Goal: Task Accomplishment & Management: Complete application form

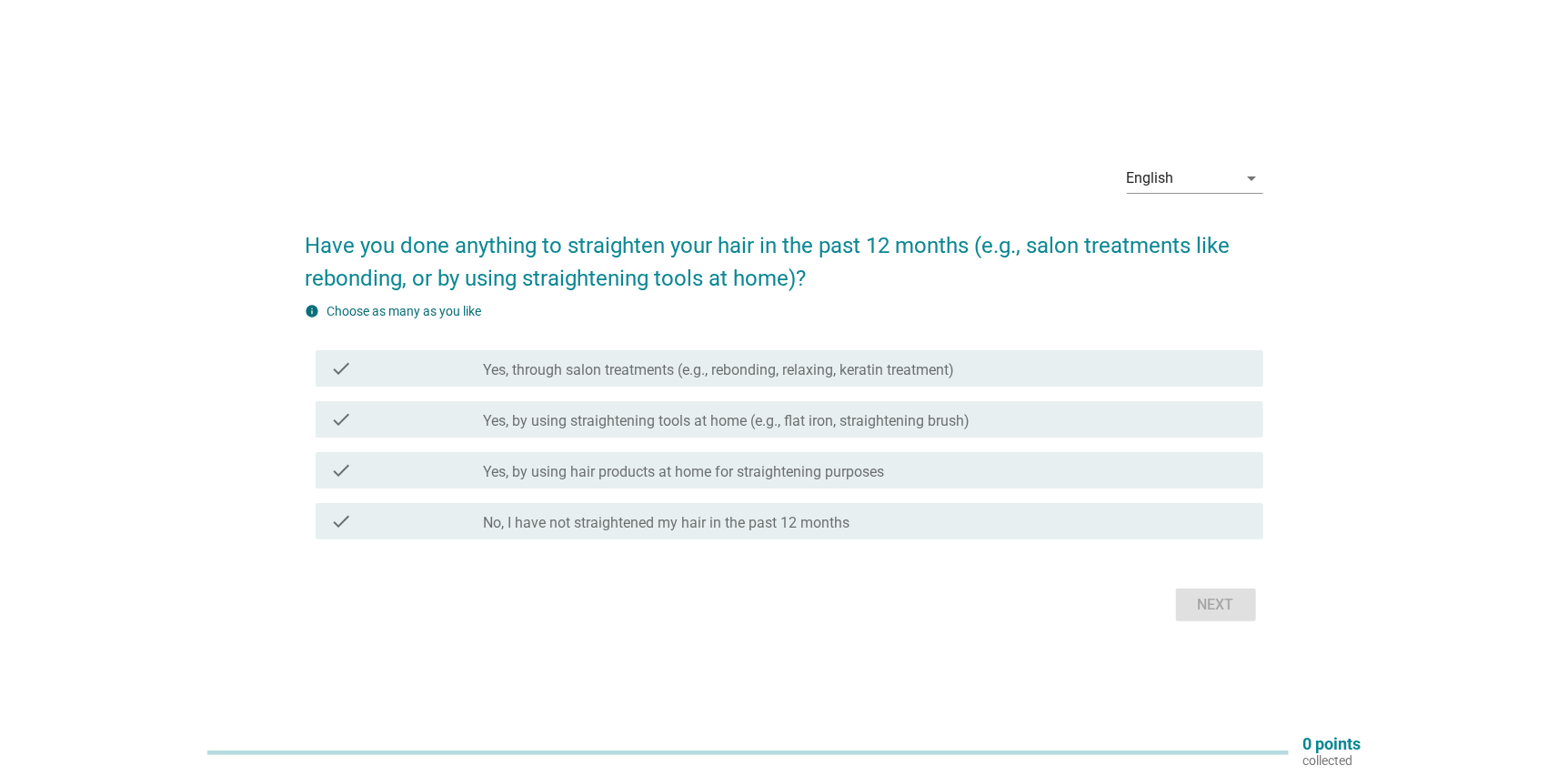
click at [773, 482] on div "check check_box_outline_blank Yes, by using hair products at home for straighte…" at bounding box center [788, 469] width 947 height 36
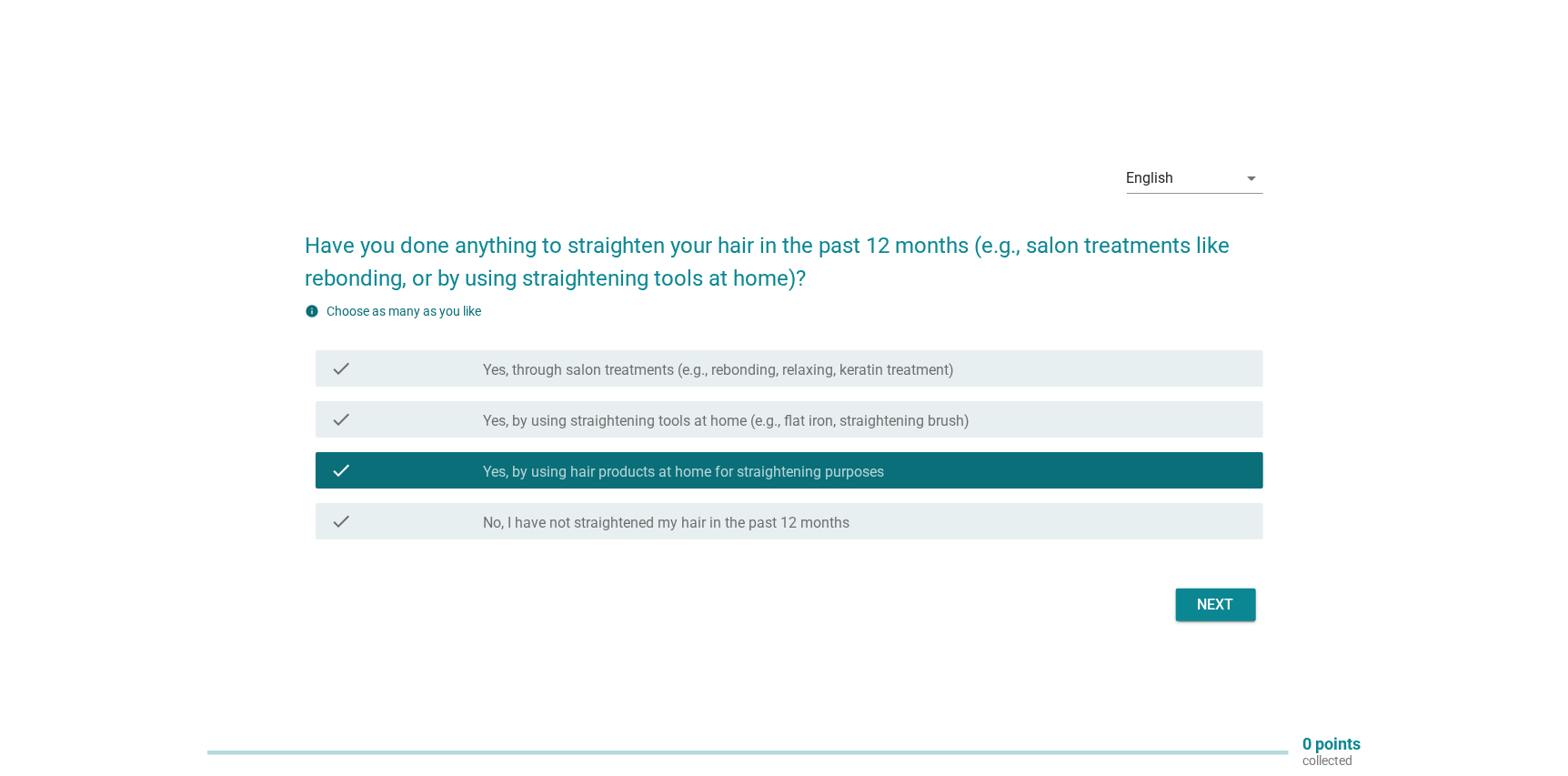
click at [1183, 610] on button "Next" at bounding box center [1216, 605] width 80 height 33
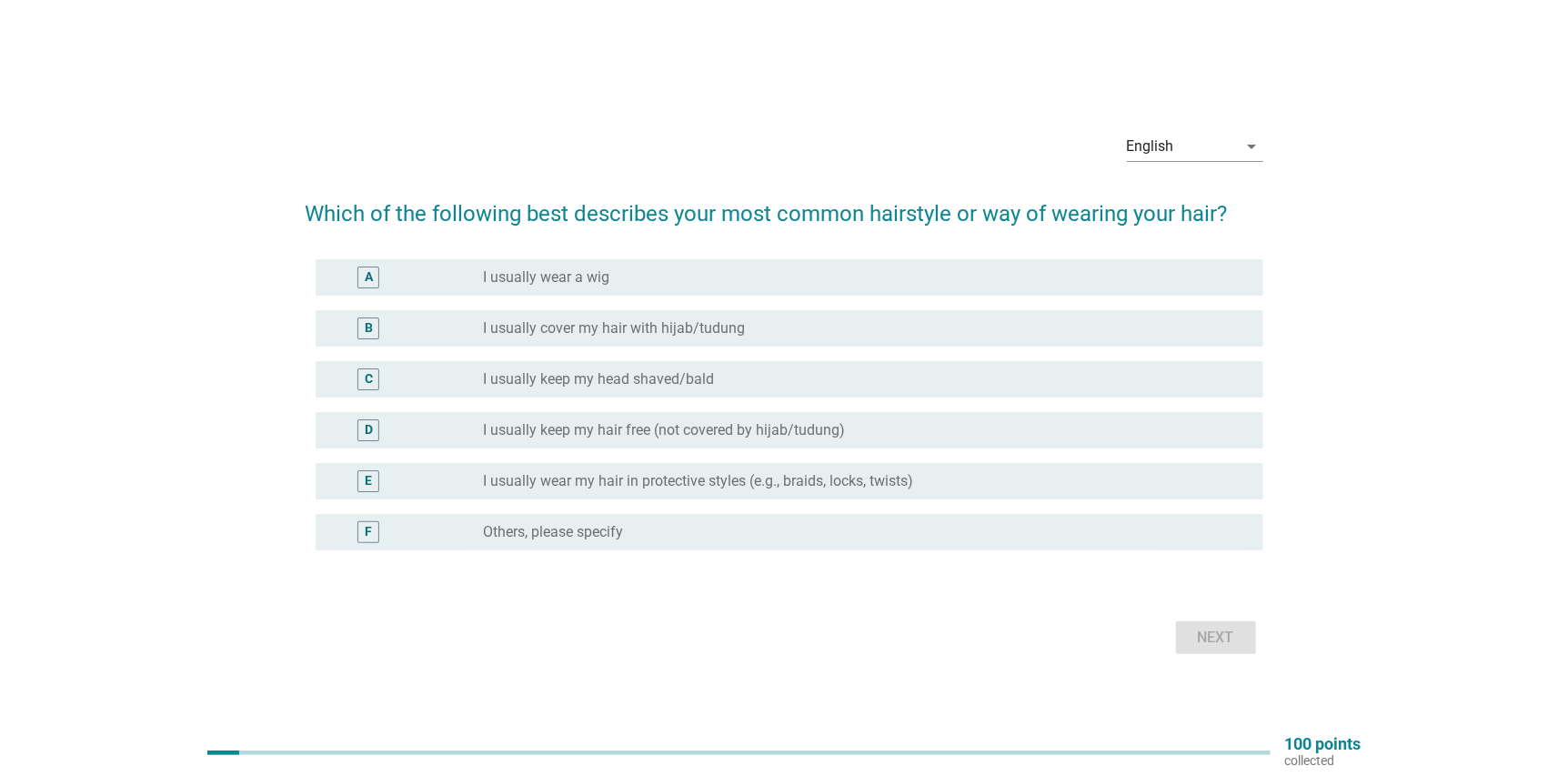
click at [839, 434] on label "I usually keep my hair free (not covered by hijab/tudung)" at bounding box center [665, 430] width 362 height 18
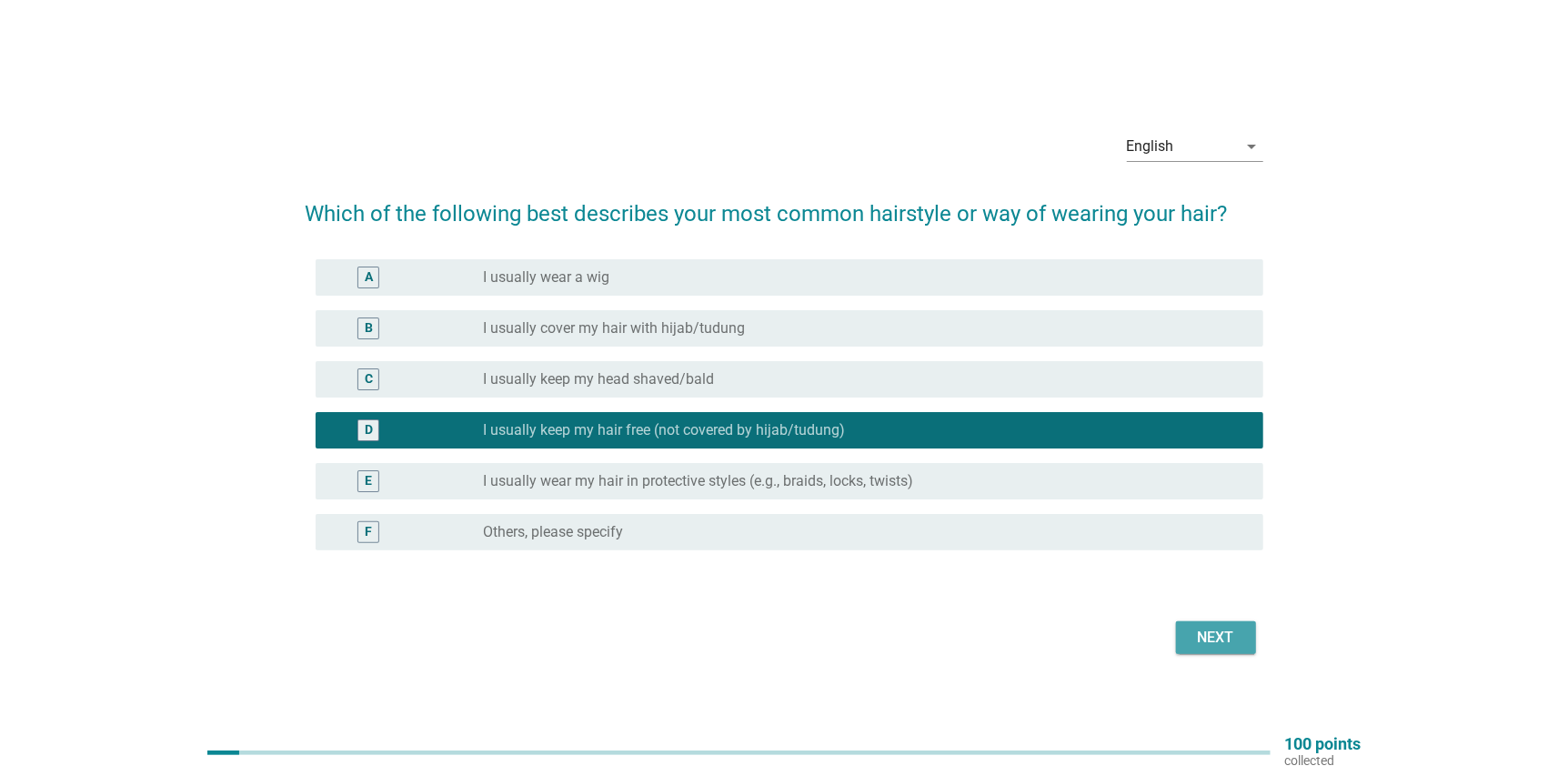
click at [1181, 637] on button "Next" at bounding box center [1216, 638] width 80 height 33
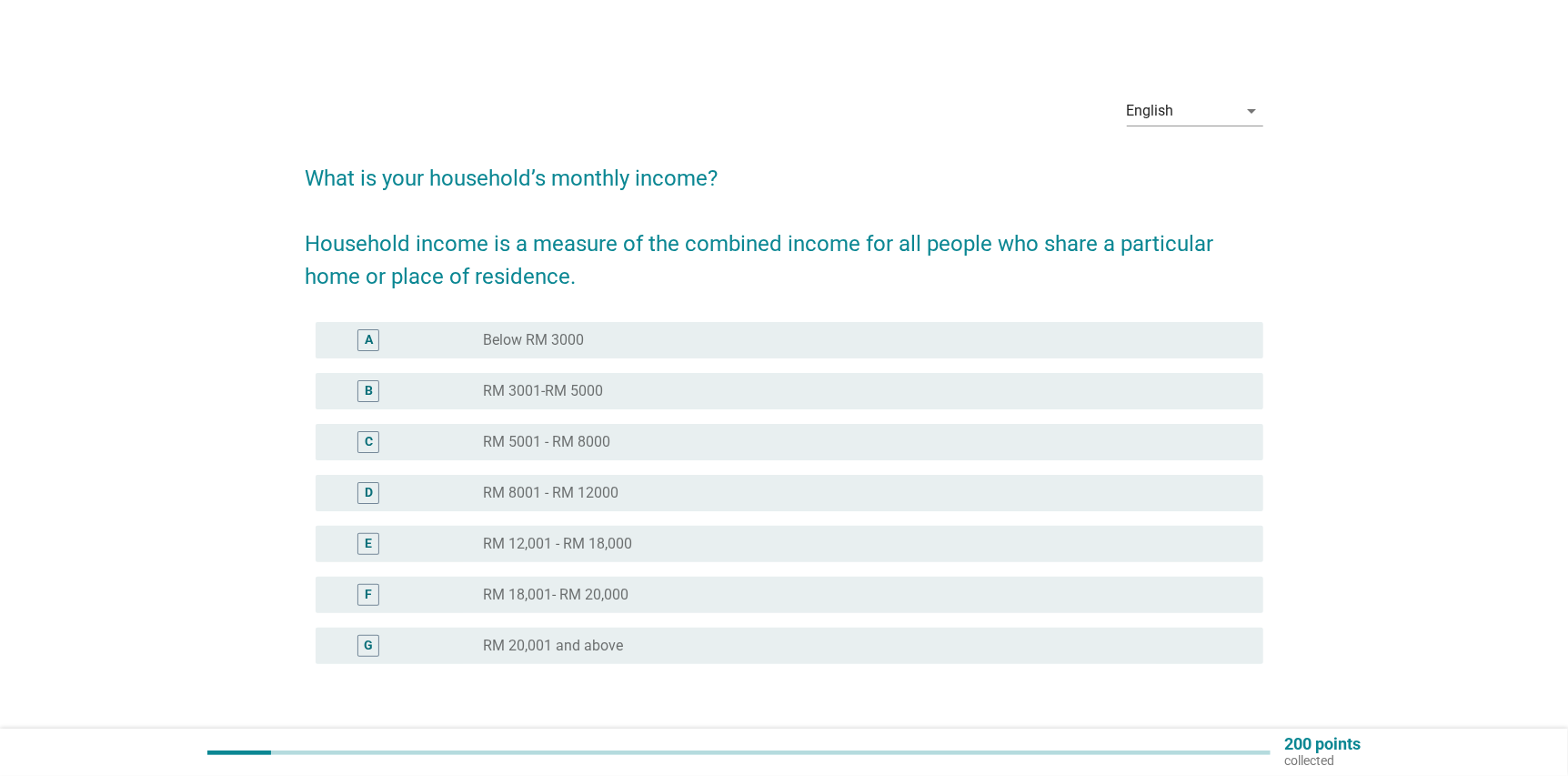
click at [665, 497] on div "radio_button_unchecked RM 8001 - RM 12000" at bounding box center [858, 493] width 750 height 18
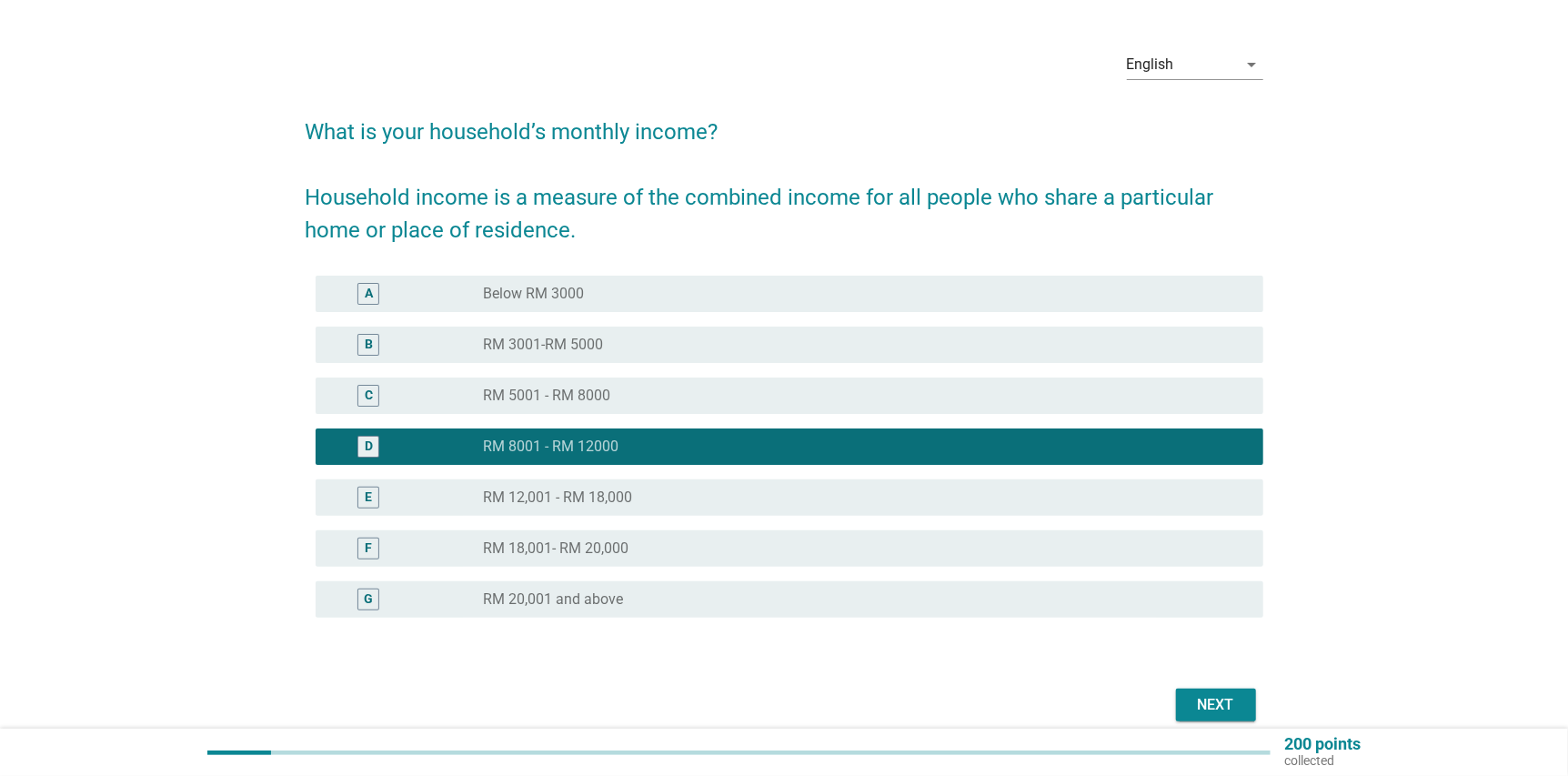
scroll to position [90, 0]
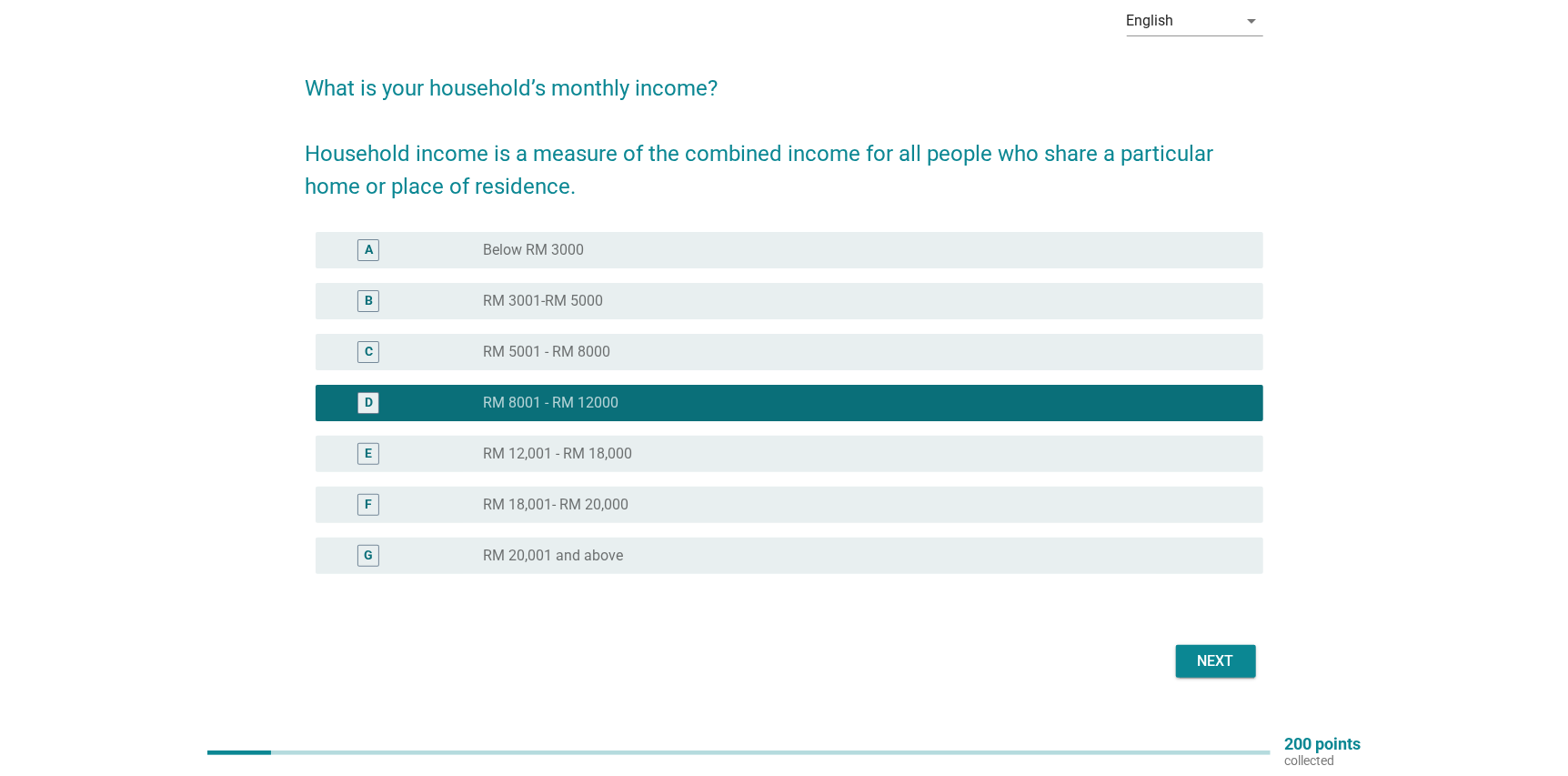
click at [1218, 652] on div "Next" at bounding box center [1216, 661] width 51 height 21
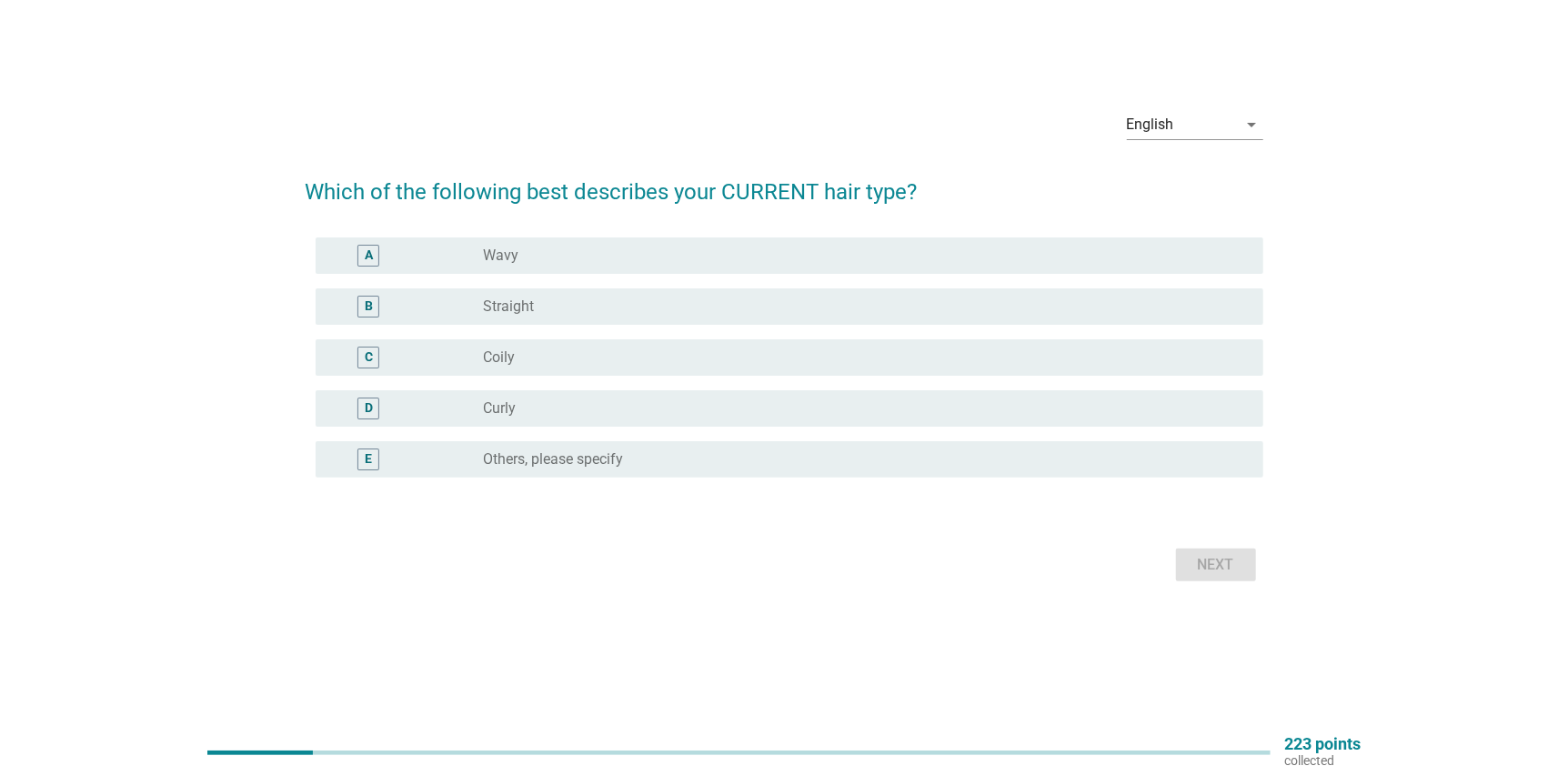
scroll to position [0, 0]
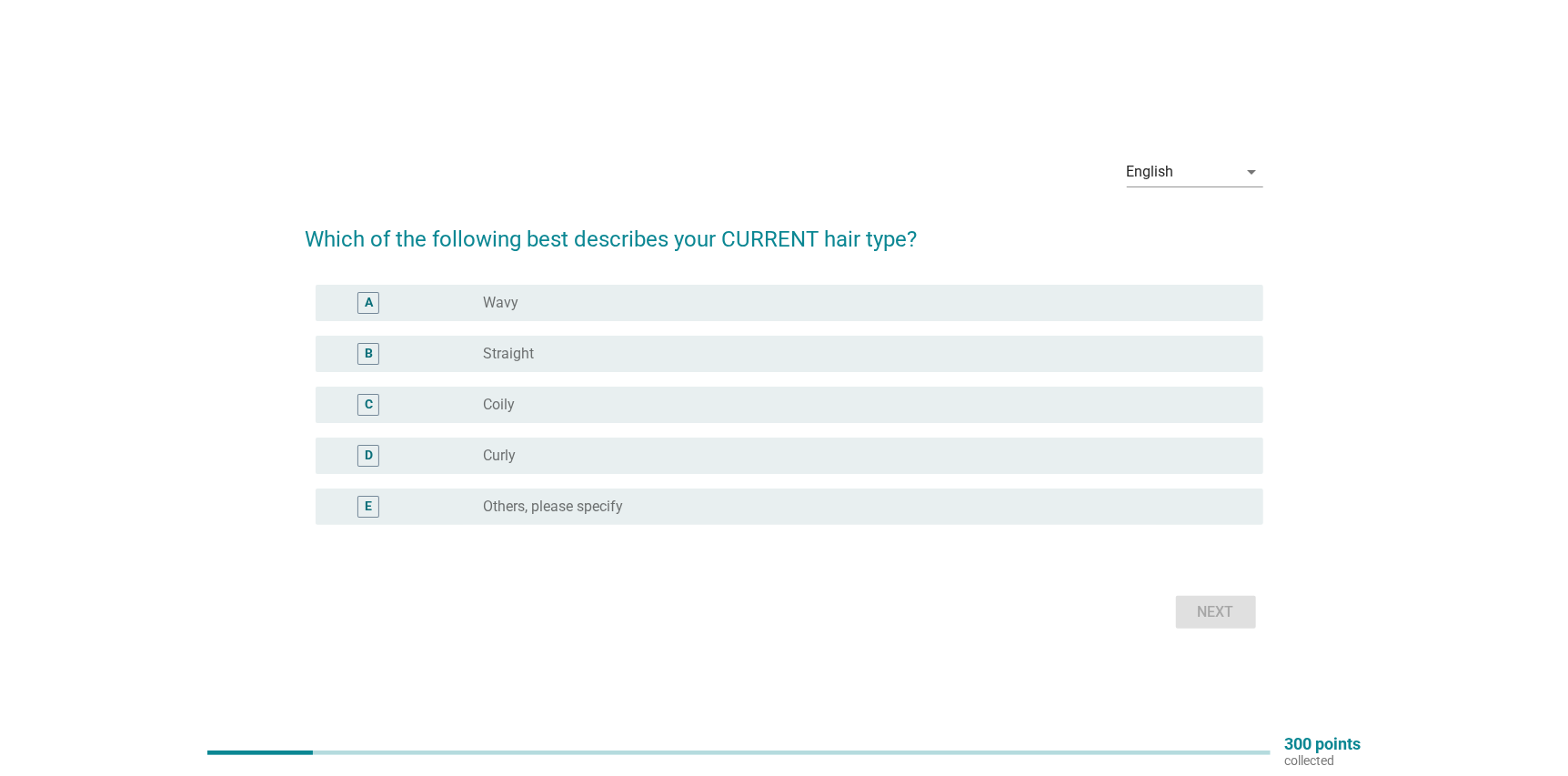
click at [593, 457] on div "radio_button_unchecked Curly" at bounding box center [858, 456] width 750 height 18
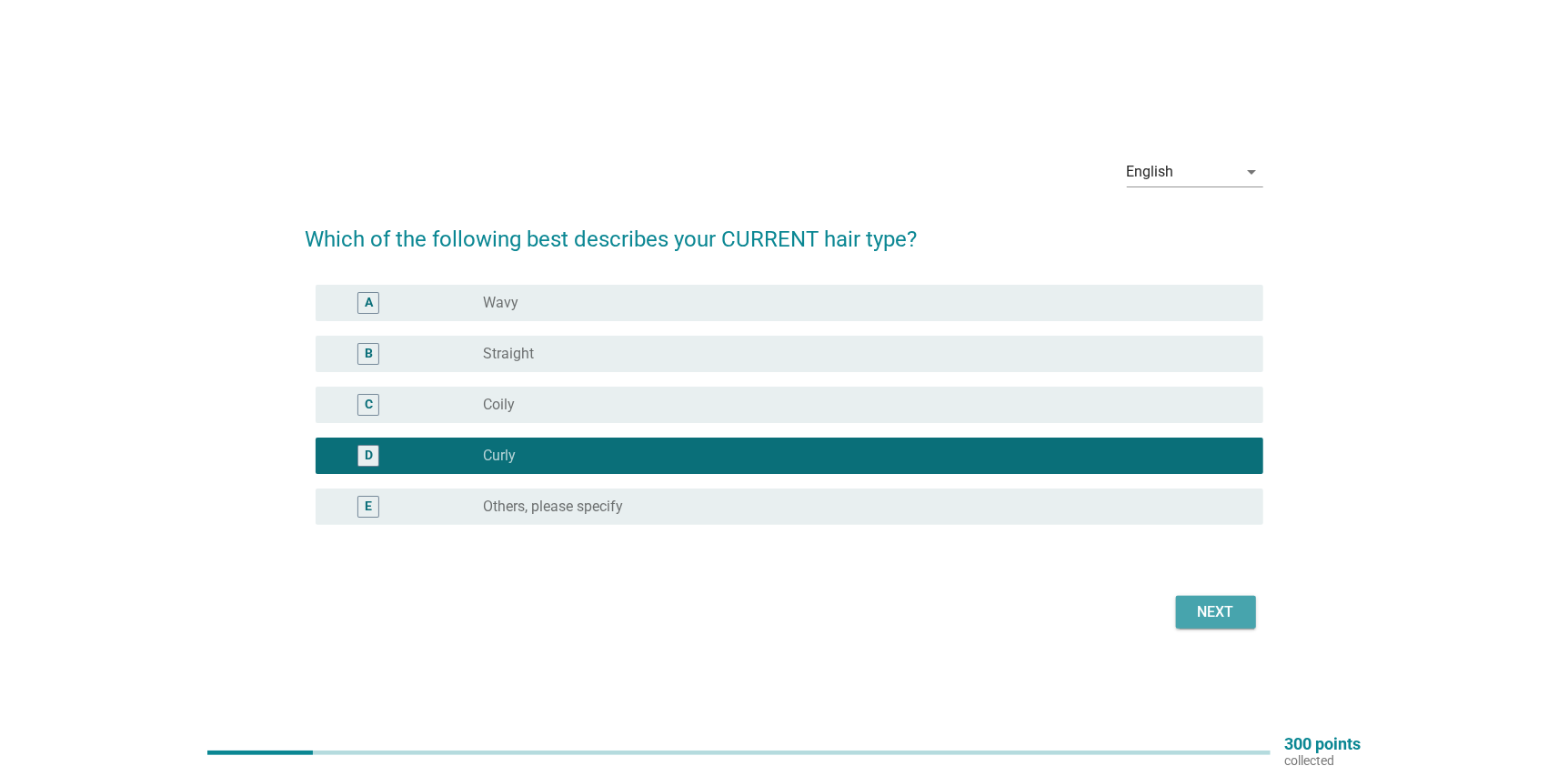
click at [1234, 605] on div "Next" at bounding box center [1216, 612] width 51 height 21
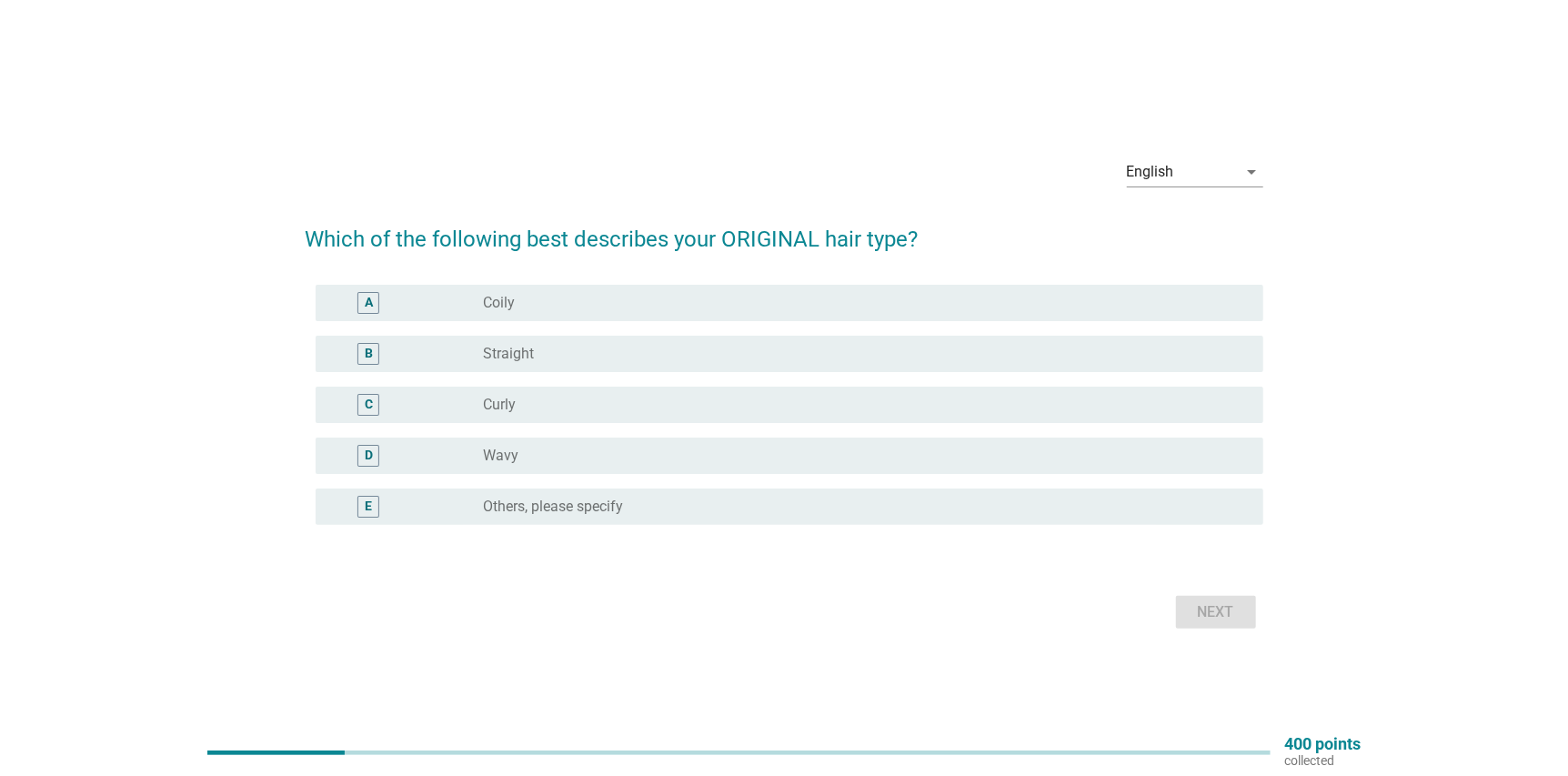
click at [577, 351] on div "radio_button_unchecked Straight" at bounding box center [858, 353] width 750 height 18
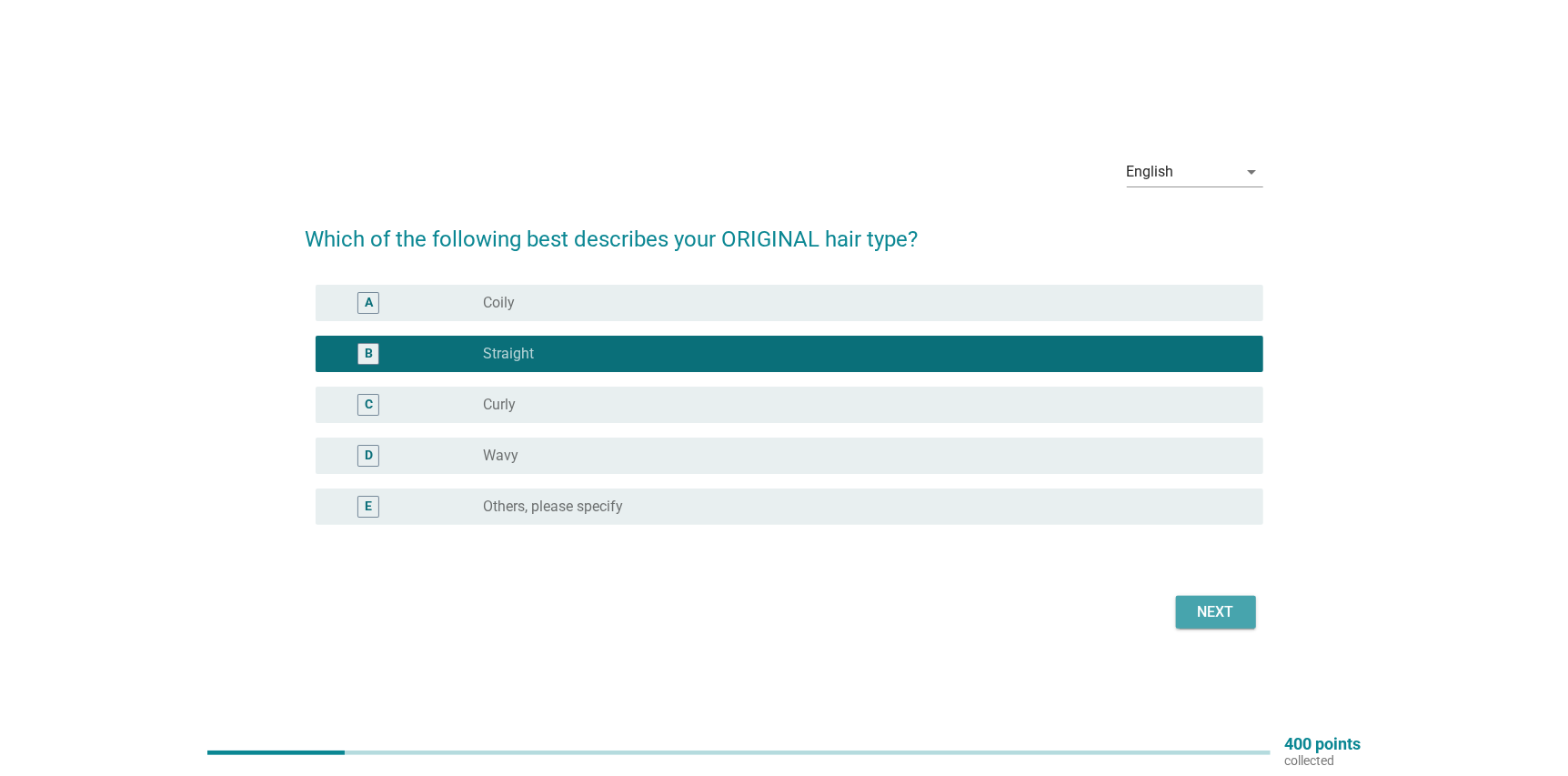
click at [1212, 604] on div "Next" at bounding box center [1216, 612] width 51 height 21
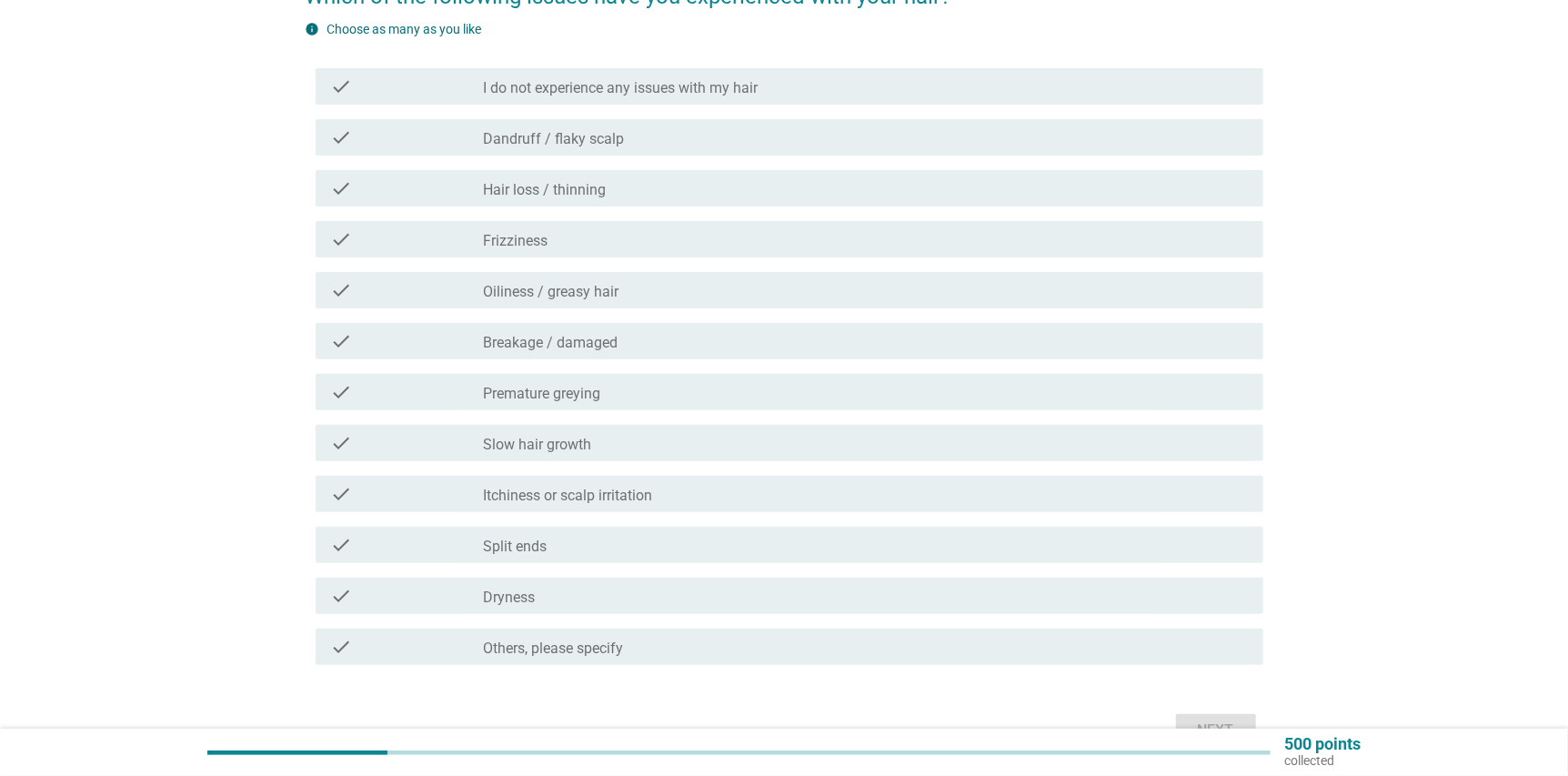
scroll to position [91, 0]
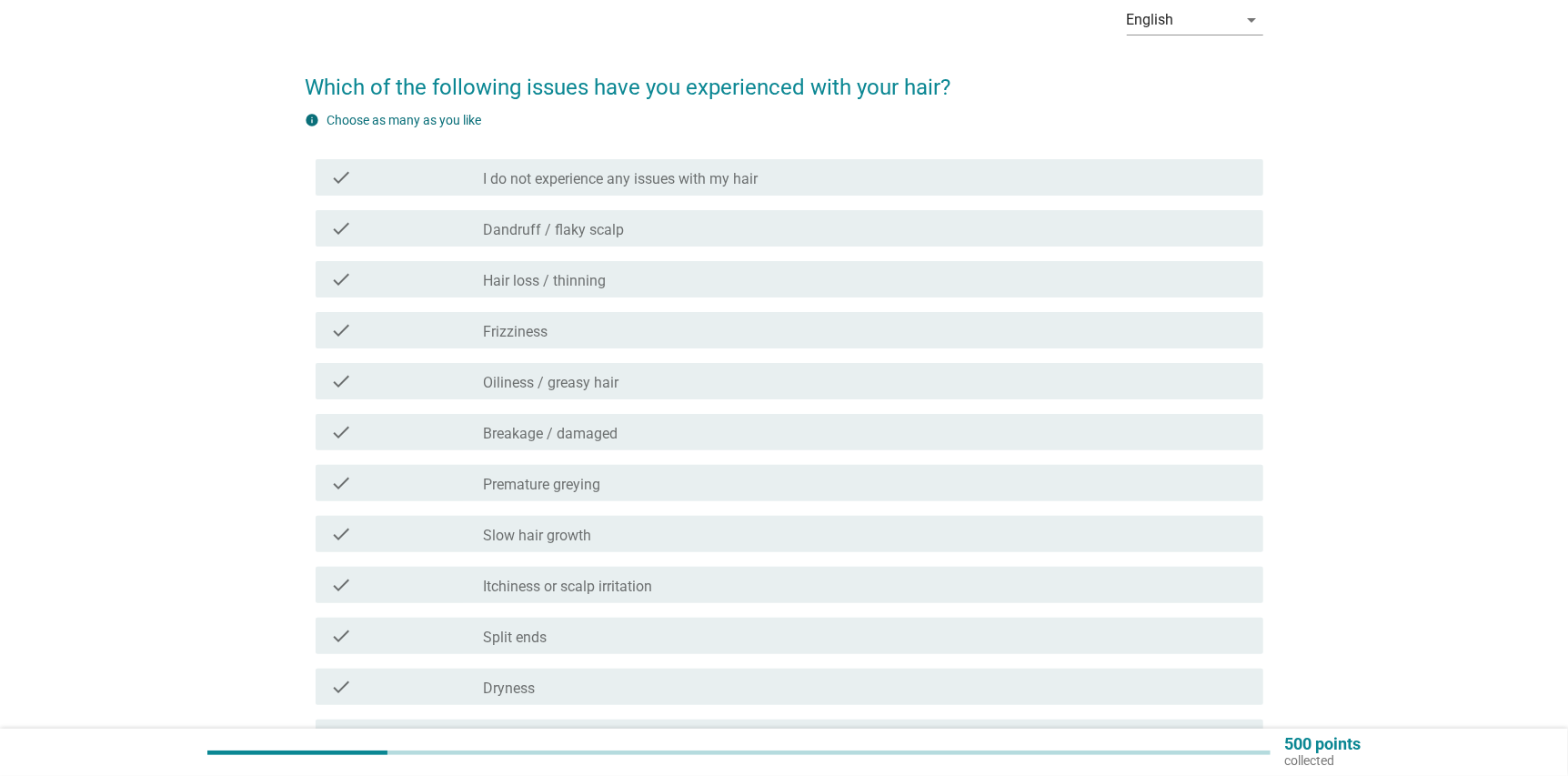
click at [571, 285] on label "Hair loss / thinning" at bounding box center [545, 280] width 123 height 18
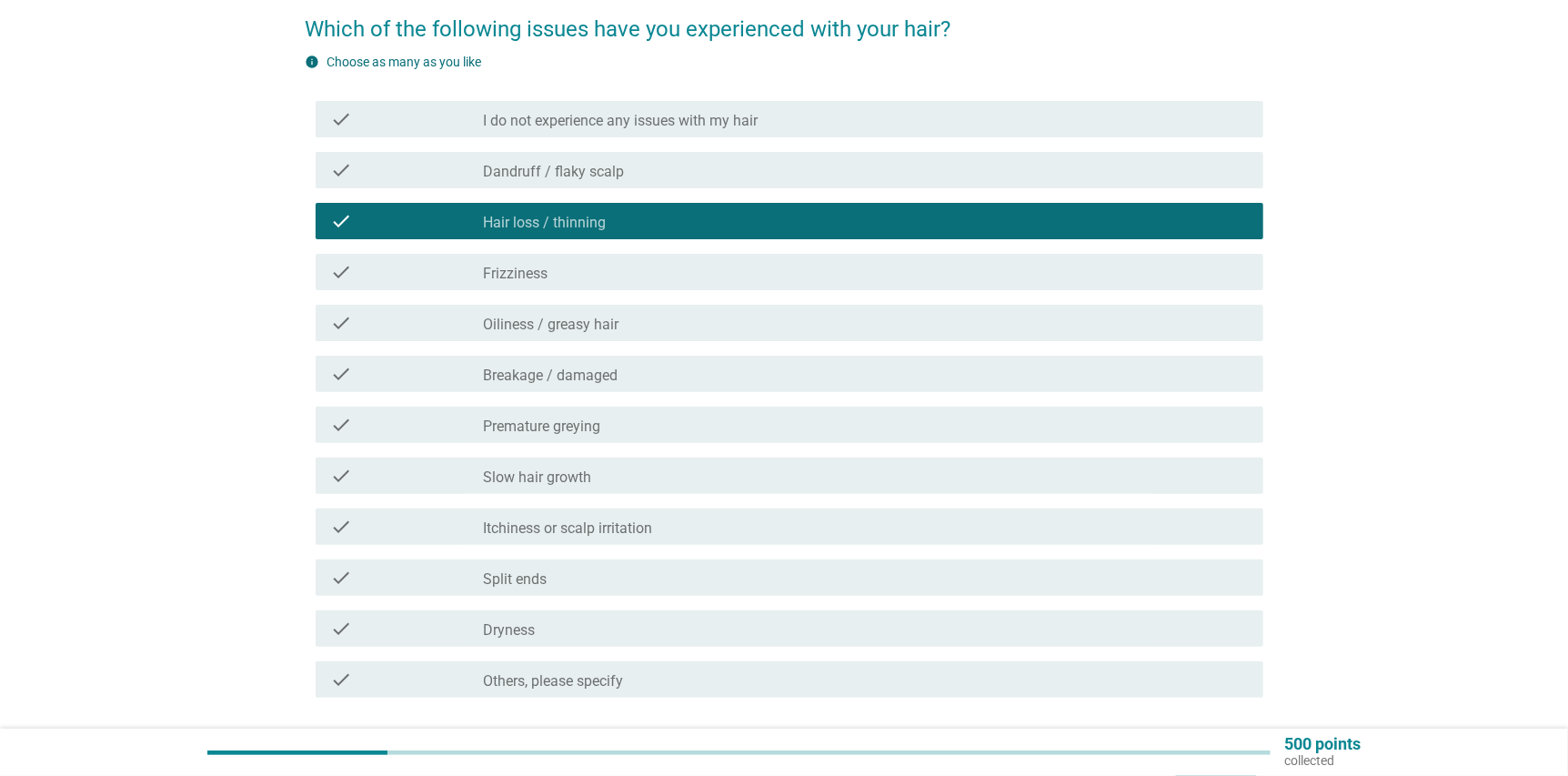
scroll to position [182, 0]
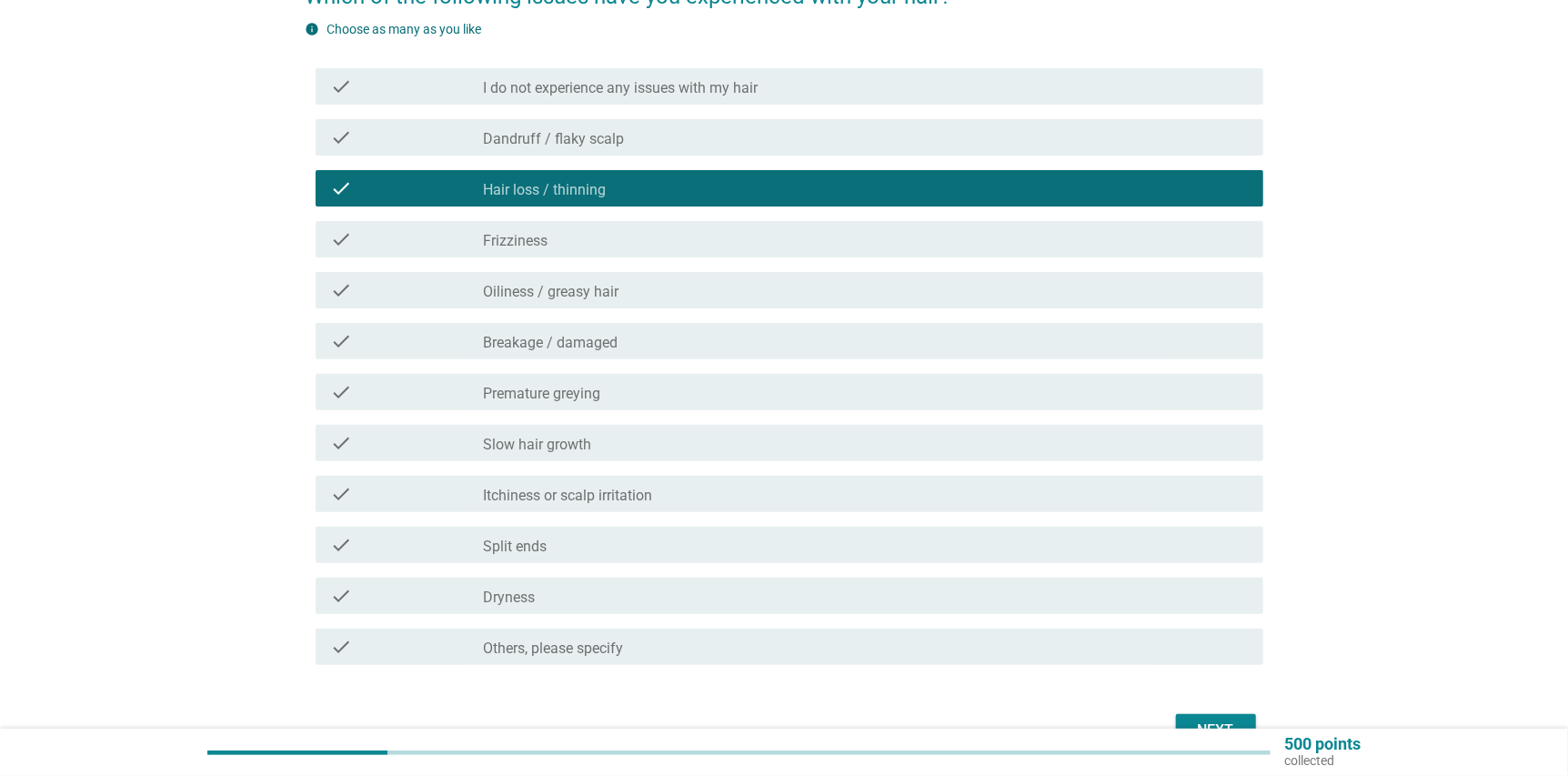
click at [690, 451] on div "check_box_outline_blank Slow hair growth" at bounding box center [866, 443] width 765 height 21
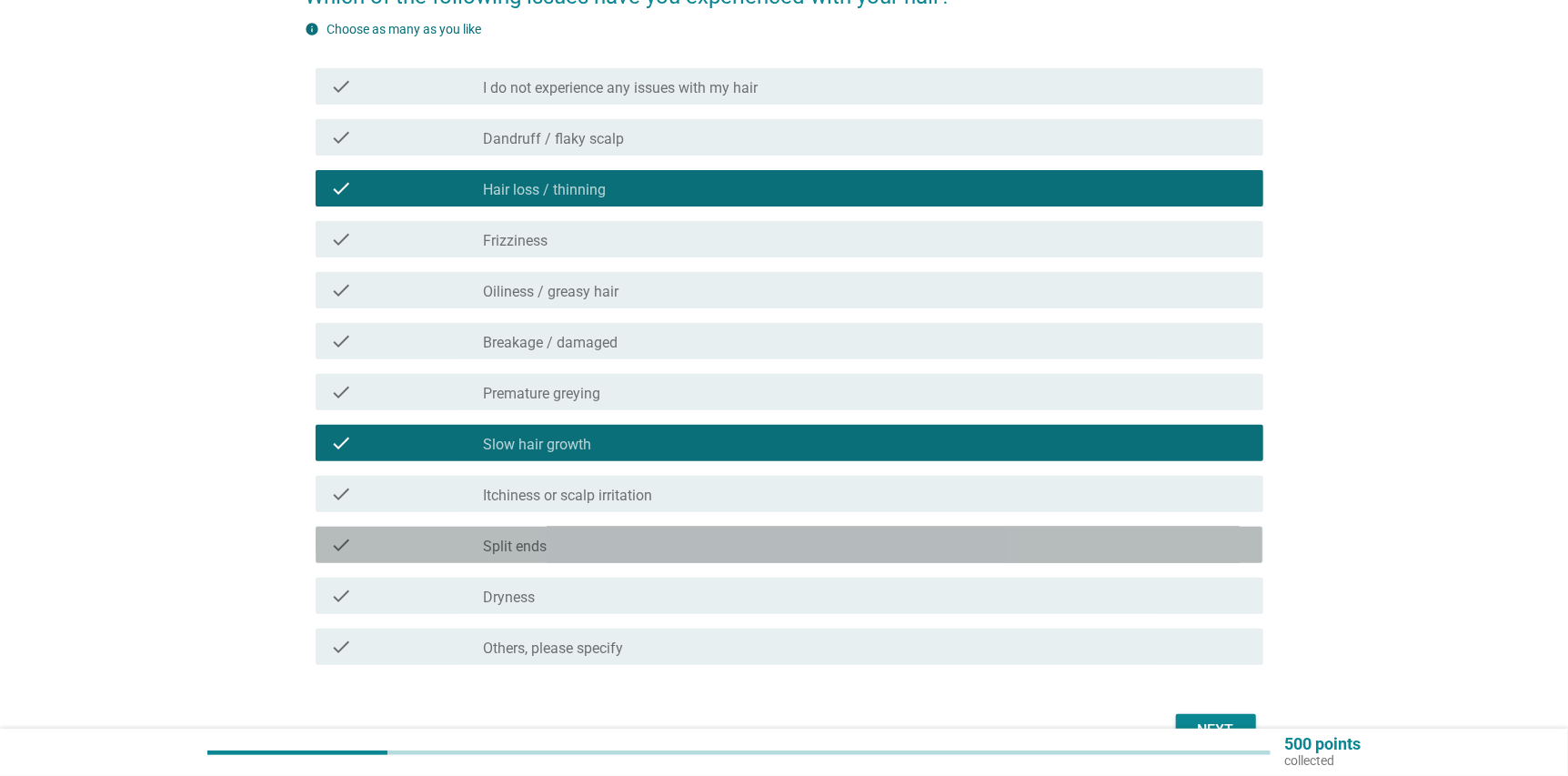
click at [594, 543] on div "check_box_outline_blank Split ends" at bounding box center [866, 544] width 765 height 21
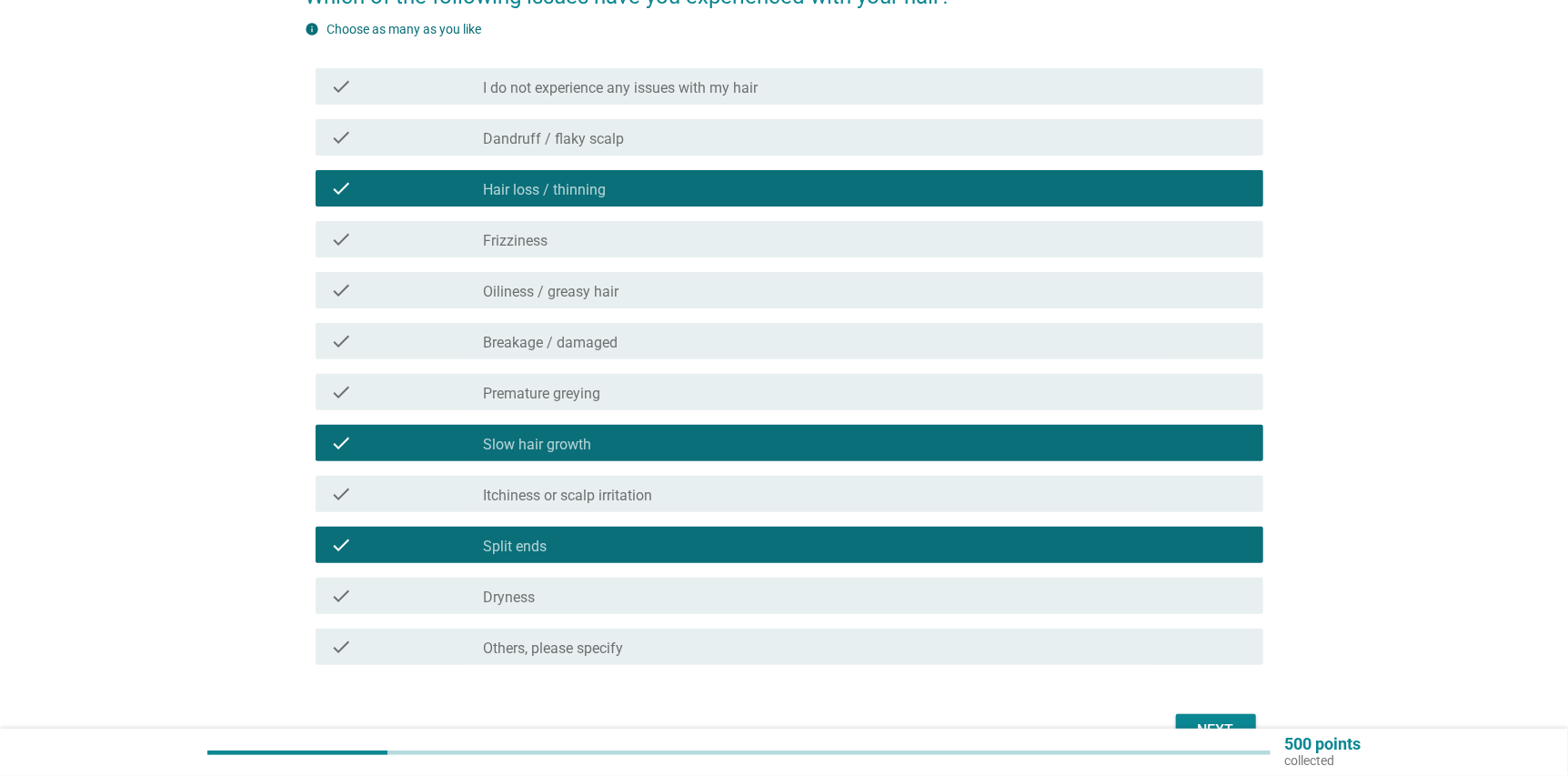
click at [1206, 721] on div "Next" at bounding box center [1216, 730] width 51 height 21
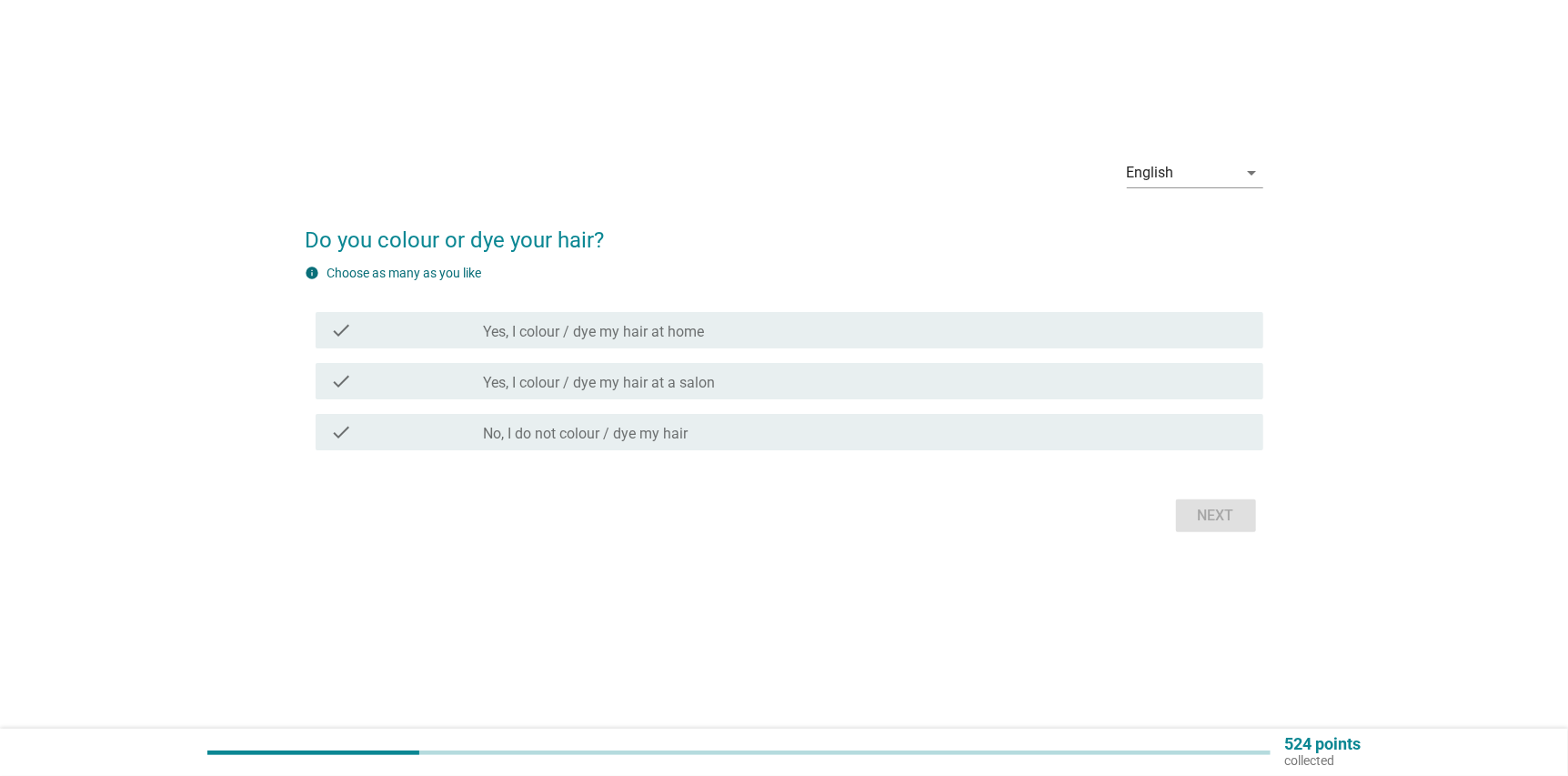
scroll to position [0, 0]
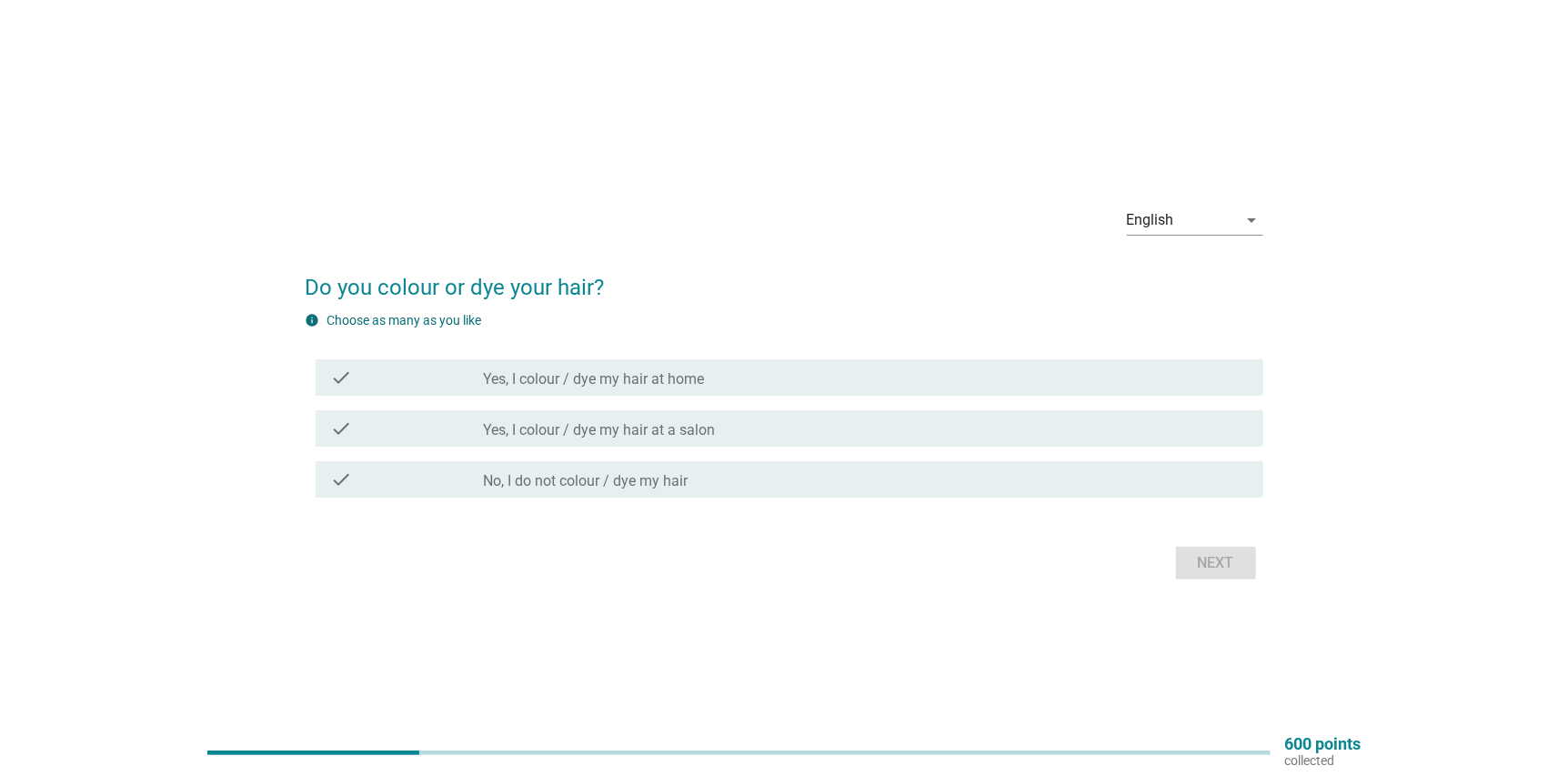
click at [826, 433] on div "check_box_outline_blank Yes, I colour / dye my hair at a salon" at bounding box center [866, 428] width 765 height 21
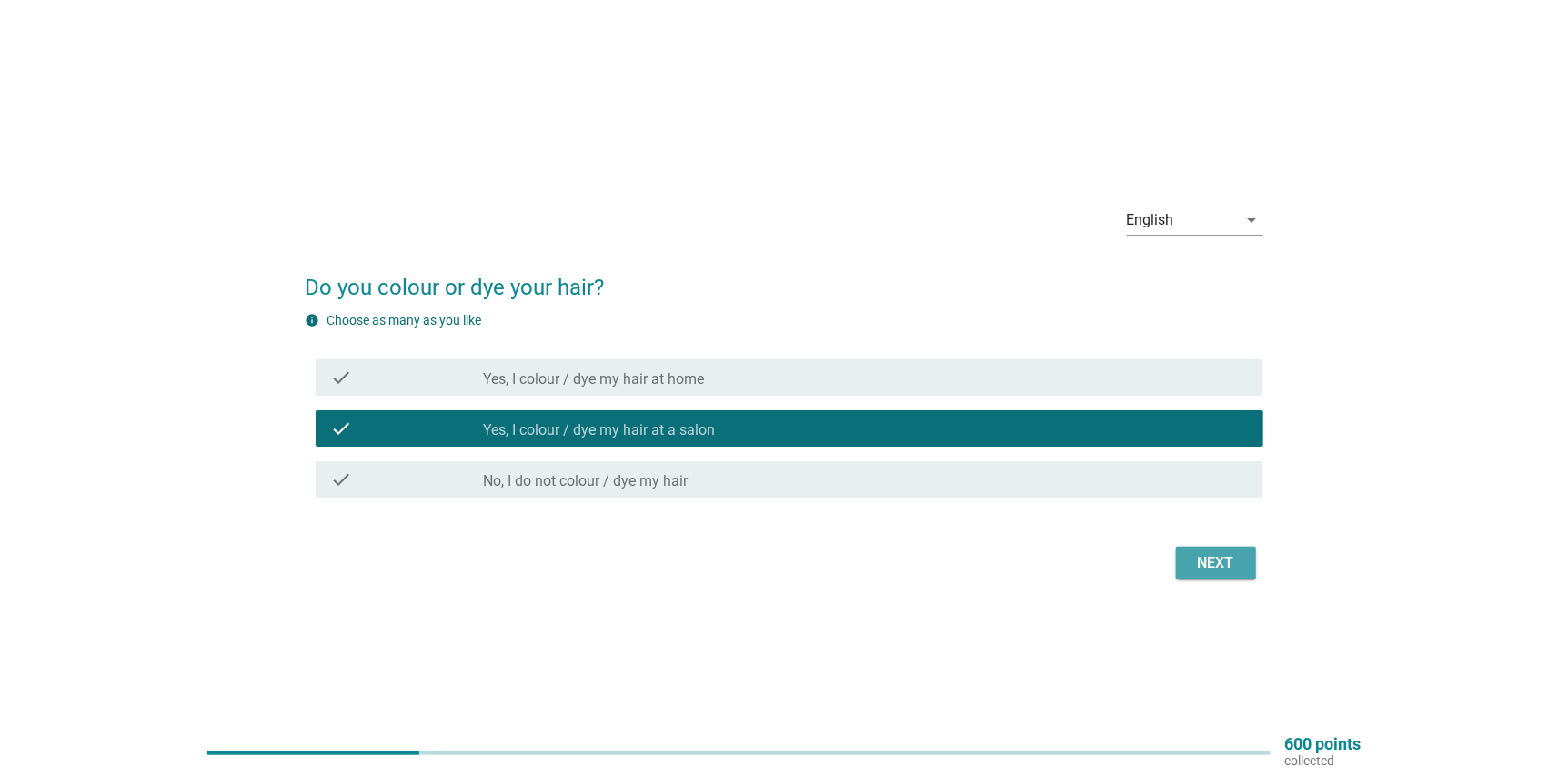
click at [1251, 571] on button "Next" at bounding box center [1216, 563] width 80 height 33
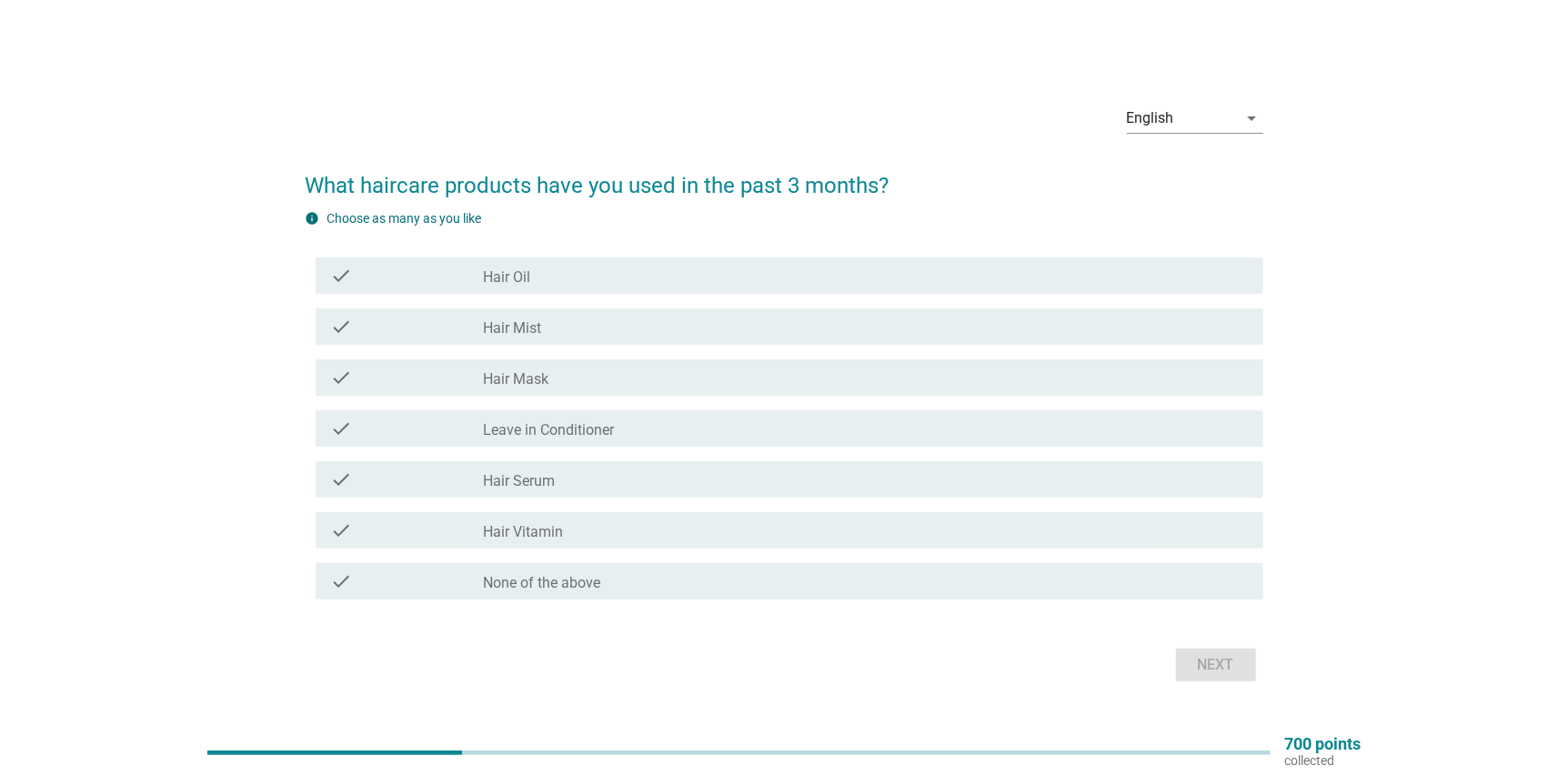
click at [567, 534] on div "check_box_outline_blank Hair Vitamin" at bounding box center [866, 530] width 765 height 21
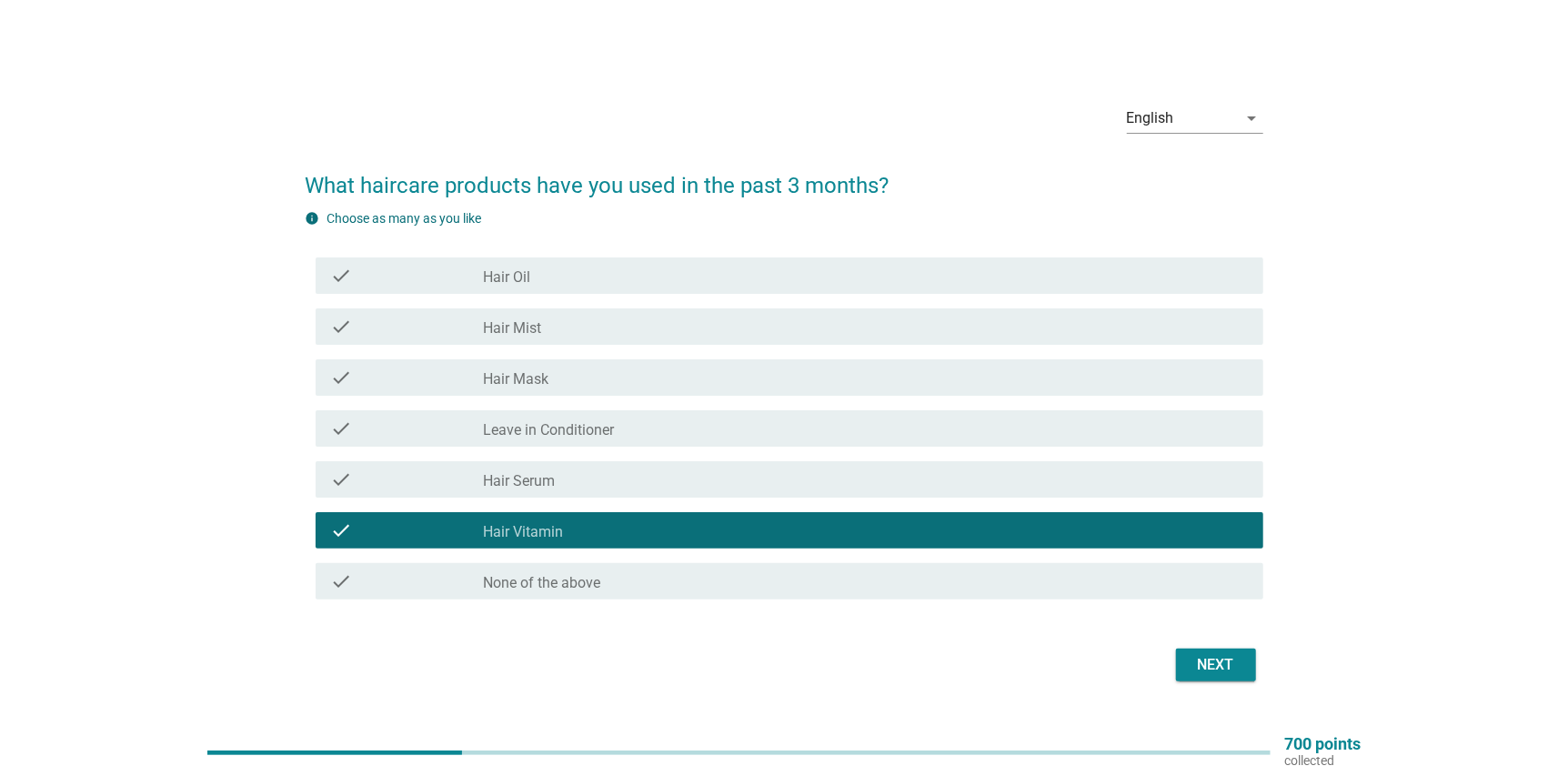
click at [1192, 661] on div "Next" at bounding box center [1216, 665] width 51 height 21
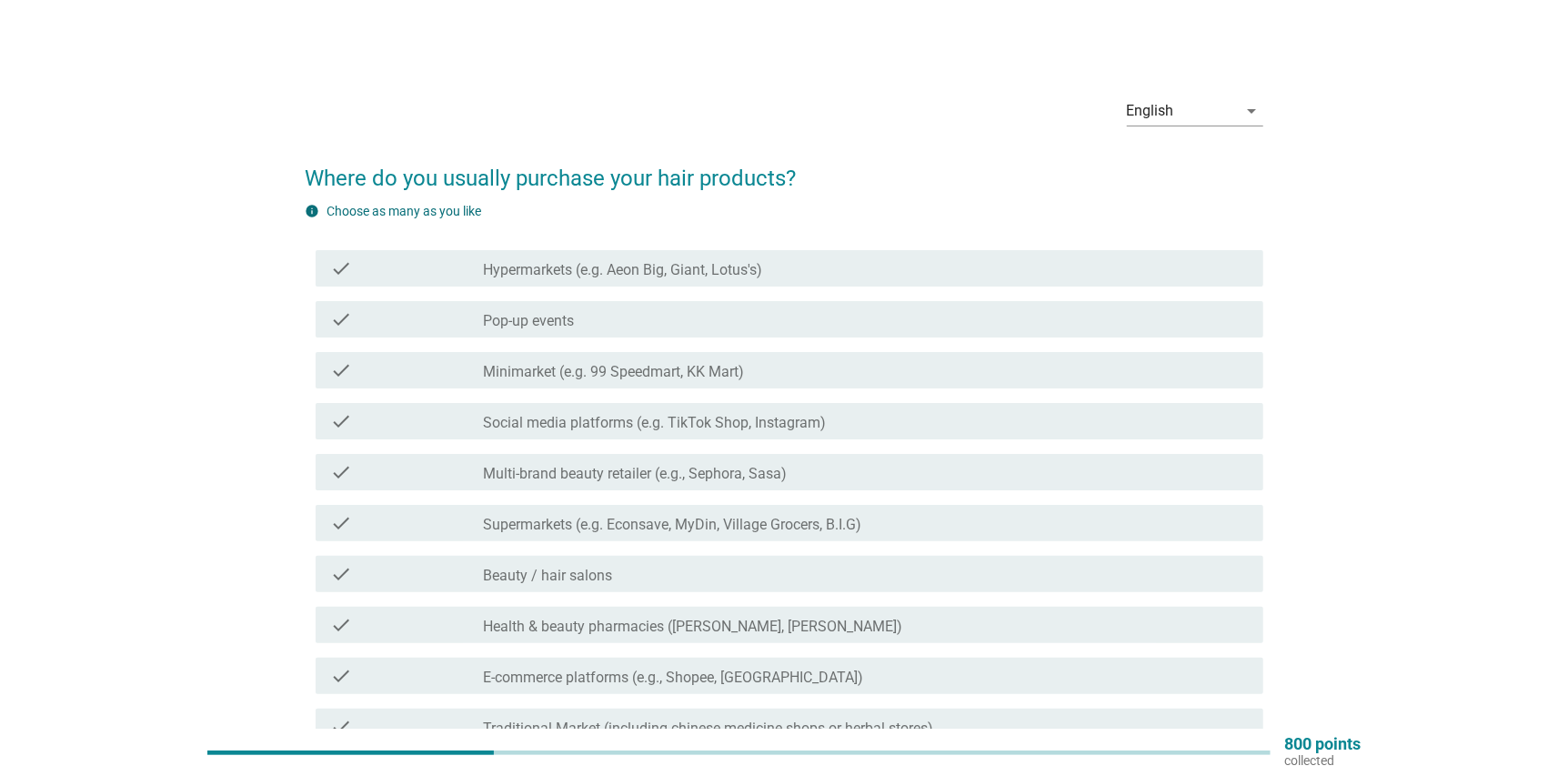
click at [658, 280] on div "check check_box_outline_blank Hypermarkets (e.g. Aeon Big, Giant, Lotus's)" at bounding box center [788, 268] width 947 height 36
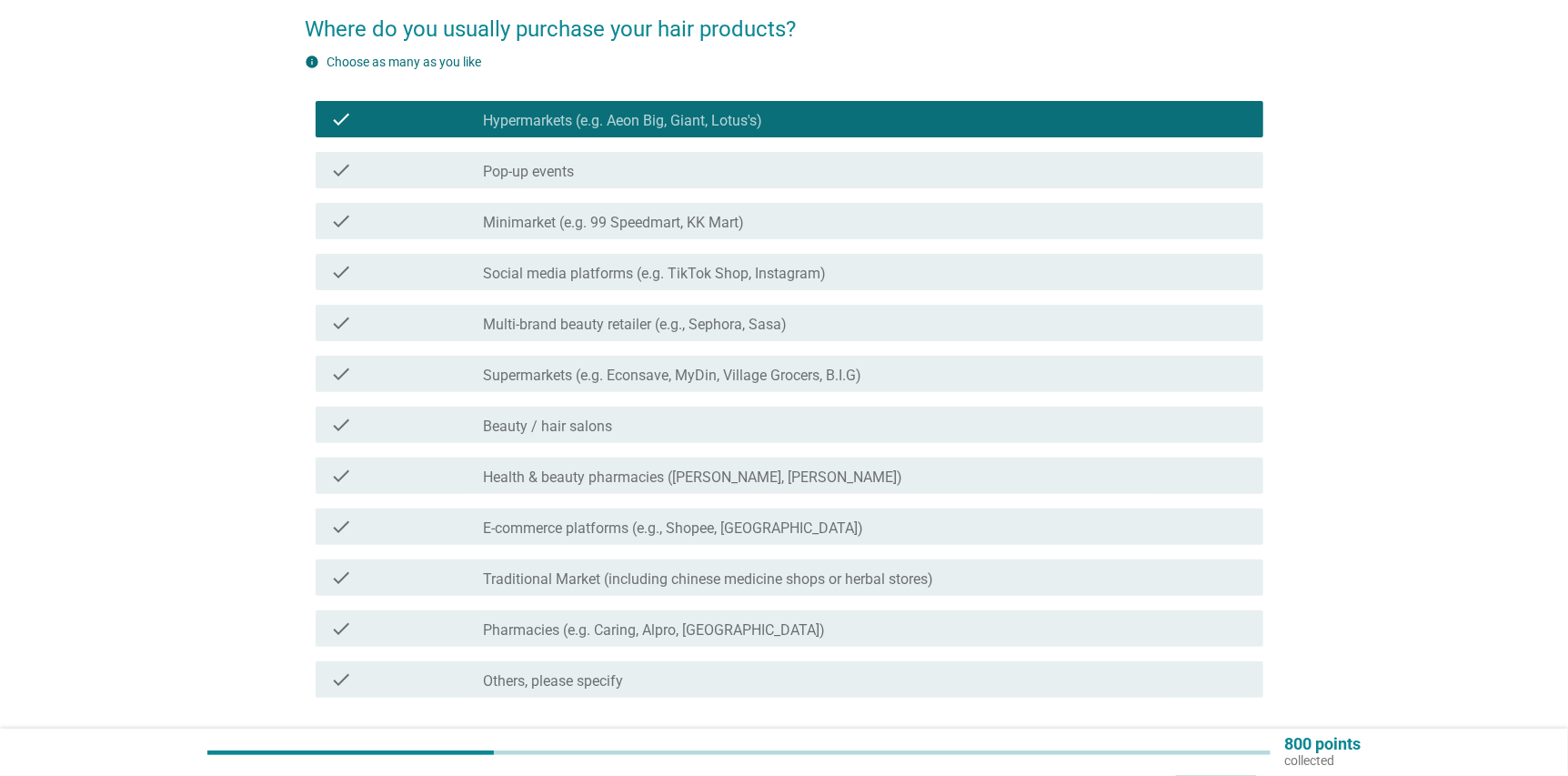
scroll to position [182, 0]
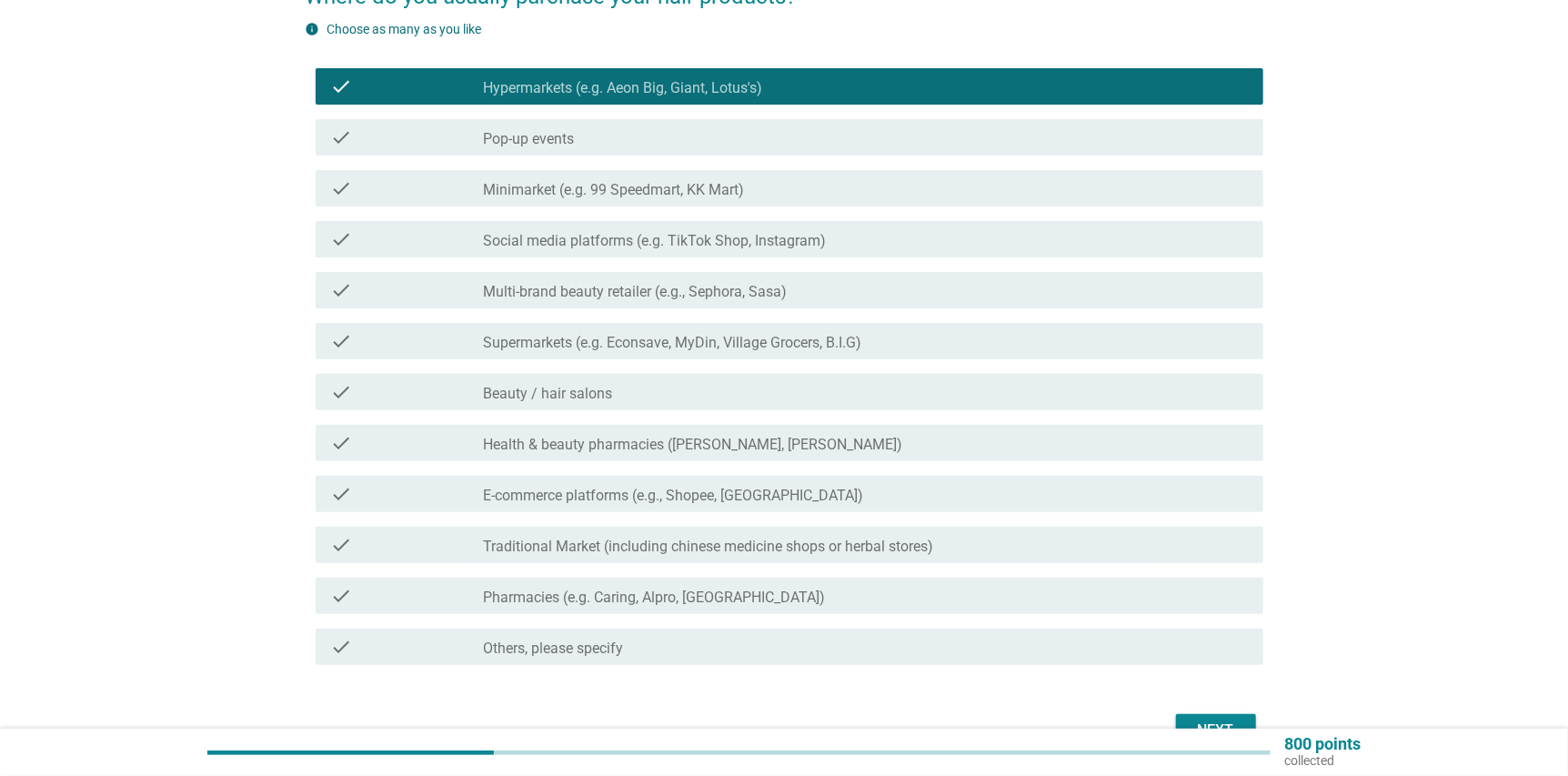
click at [746, 496] on label "E-commerce platforms (e.g., Shopee, [GEOGRAPHIC_DATA])" at bounding box center [674, 496] width 381 height 18
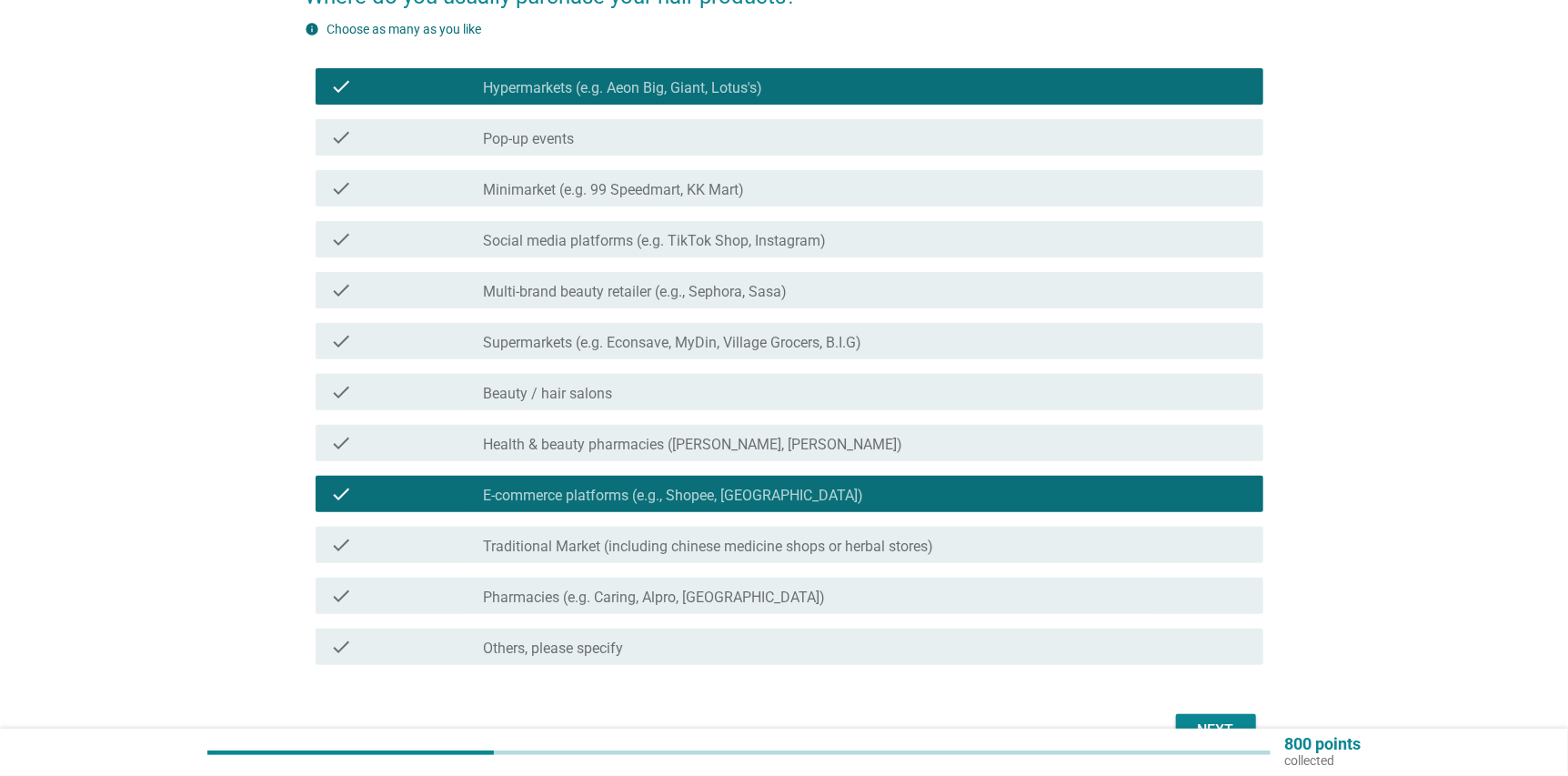
click at [759, 445] on label "Health & beauty pharmacies ([PERSON_NAME], [PERSON_NAME])" at bounding box center [693, 445] width 419 height 18
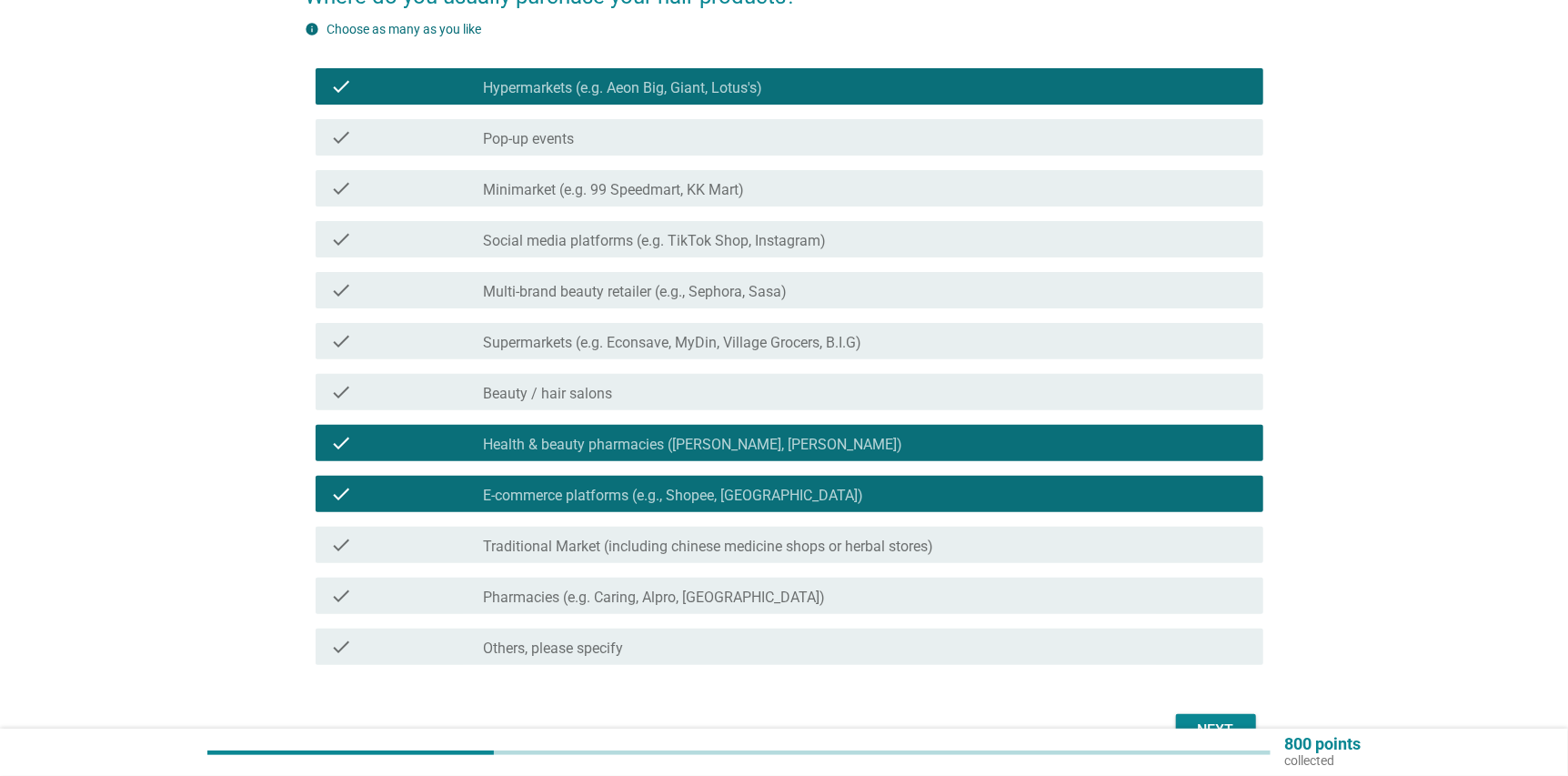
click at [656, 590] on label "Pharmacies (e.g. Caring, Alpro, [GEOGRAPHIC_DATA])" at bounding box center [654, 597] width 342 height 18
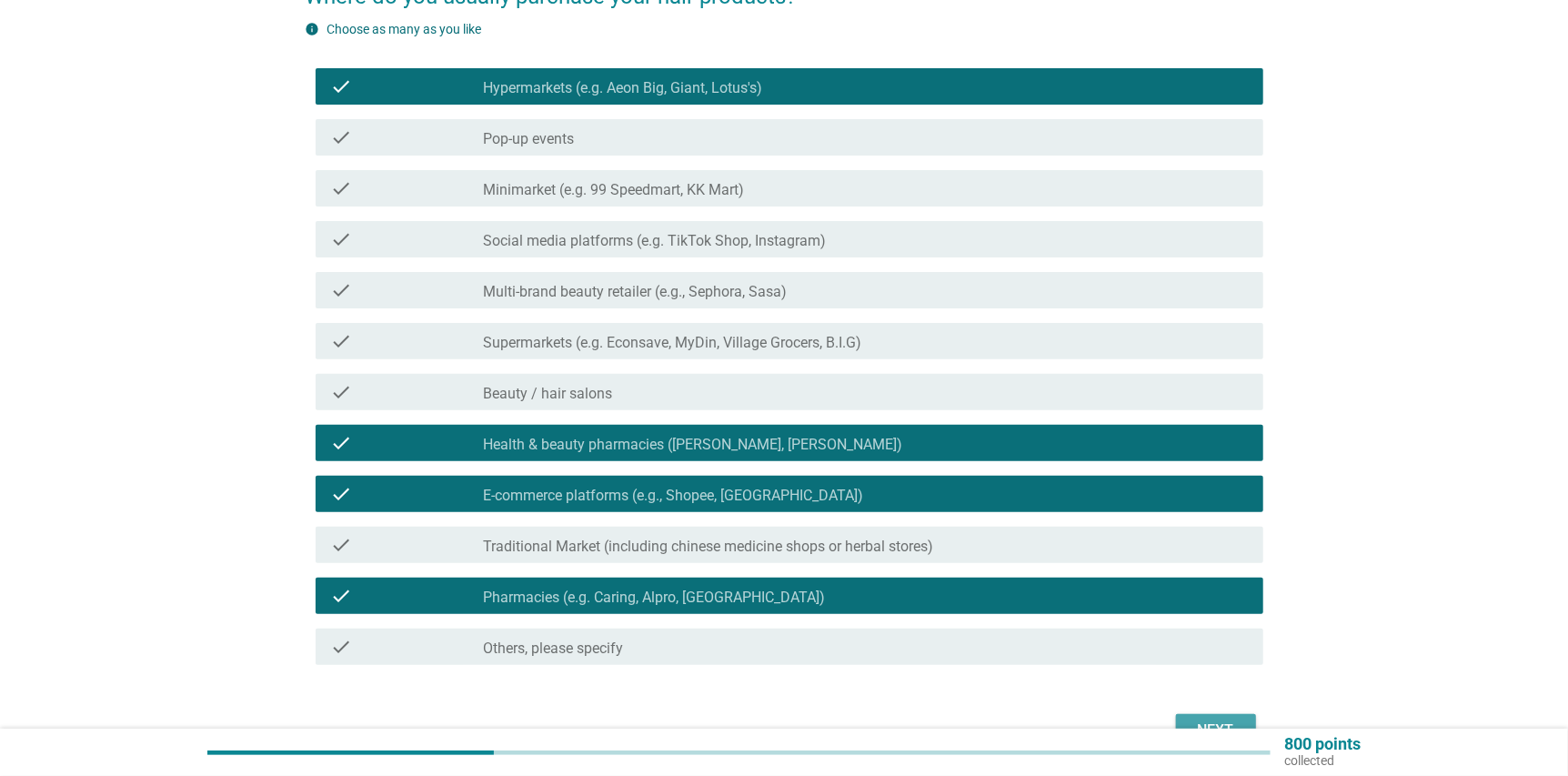
click at [1196, 718] on button "Next" at bounding box center [1216, 730] width 80 height 33
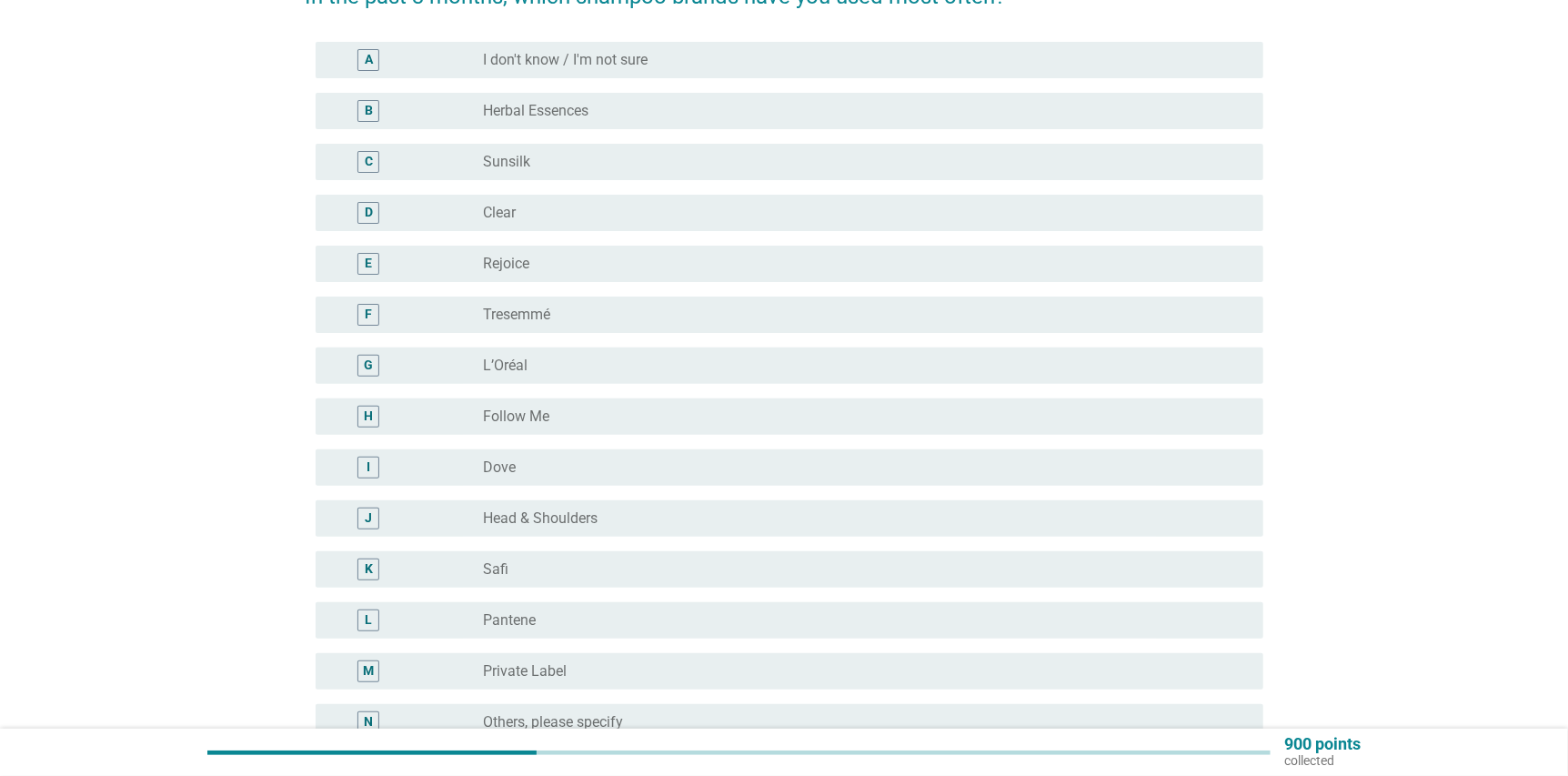
scroll to position [90, 0]
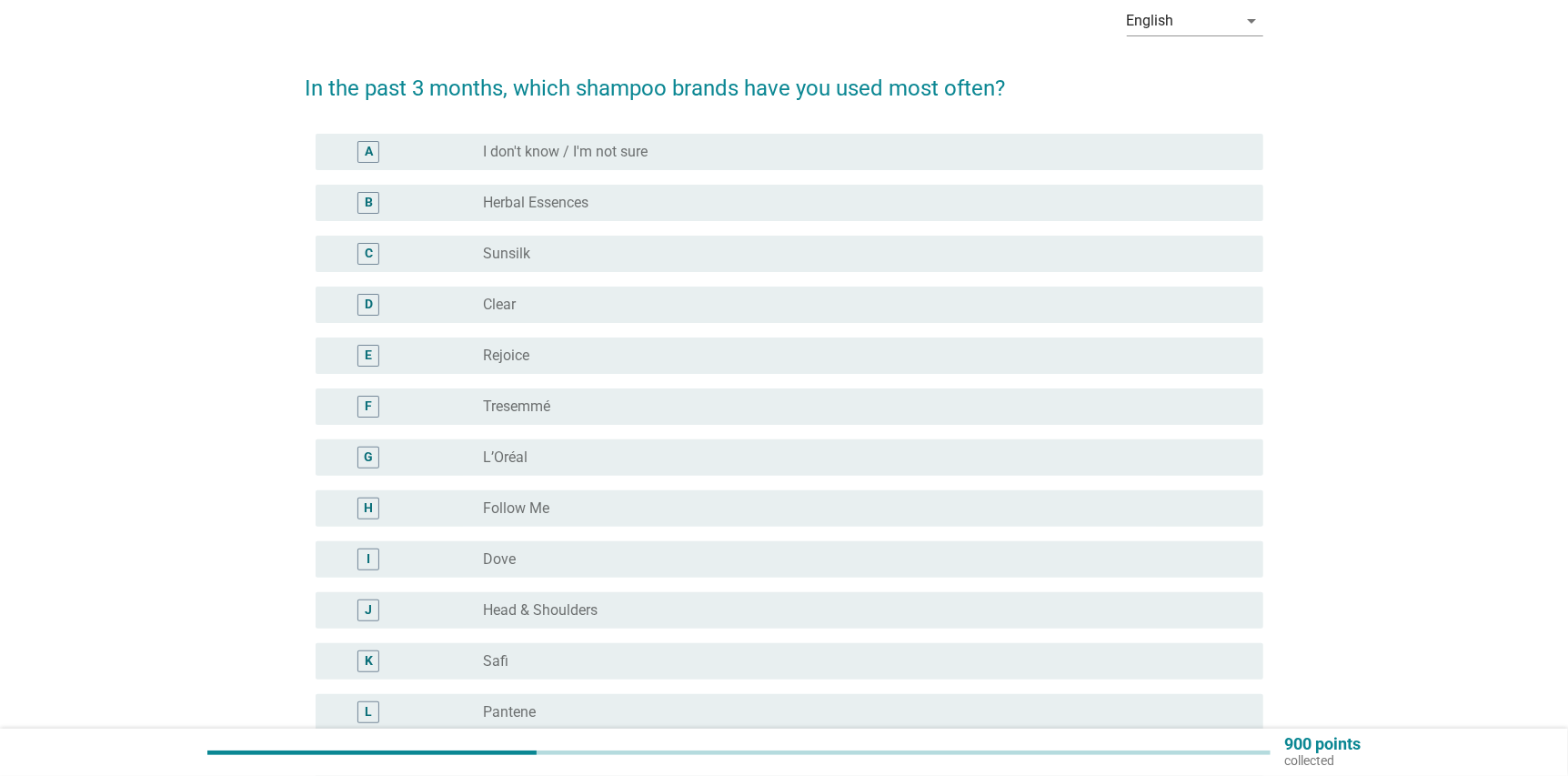
click at [765, 457] on div "radio_button_unchecked L’Oréal" at bounding box center [858, 458] width 750 height 18
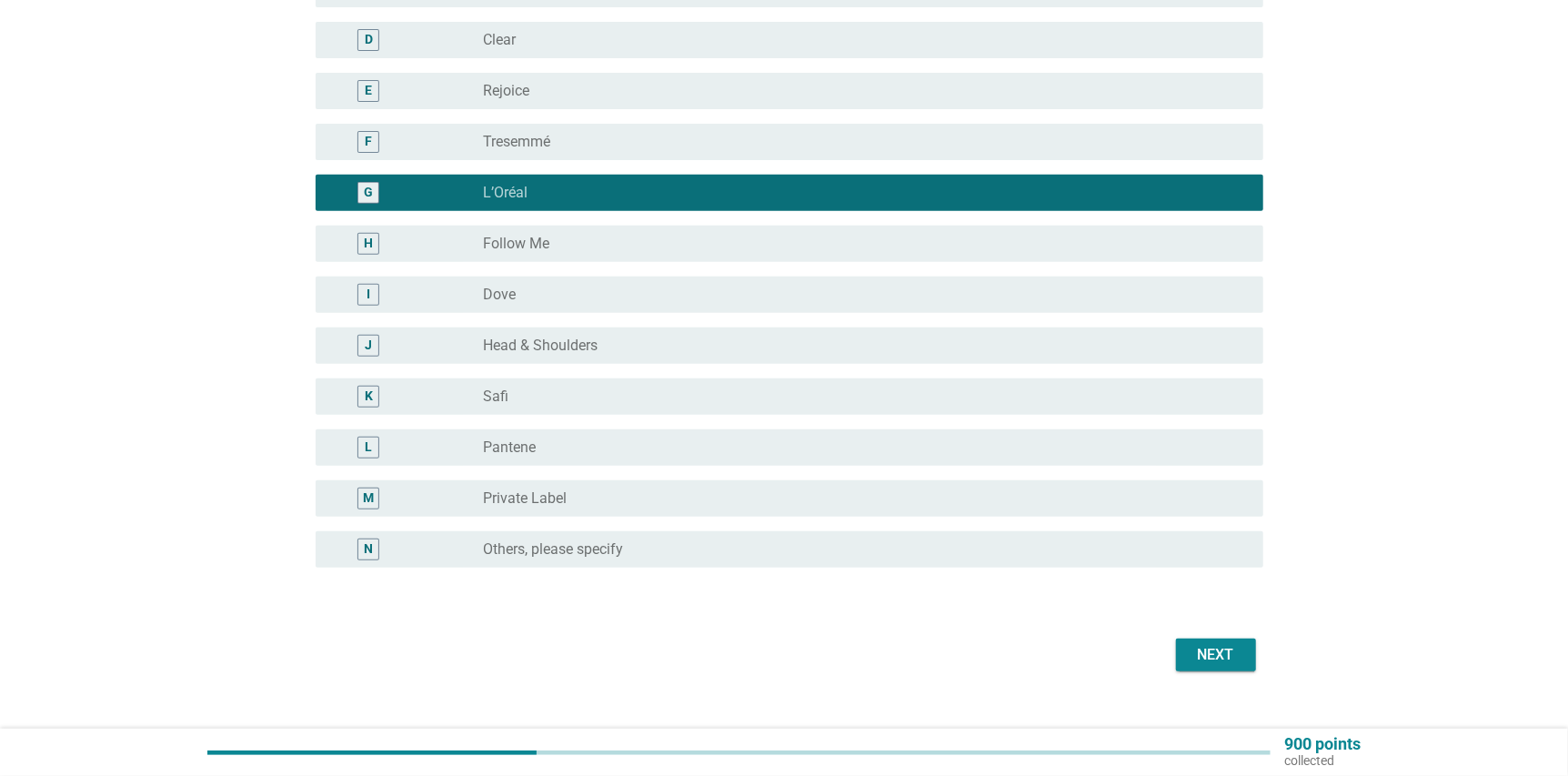
scroll to position [384, 0]
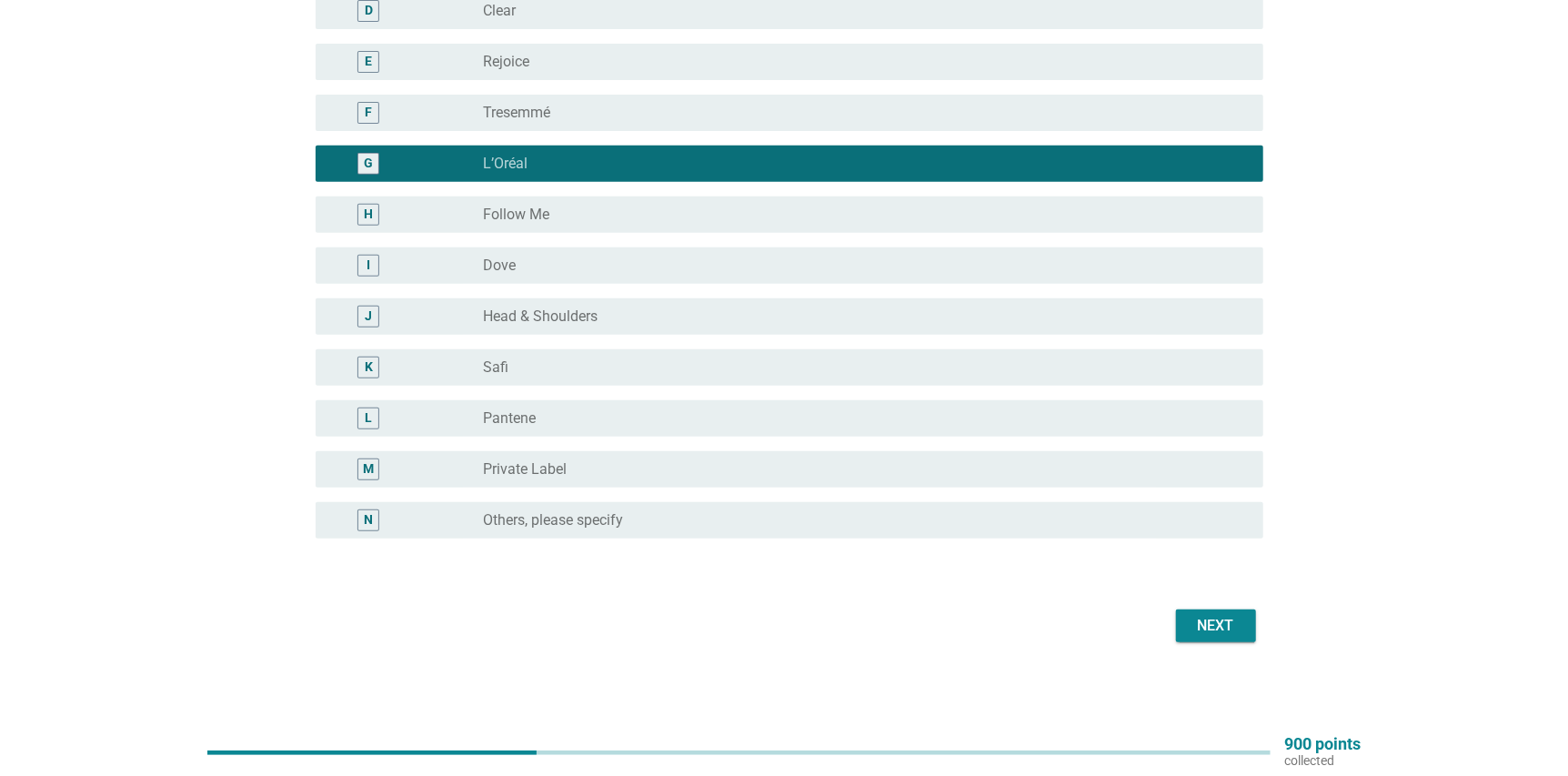
click at [1199, 628] on div "Next" at bounding box center [1216, 626] width 51 height 21
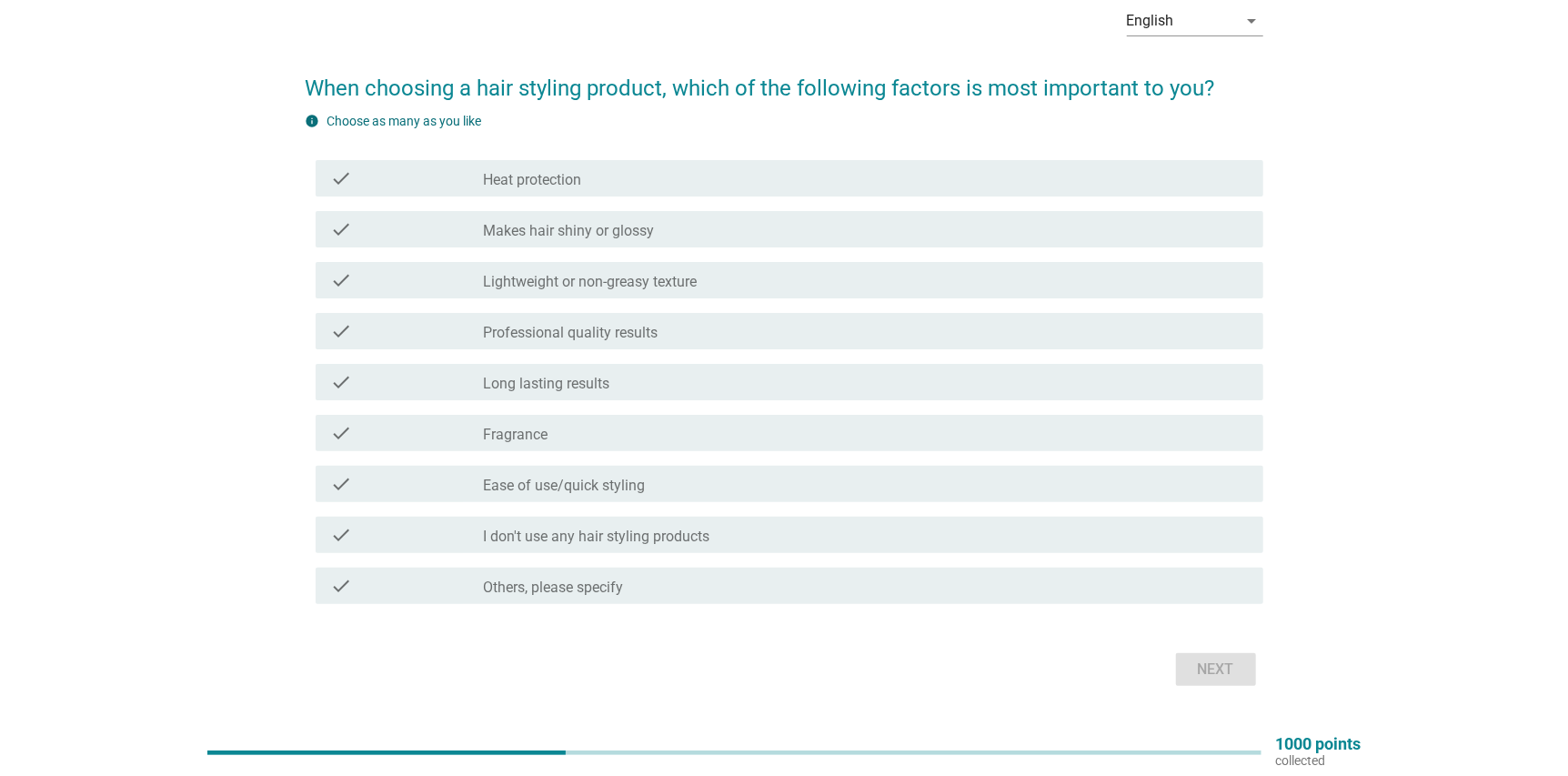
scroll to position [0, 0]
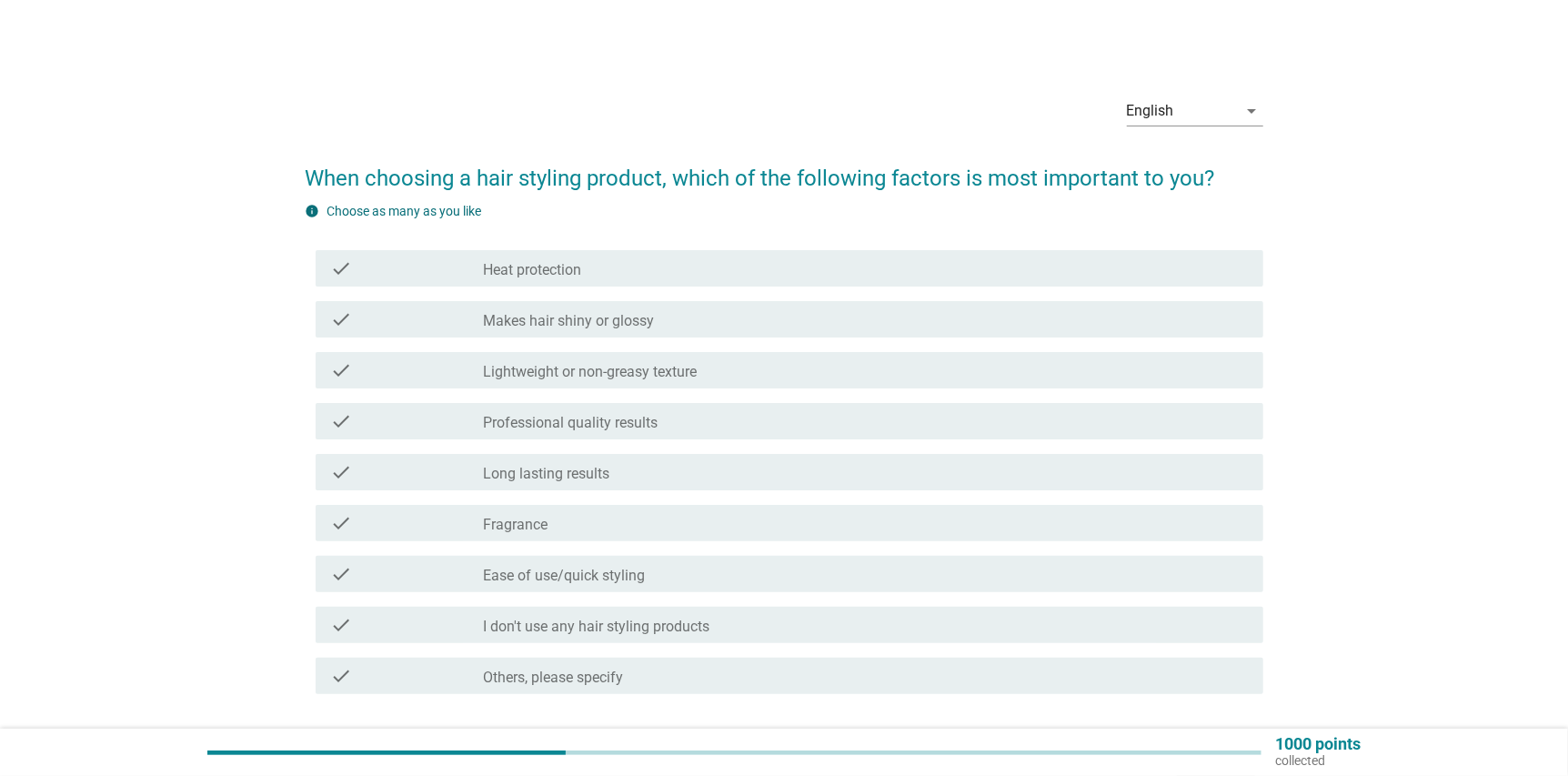
click at [681, 330] on div "check check_box_outline_blank Makes hair shiny or glossy" at bounding box center [788, 318] width 947 height 36
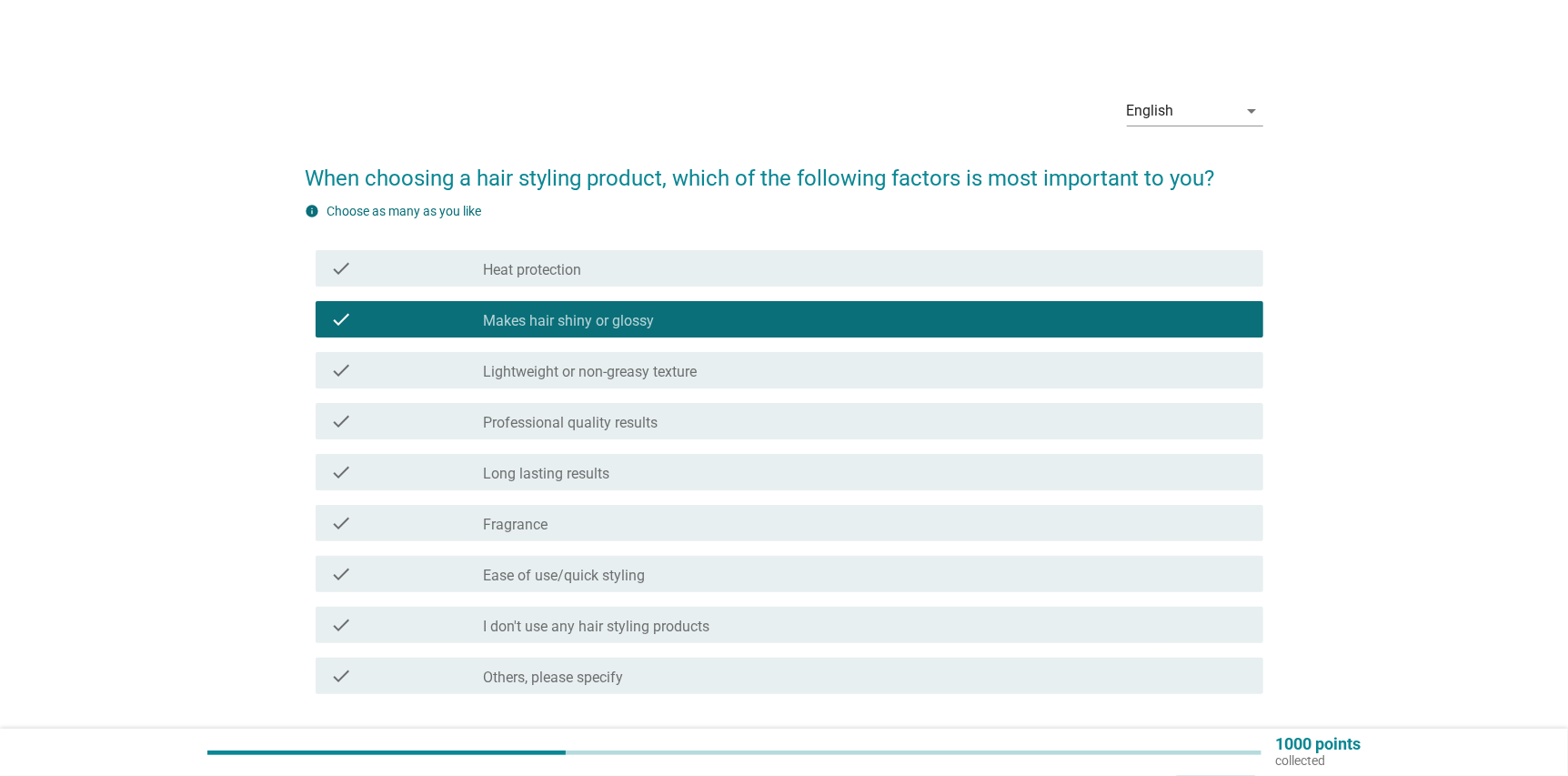
click at [607, 470] on label "Long lasting results" at bounding box center [547, 473] width 127 height 18
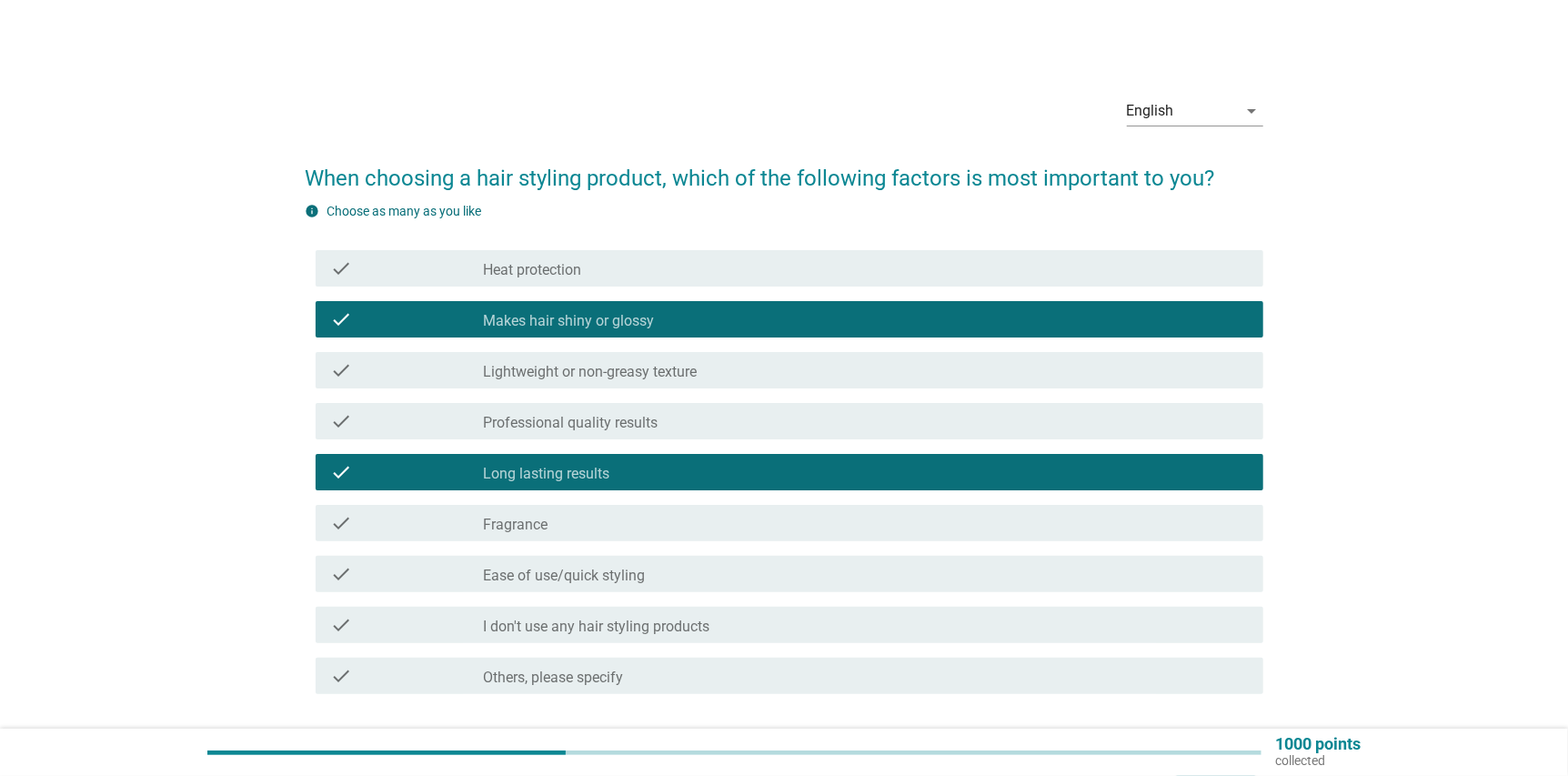
click at [871, 579] on div "check_box_outline_blank Ease of use/quick styling" at bounding box center [866, 573] width 765 height 21
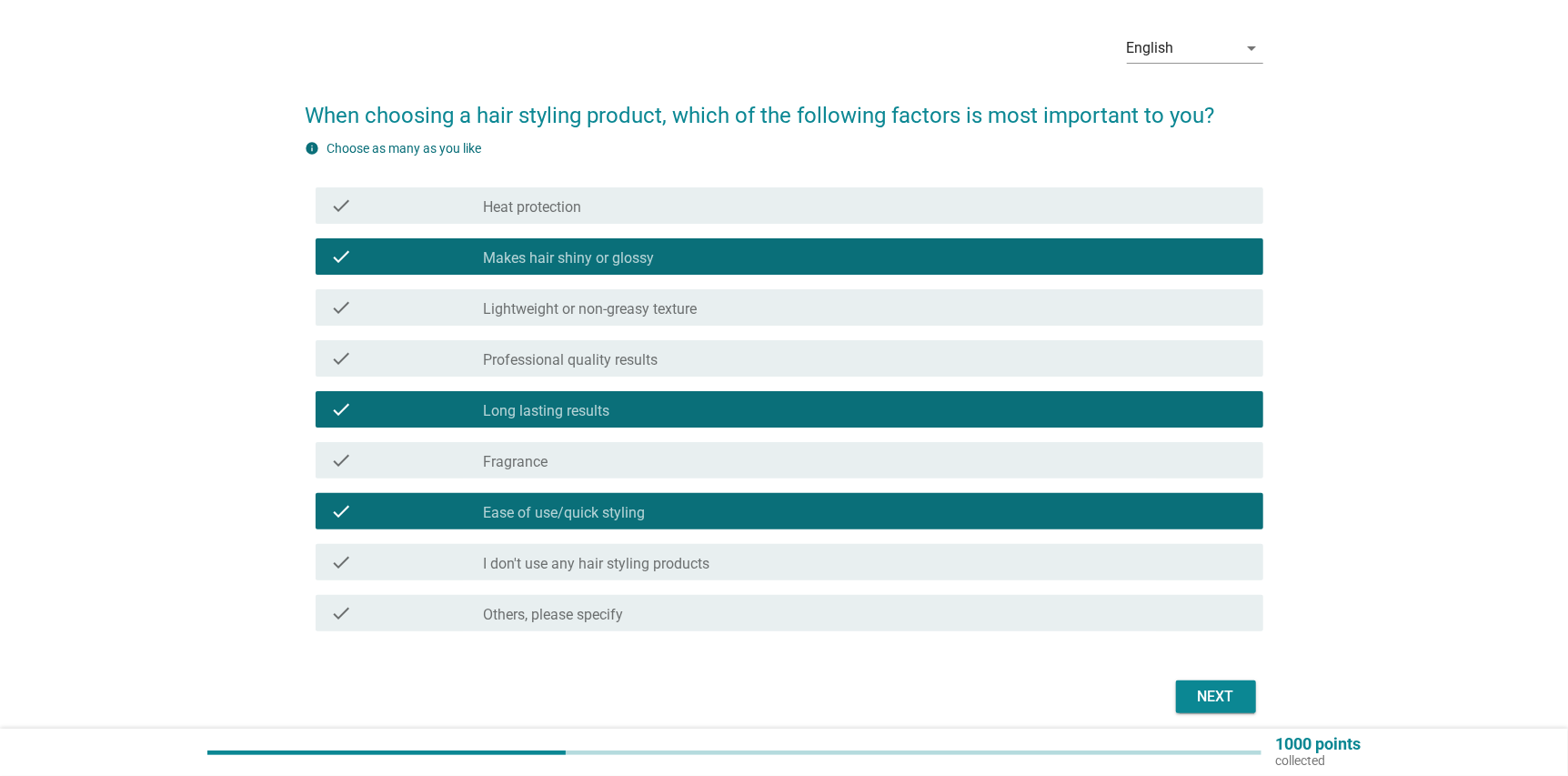
scroll to position [133, 0]
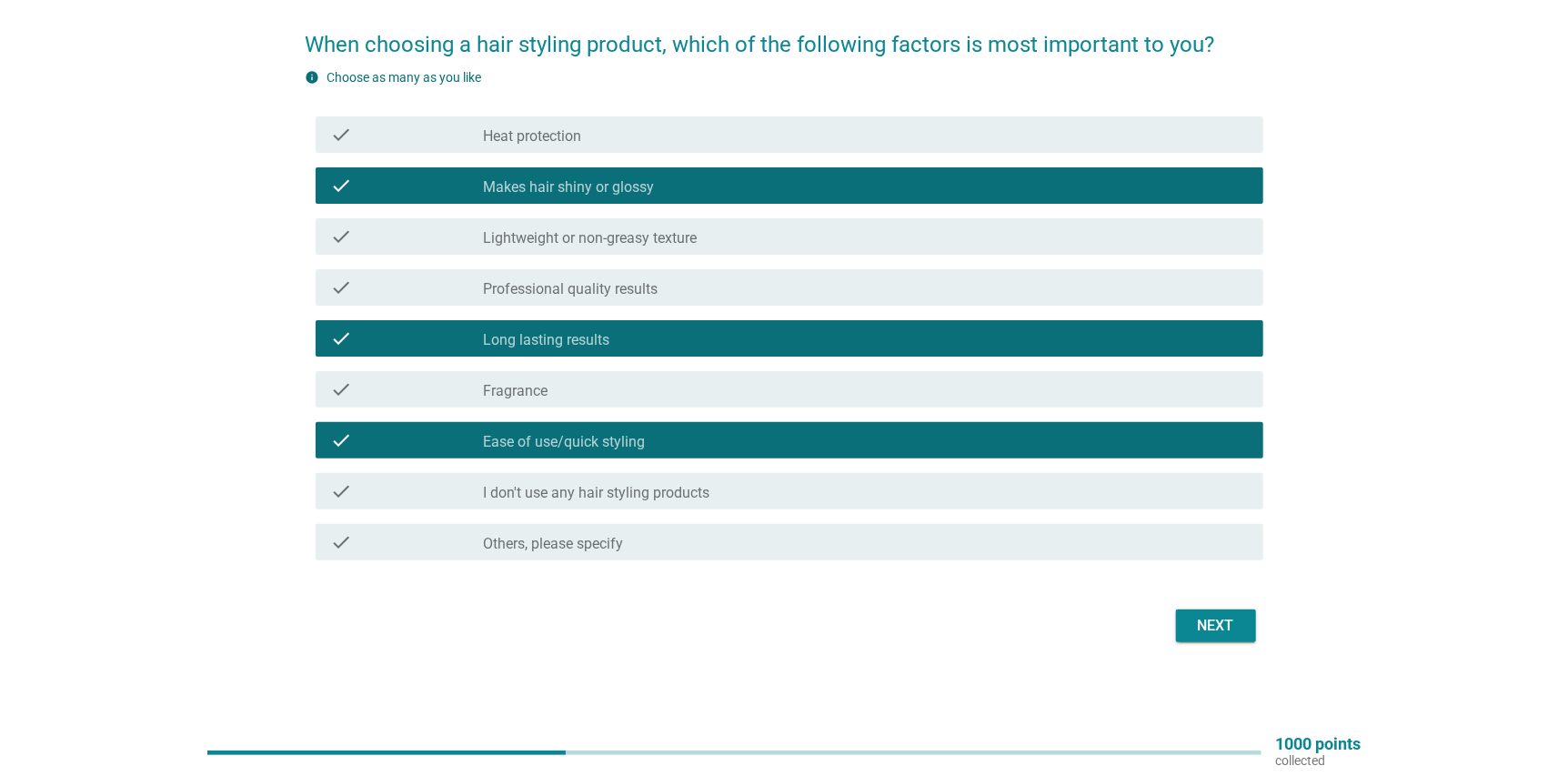
click at [1204, 644] on div "Next" at bounding box center [784, 625] width 958 height 44
click at [1199, 633] on div "Next" at bounding box center [1216, 626] width 51 height 21
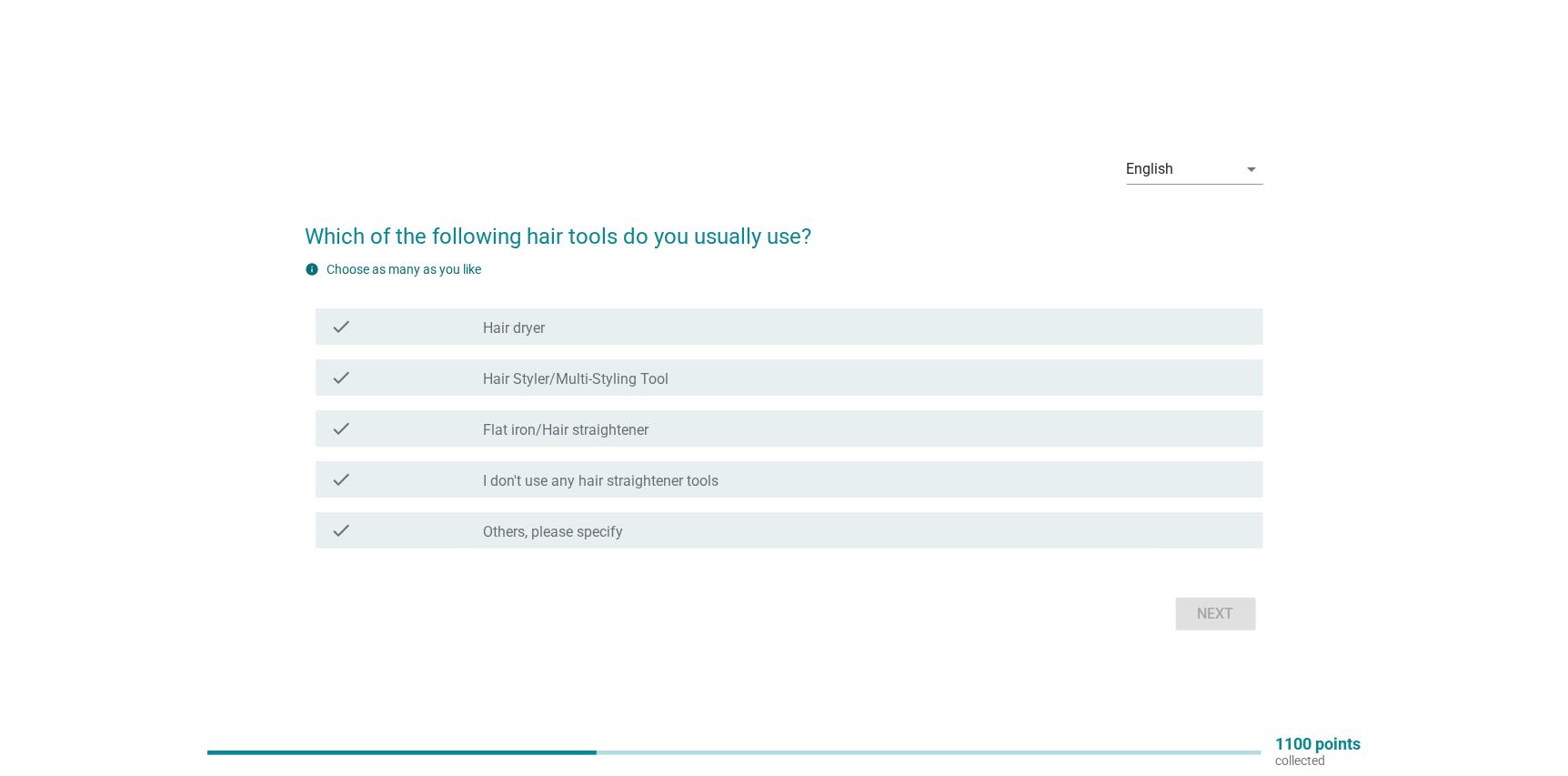
click at [624, 436] on label "Flat iron/Hair straightener" at bounding box center [566, 430] width 165 height 18
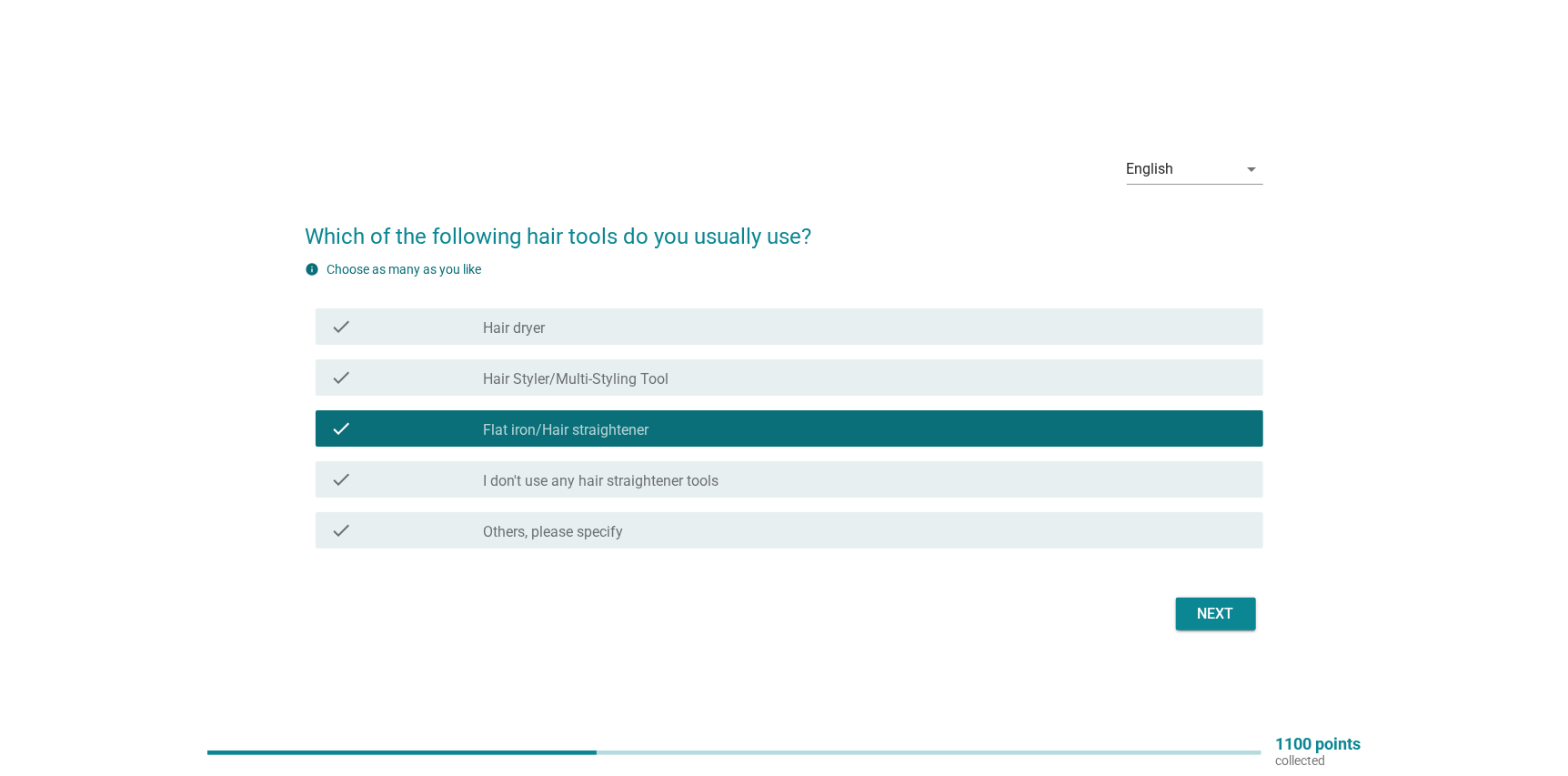
click at [593, 336] on div "check_box_outline_blank Hair dryer" at bounding box center [866, 326] width 765 height 21
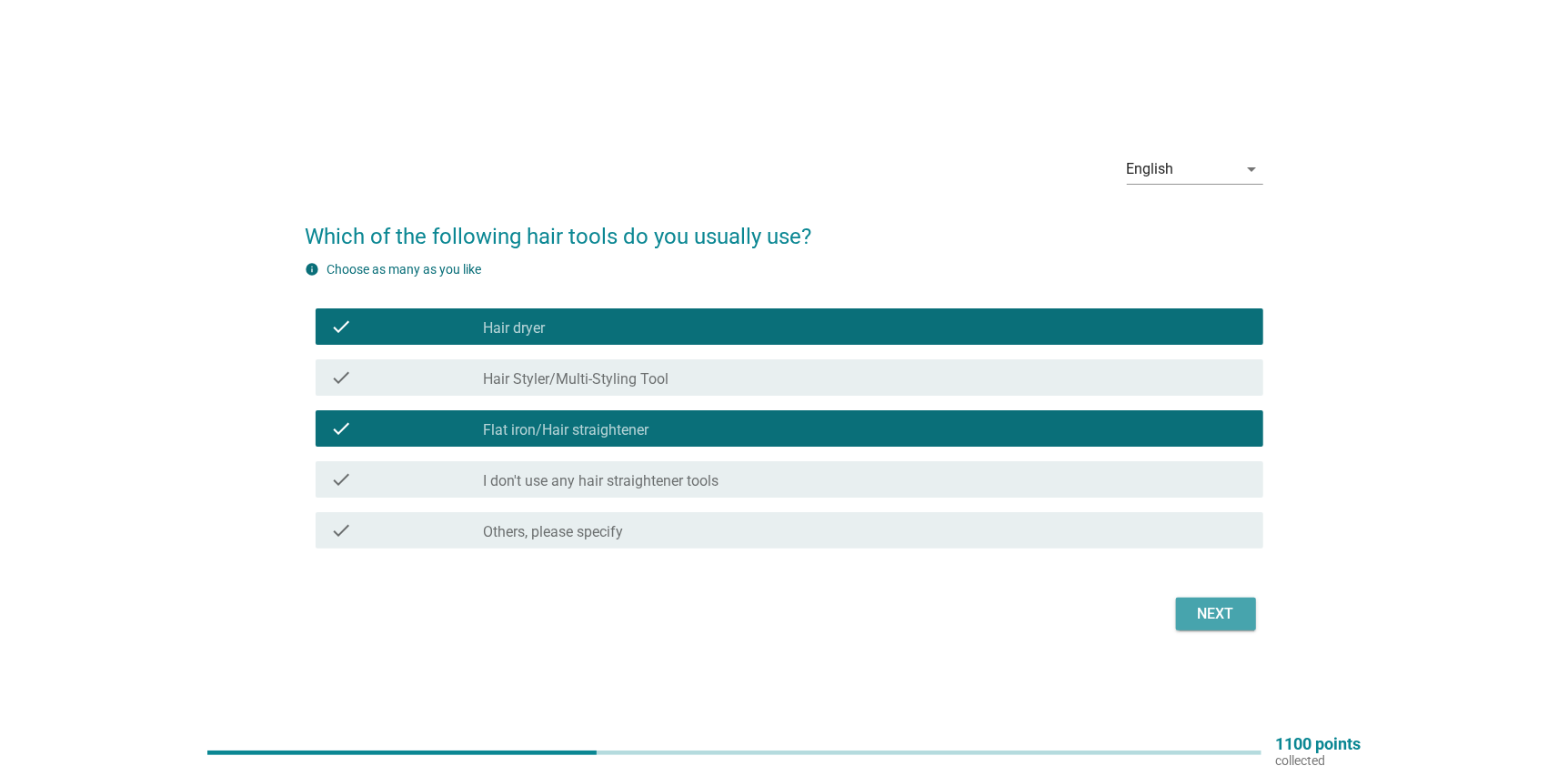
click at [1192, 625] on button "Next" at bounding box center [1216, 614] width 80 height 33
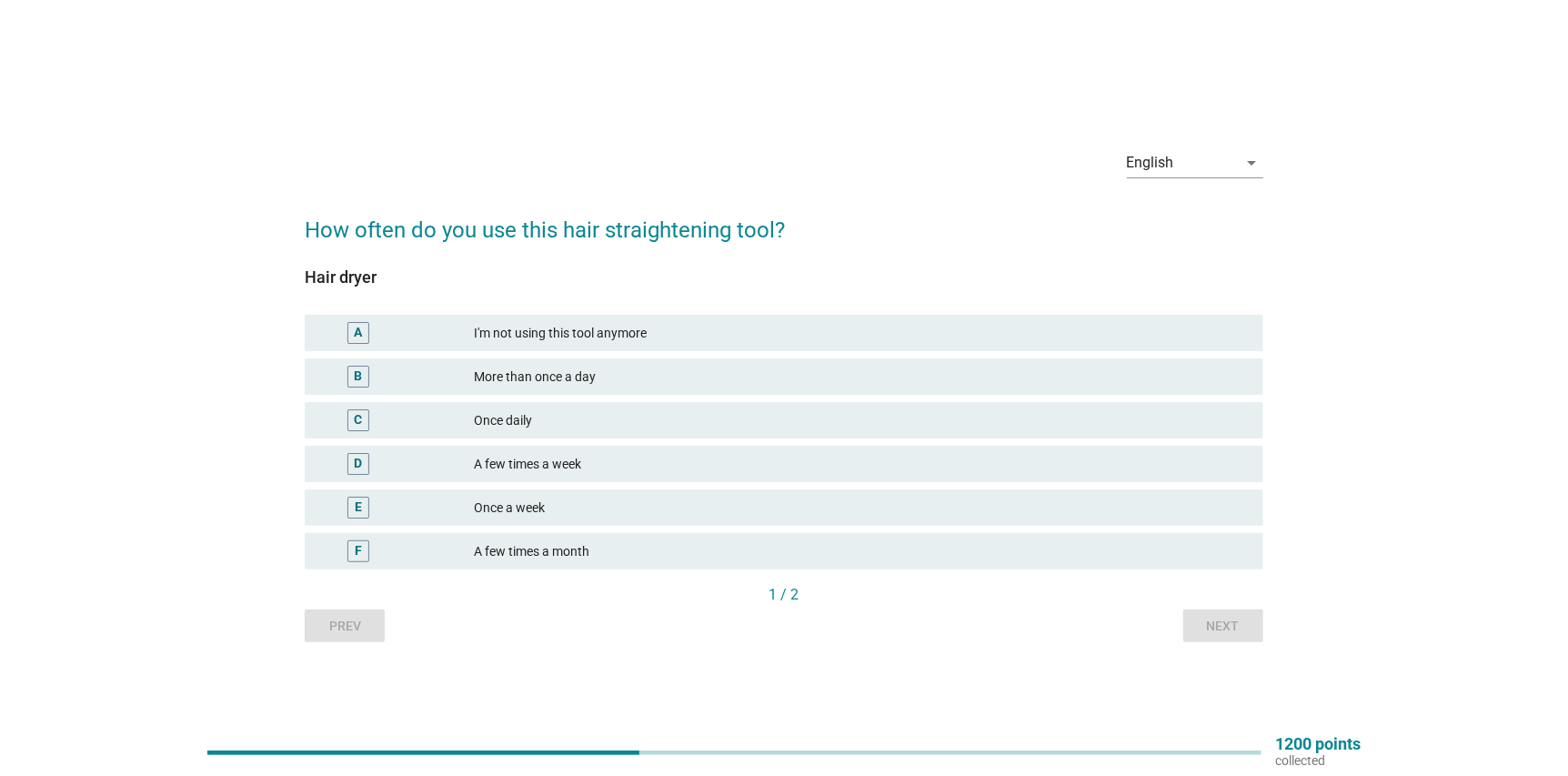
click at [711, 465] on div "A few times a week" at bounding box center [861, 463] width 774 height 21
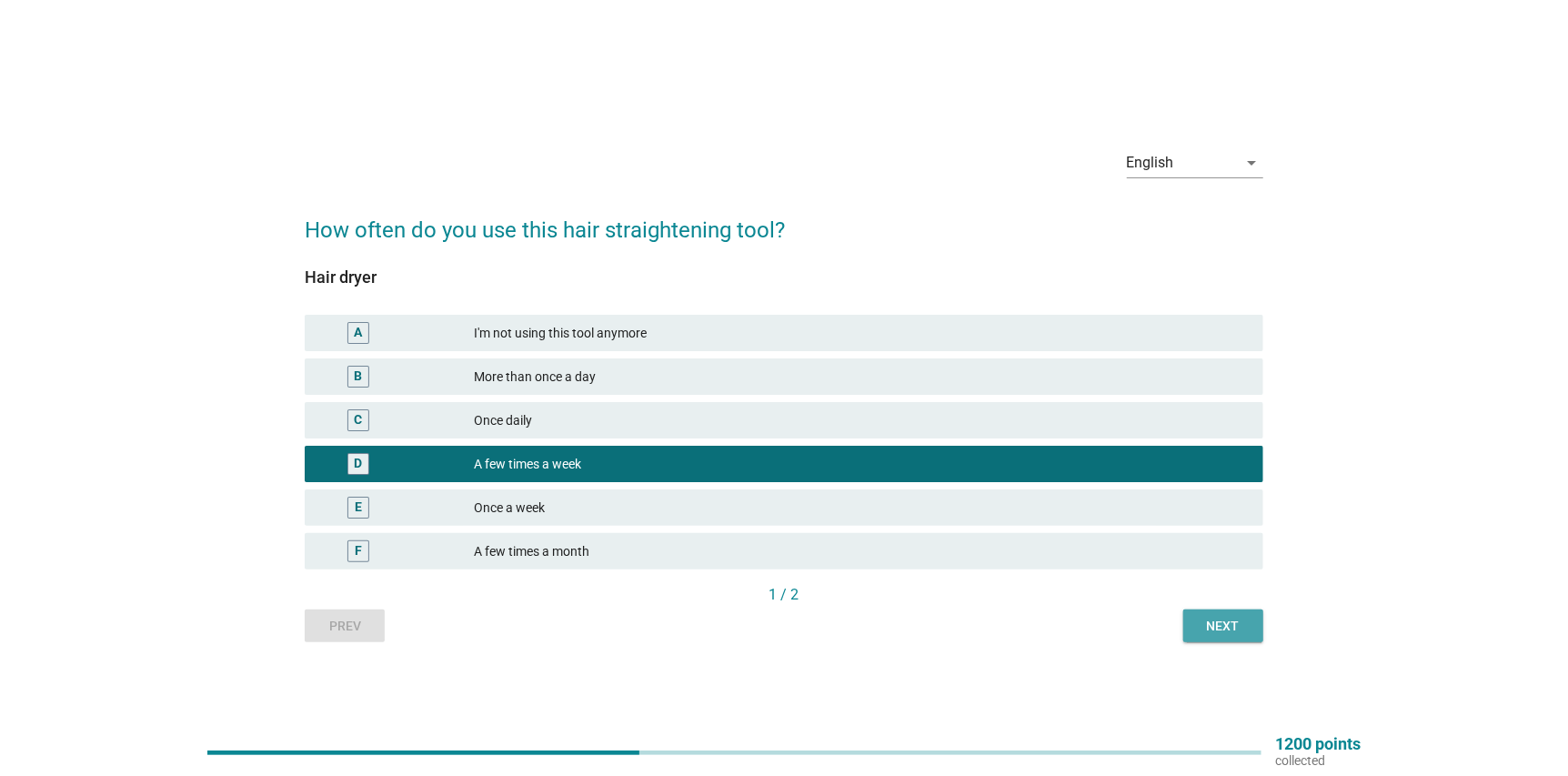
click at [1219, 632] on div "Next" at bounding box center [1222, 626] width 51 height 19
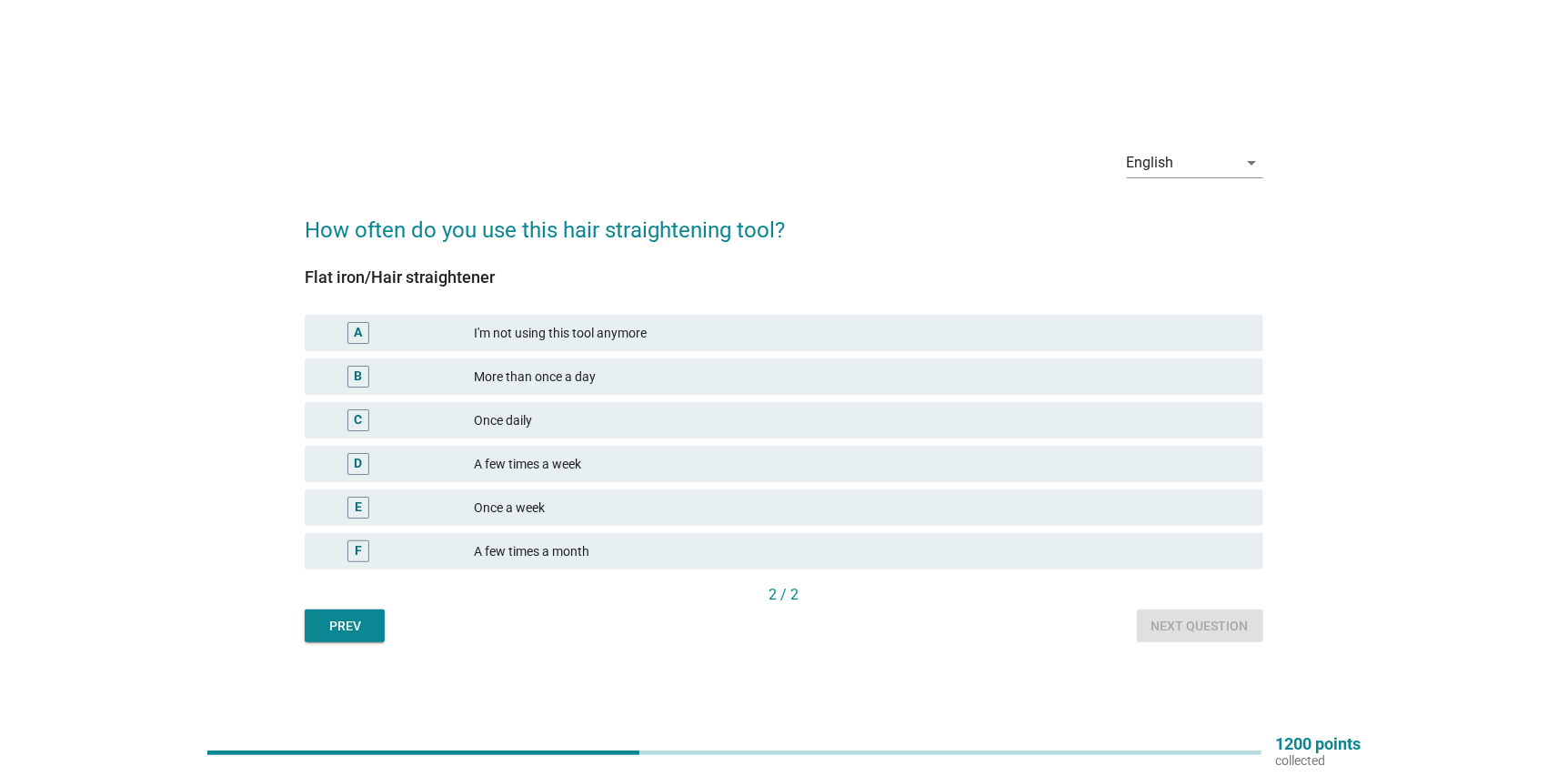
click at [649, 462] on div "A few times a week" at bounding box center [861, 463] width 774 height 21
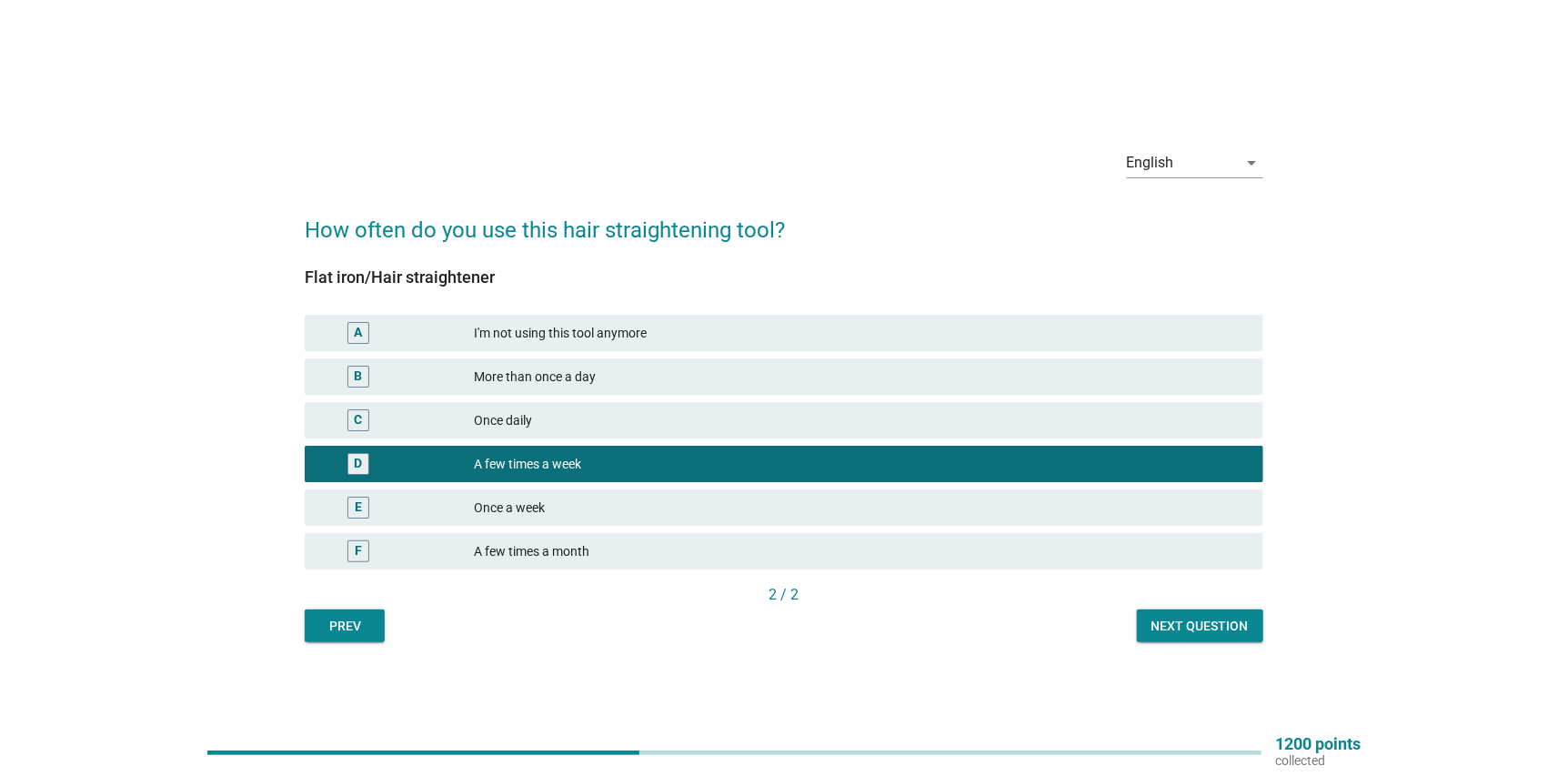
click at [1217, 639] on button "Next question" at bounding box center [1200, 626] width 127 height 33
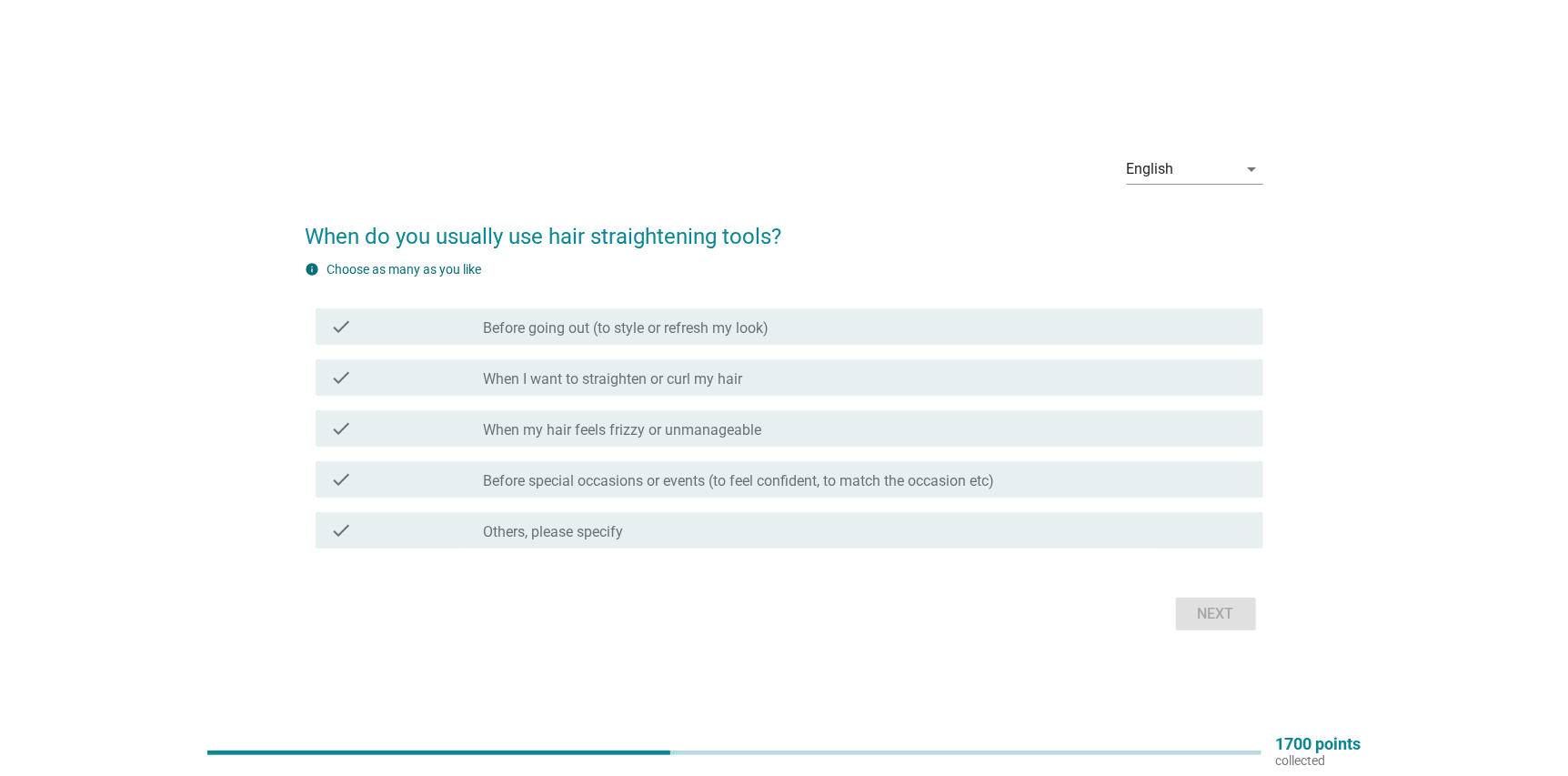
click at [636, 331] on label "Before going out (to style or refresh my look)" at bounding box center [626, 328] width 285 height 18
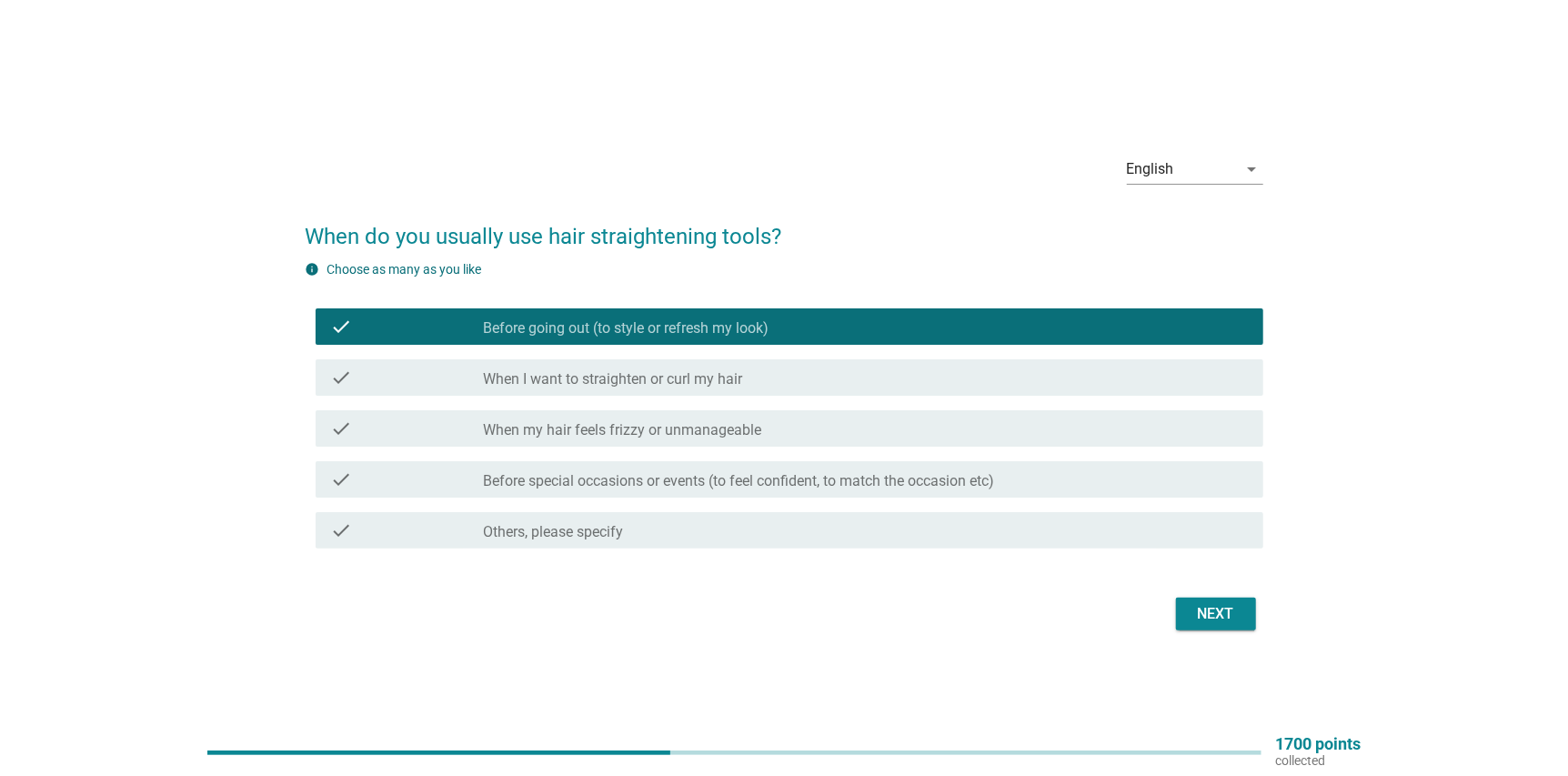
click at [1202, 617] on div "Next" at bounding box center [1216, 613] width 51 height 21
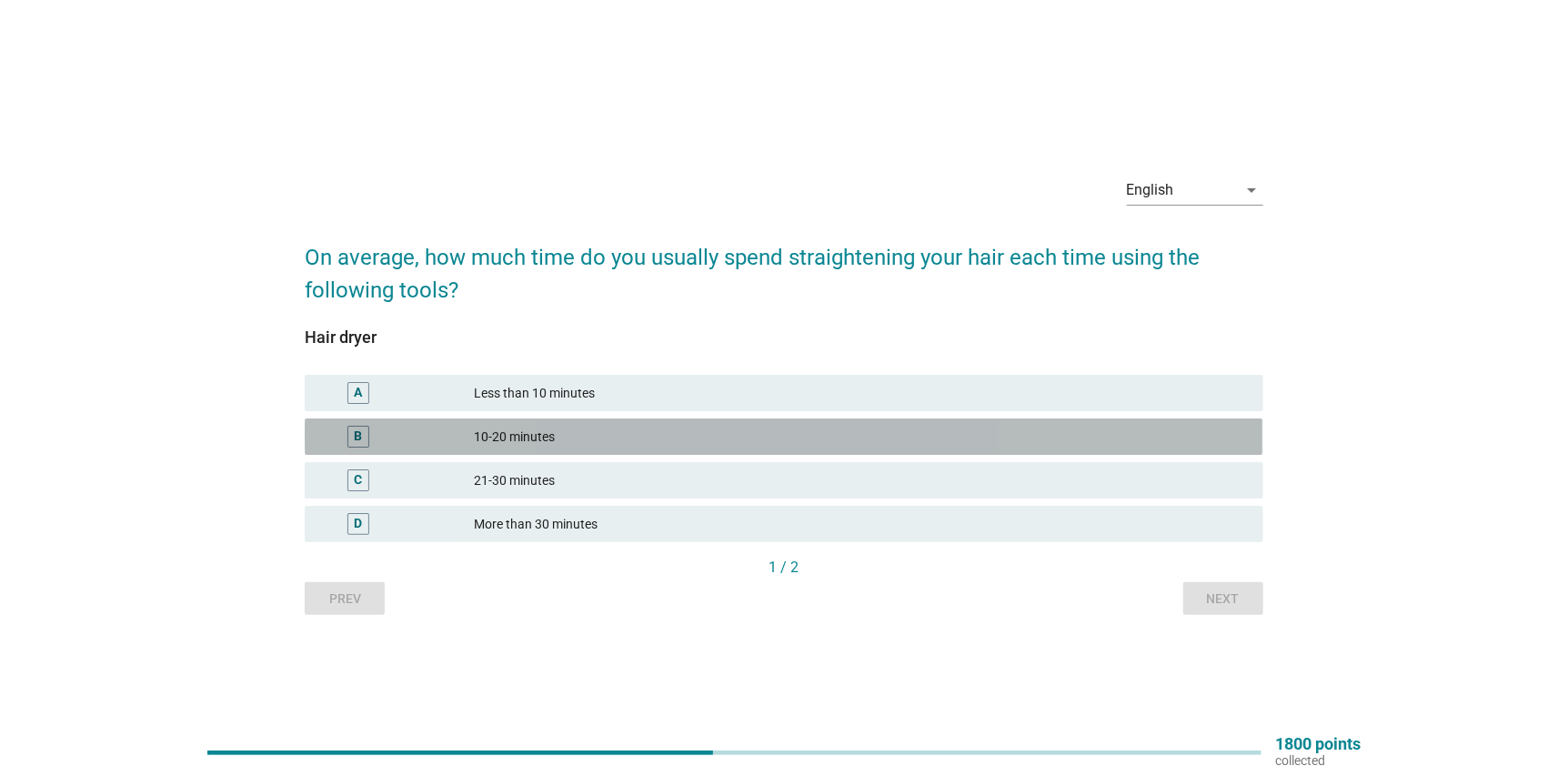
click at [529, 434] on div "10-20 minutes" at bounding box center [861, 436] width 774 height 21
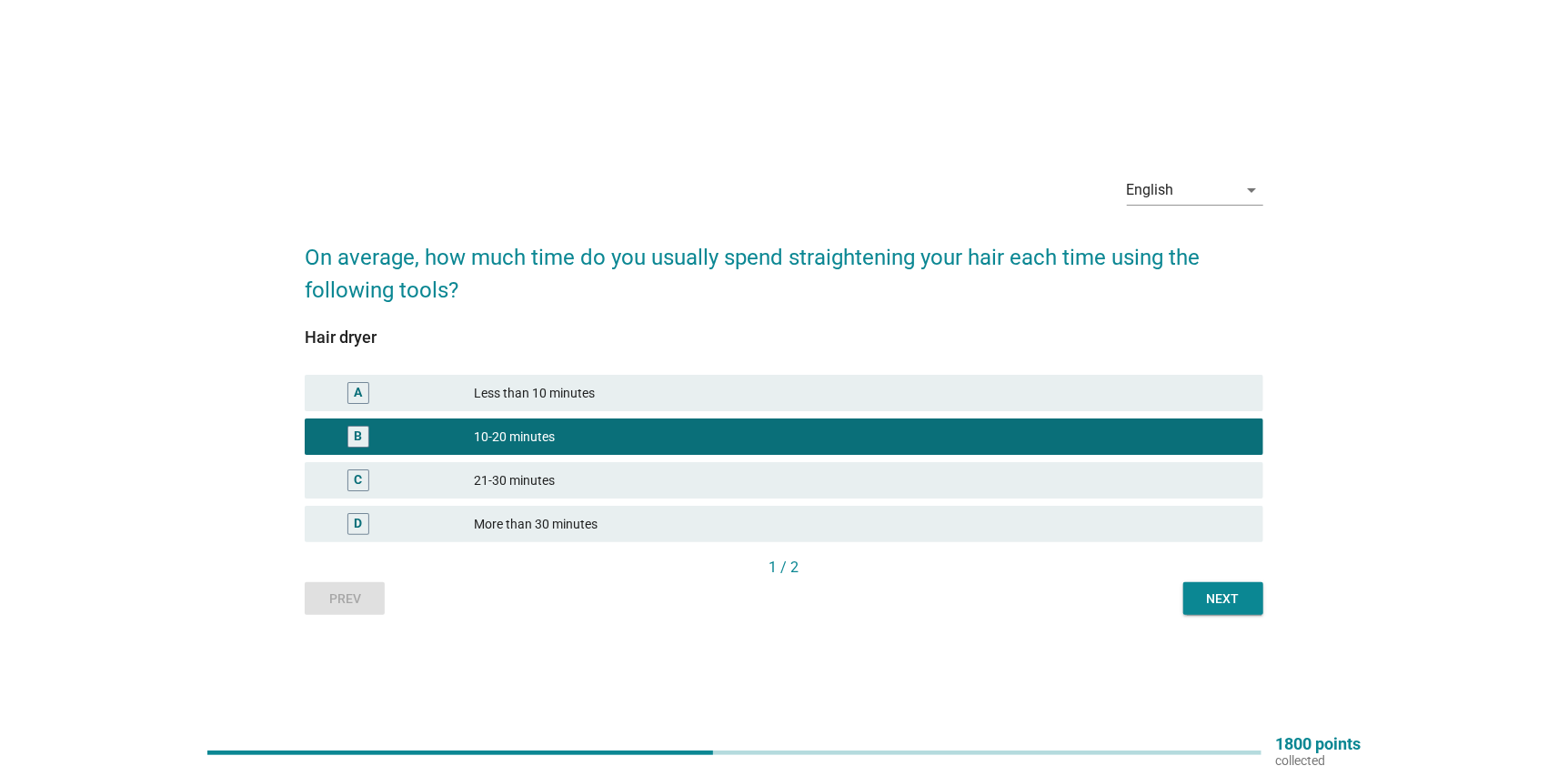
click at [1210, 598] on div "Next" at bounding box center [1222, 599] width 51 height 19
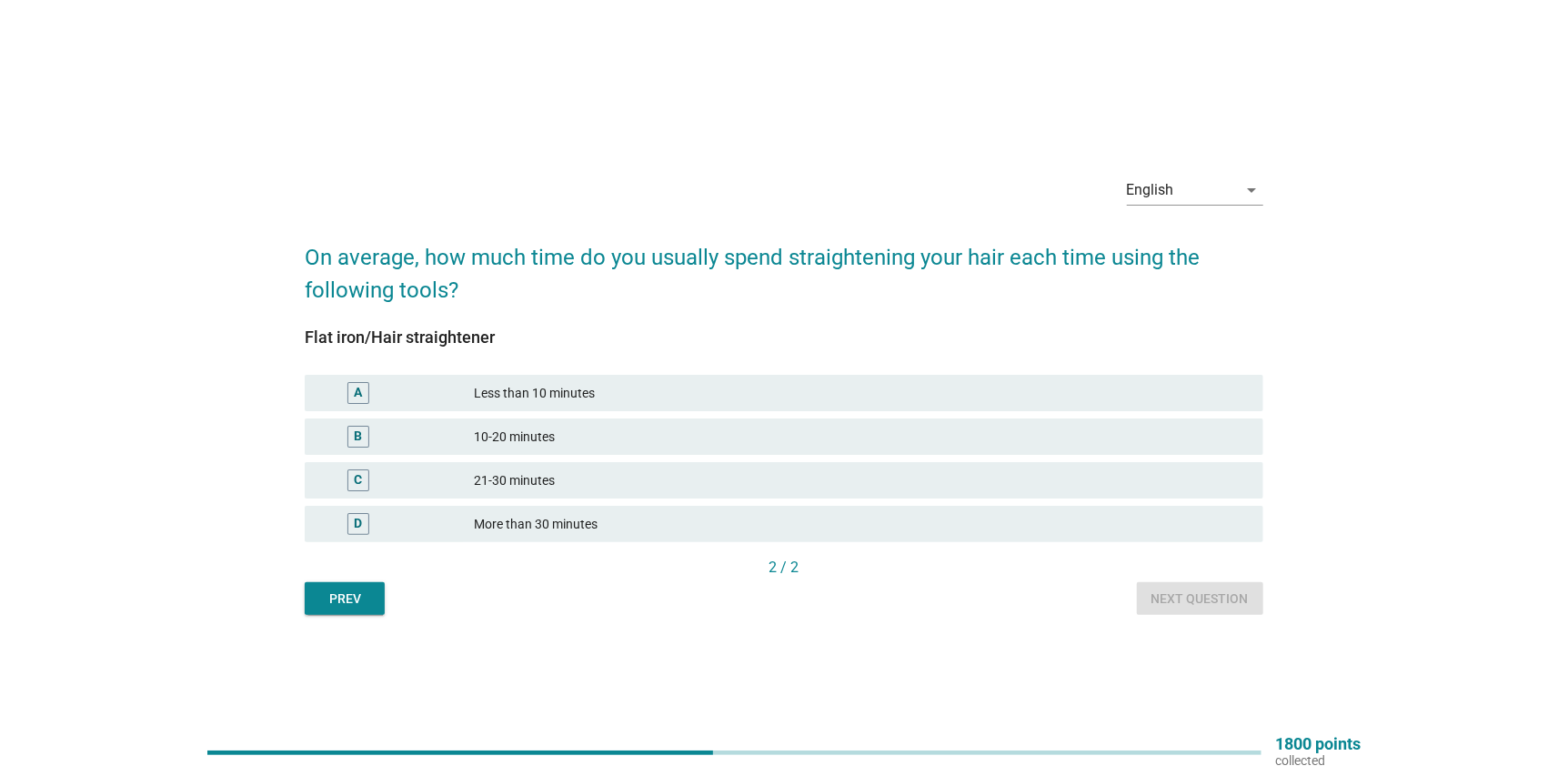
click at [525, 442] on div "10-20 minutes" at bounding box center [861, 436] width 774 height 21
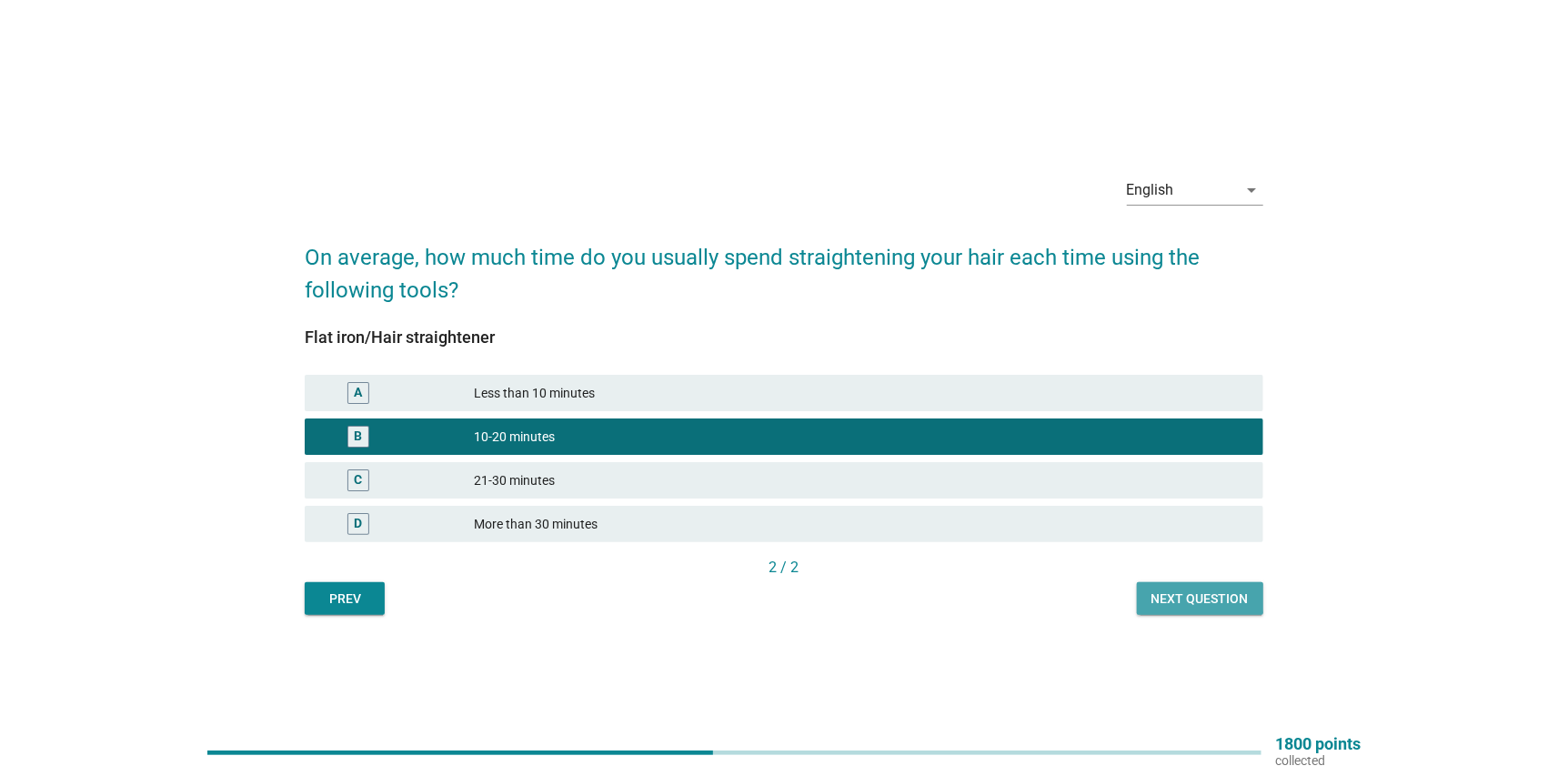
click at [1190, 591] on div "Next question" at bounding box center [1200, 599] width 97 height 19
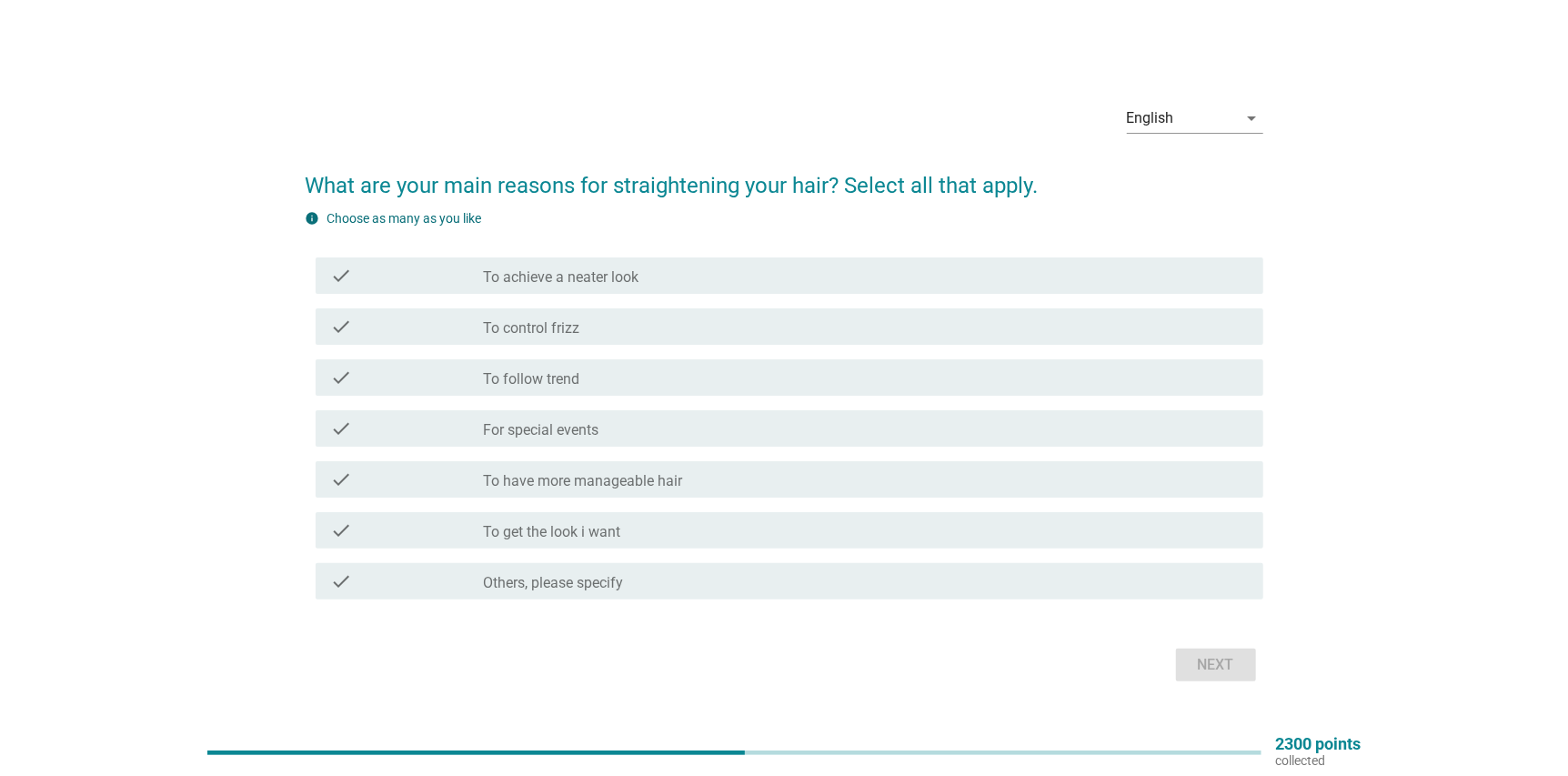
click at [661, 433] on div "check_box_outline_blank For special events" at bounding box center [866, 428] width 765 height 21
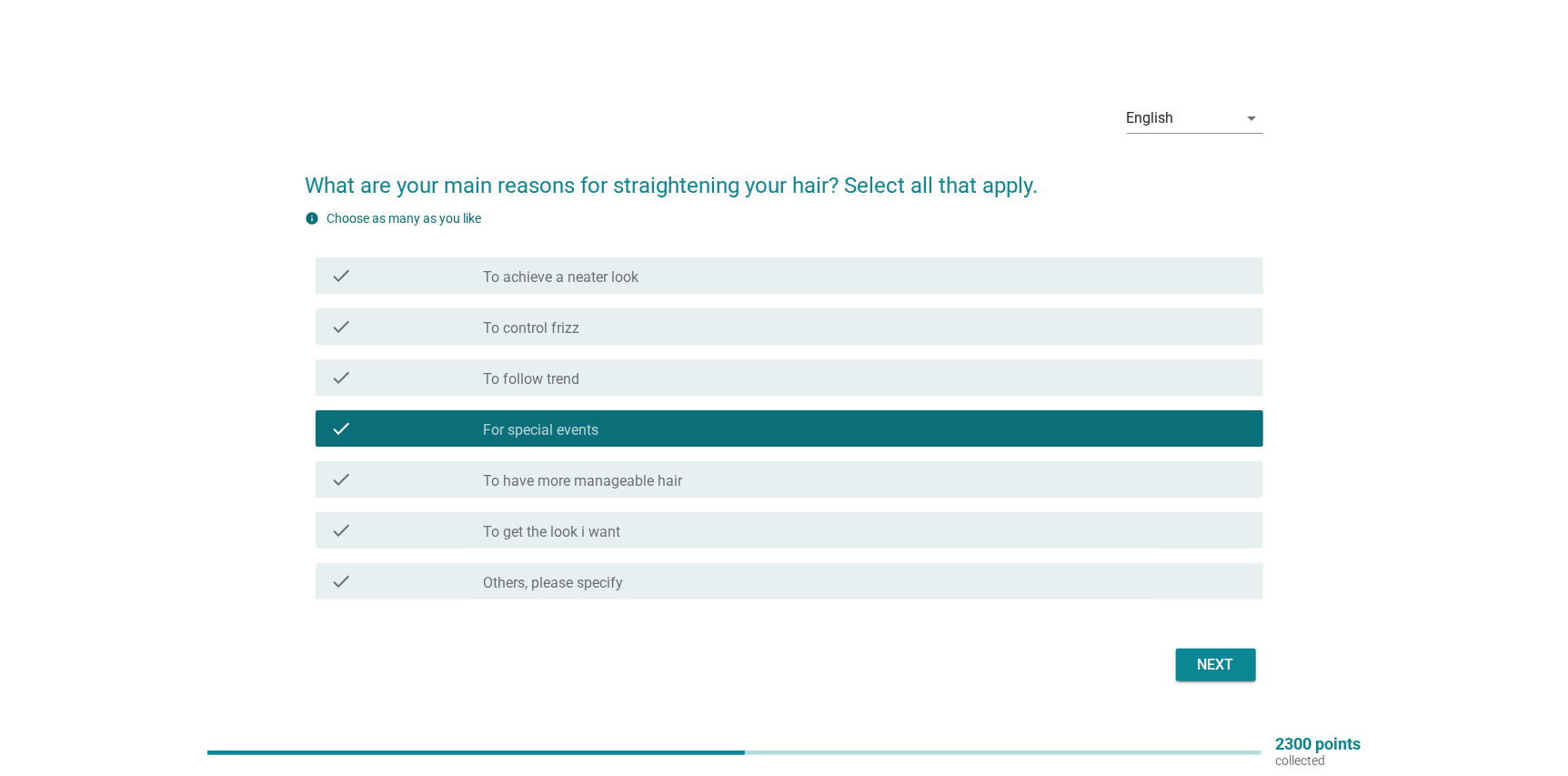
click at [608, 525] on label "To get the look i want" at bounding box center [552, 532] width 137 height 18
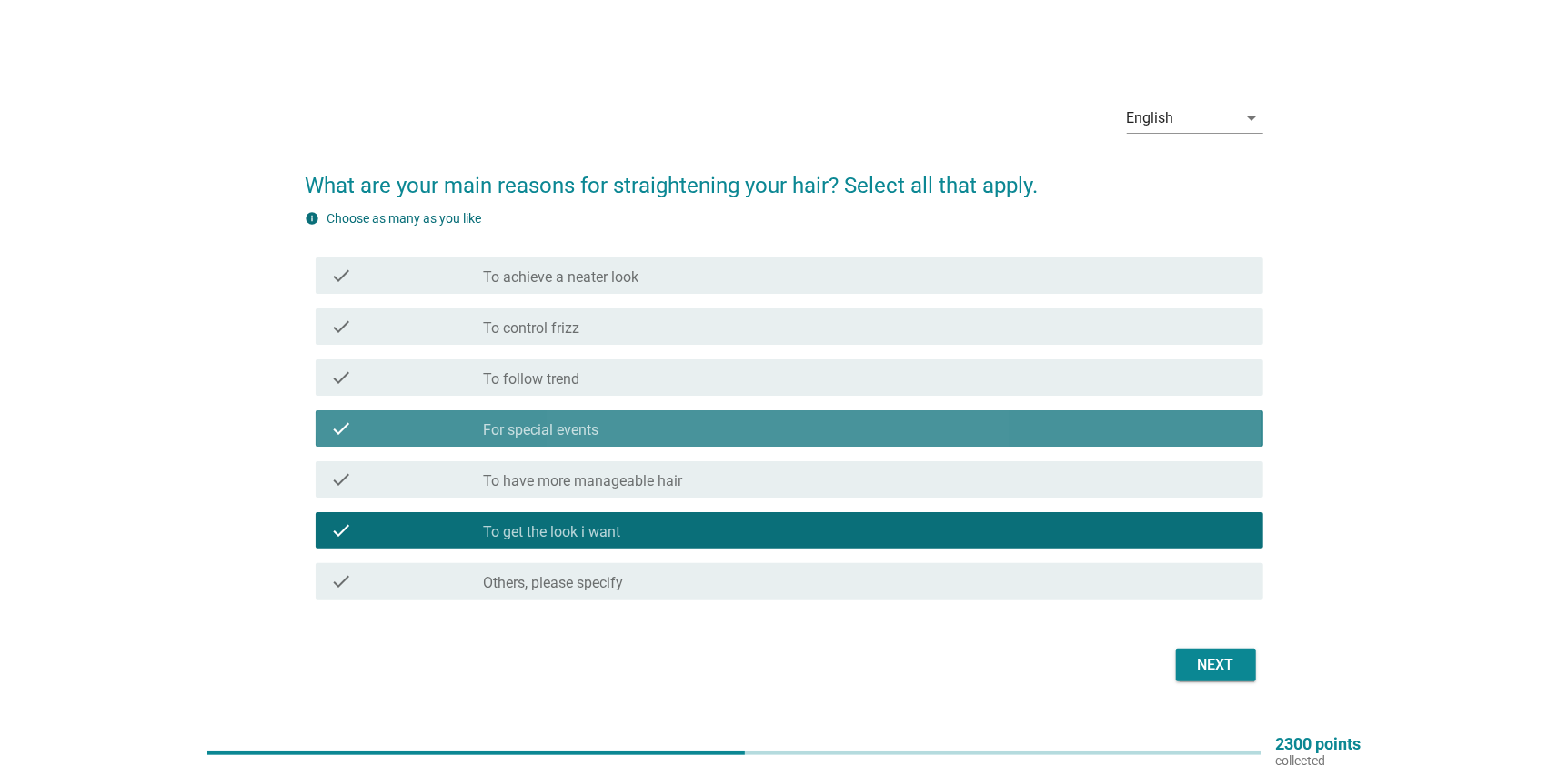
click at [656, 426] on div "check_box_outline_blank For special events" at bounding box center [866, 428] width 765 height 21
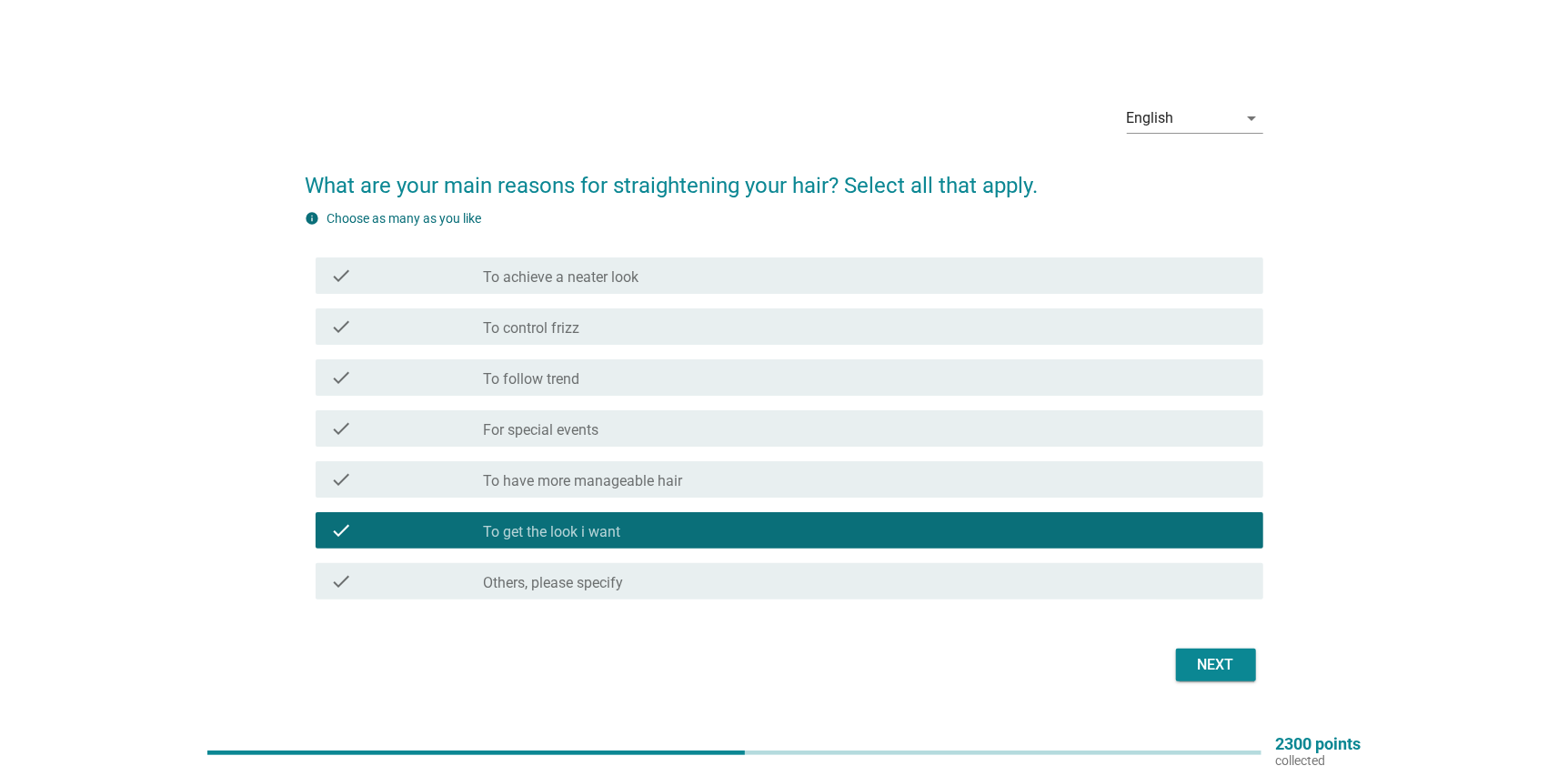
click at [1210, 667] on div "Next" at bounding box center [1216, 665] width 51 height 21
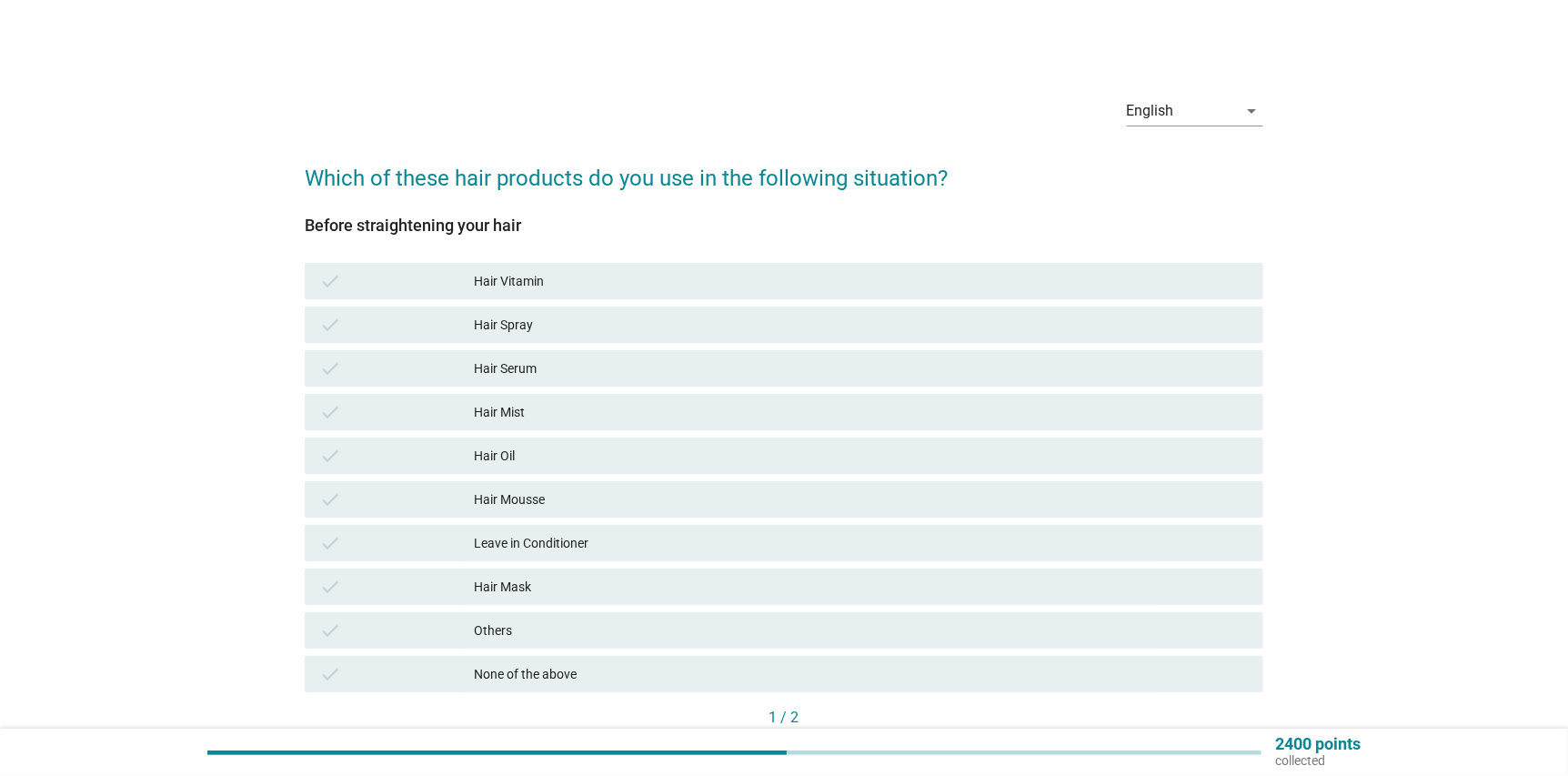
click at [513, 287] on div "Hair Vitamin" at bounding box center [861, 280] width 774 height 21
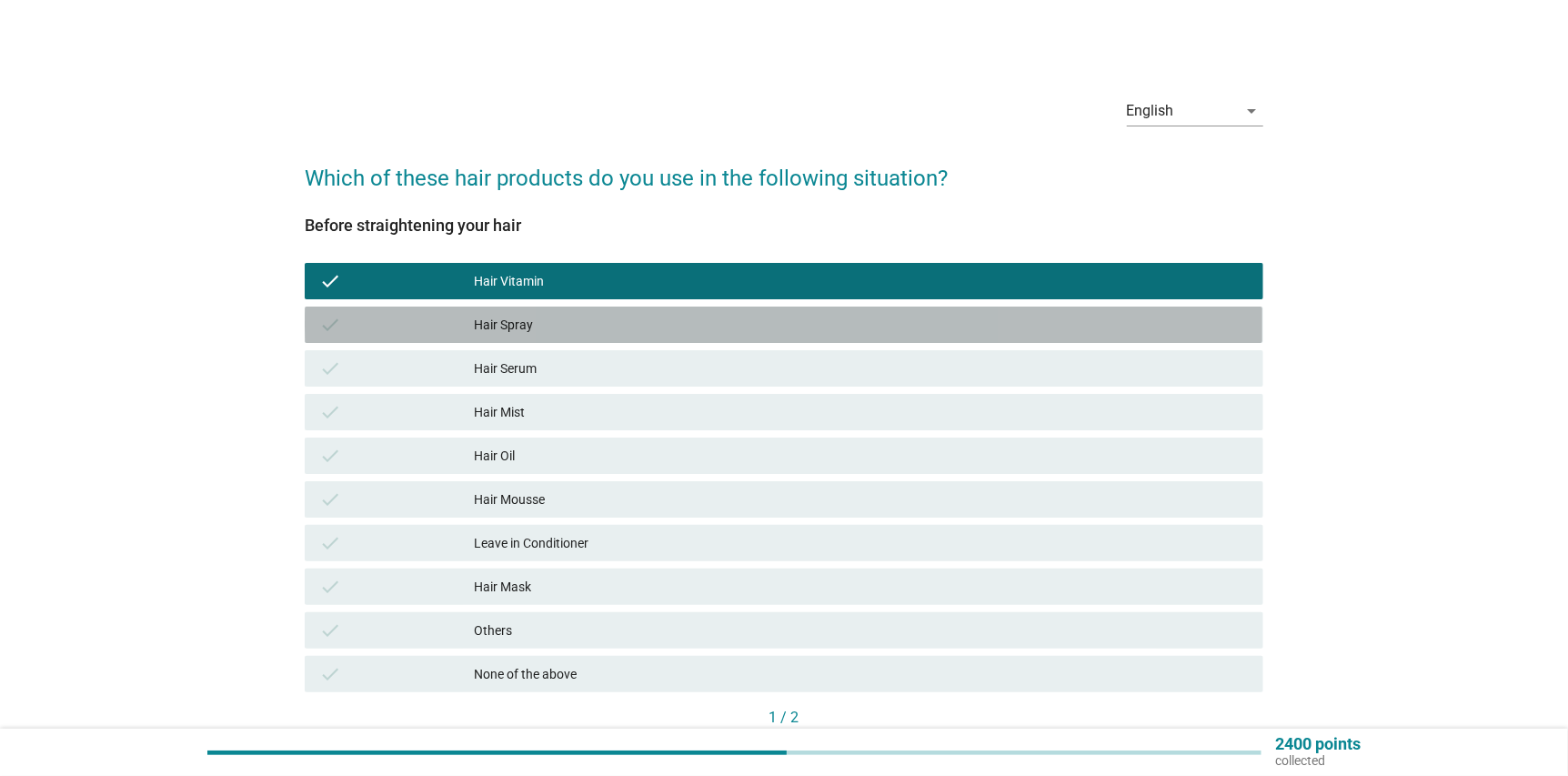
click at [530, 319] on div "Hair Spray" at bounding box center [861, 324] width 774 height 21
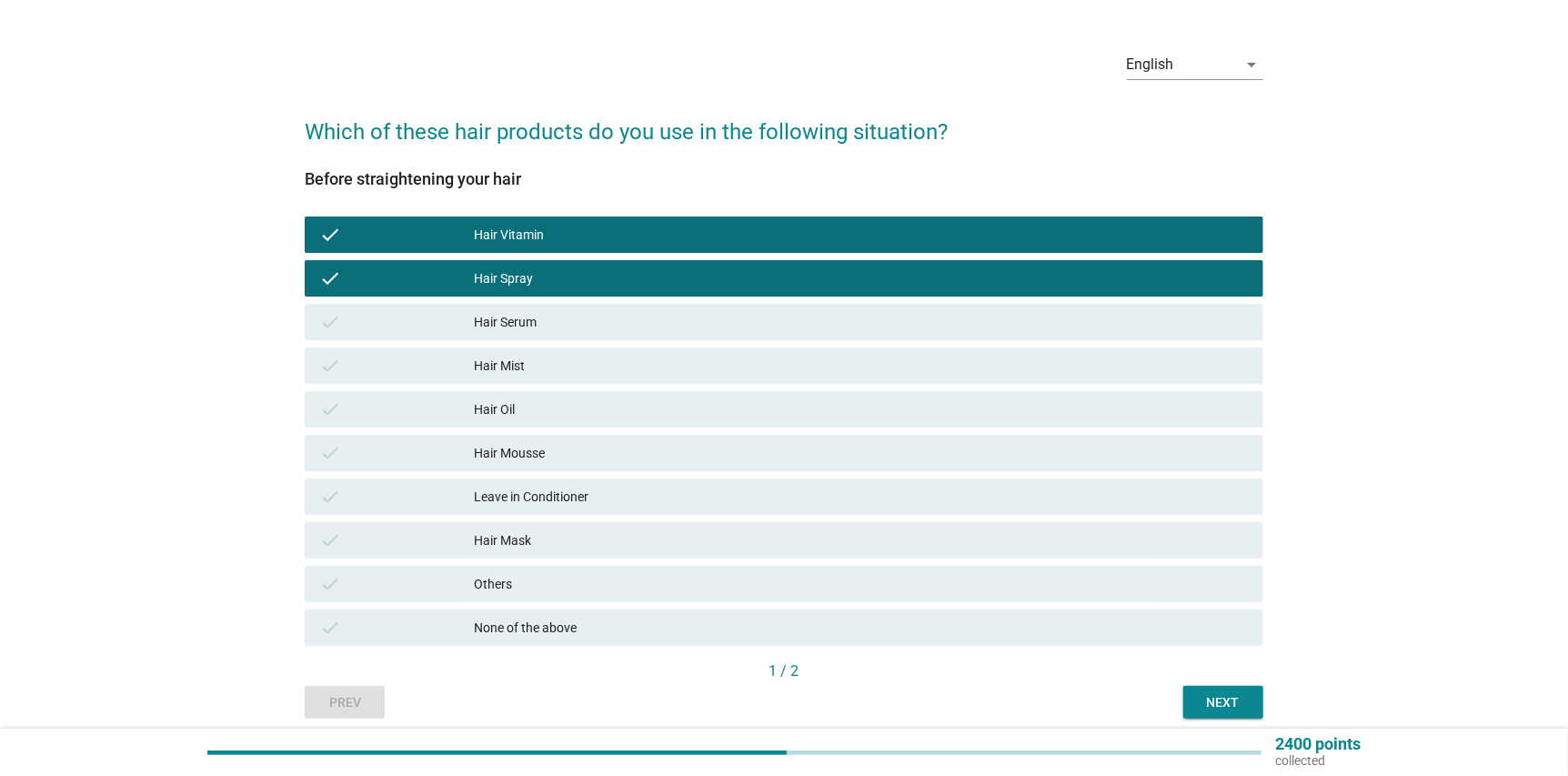
scroll to position [90, 0]
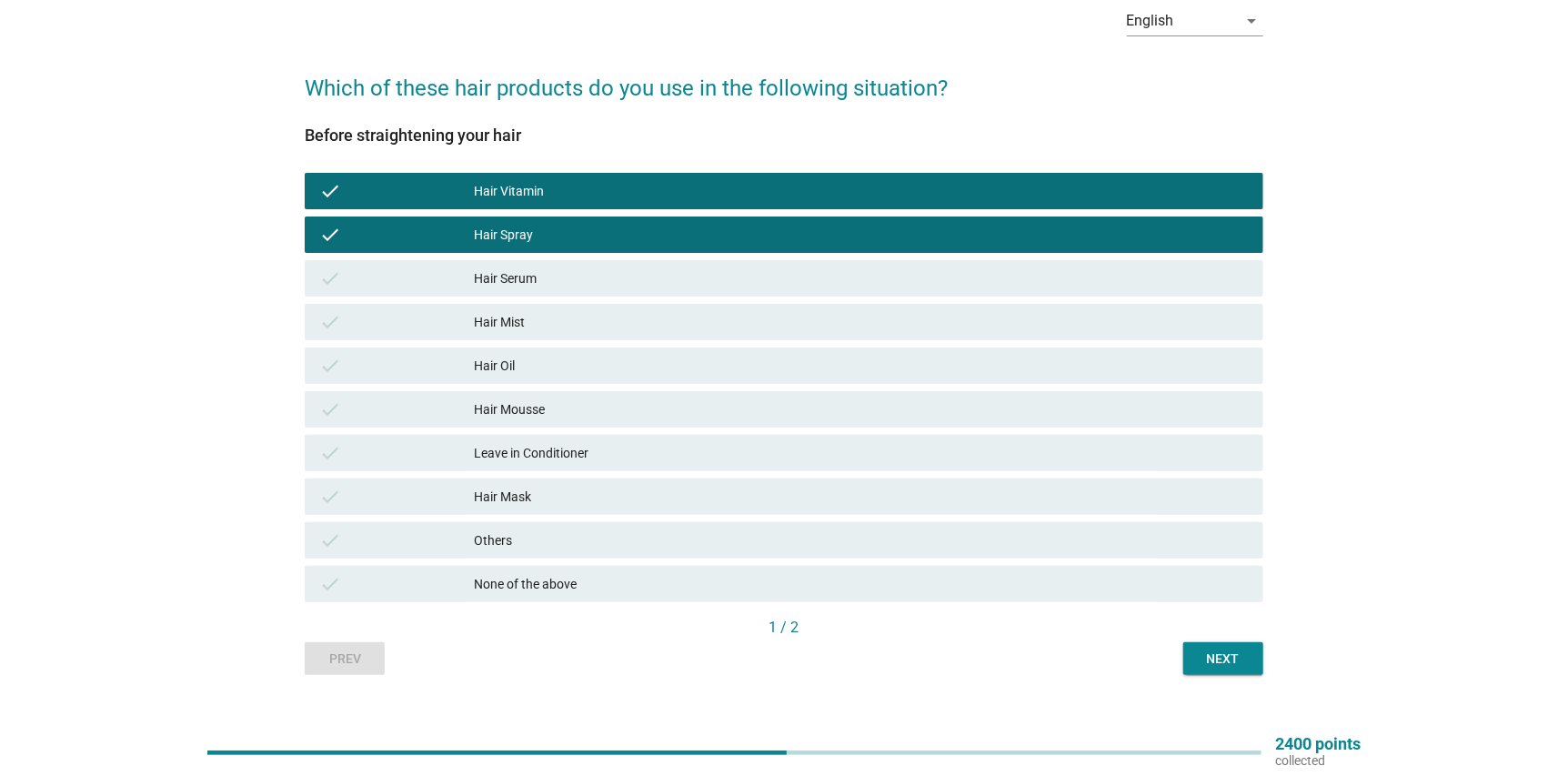
click at [1246, 667] on div "Next" at bounding box center [1222, 659] width 51 height 19
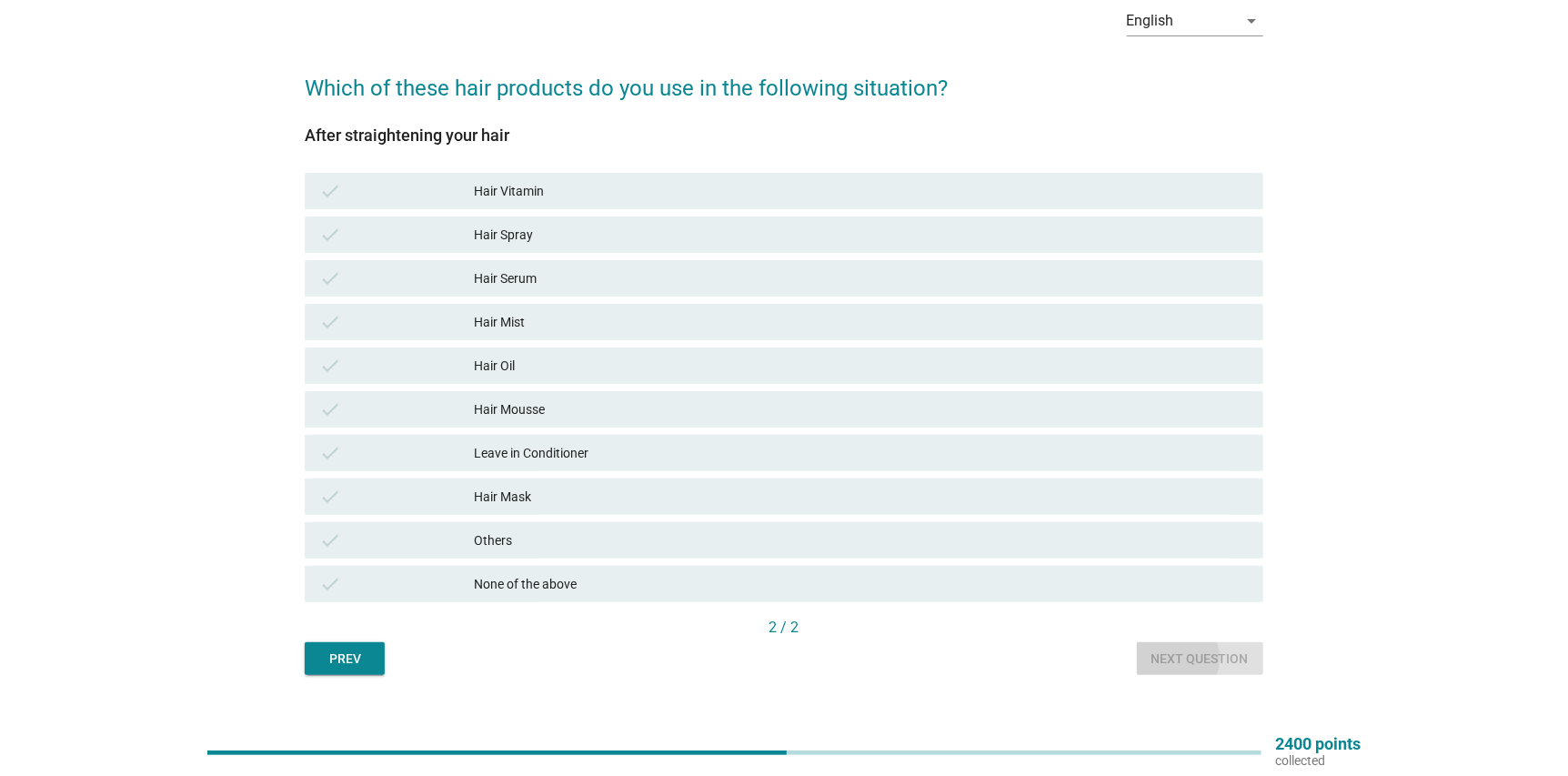
scroll to position [0, 0]
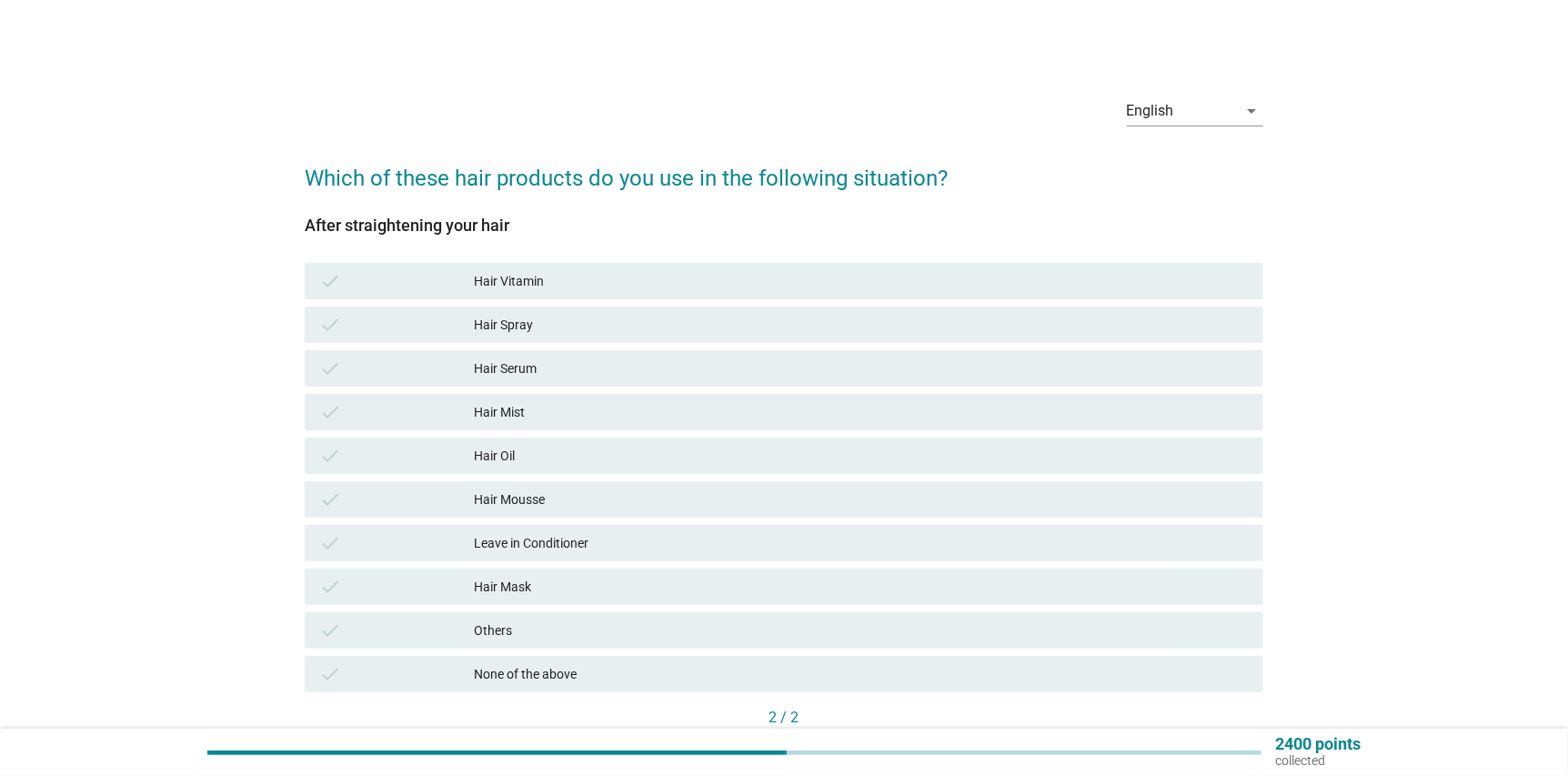
click at [601, 285] on div "Hair Vitamin" at bounding box center [861, 280] width 774 height 21
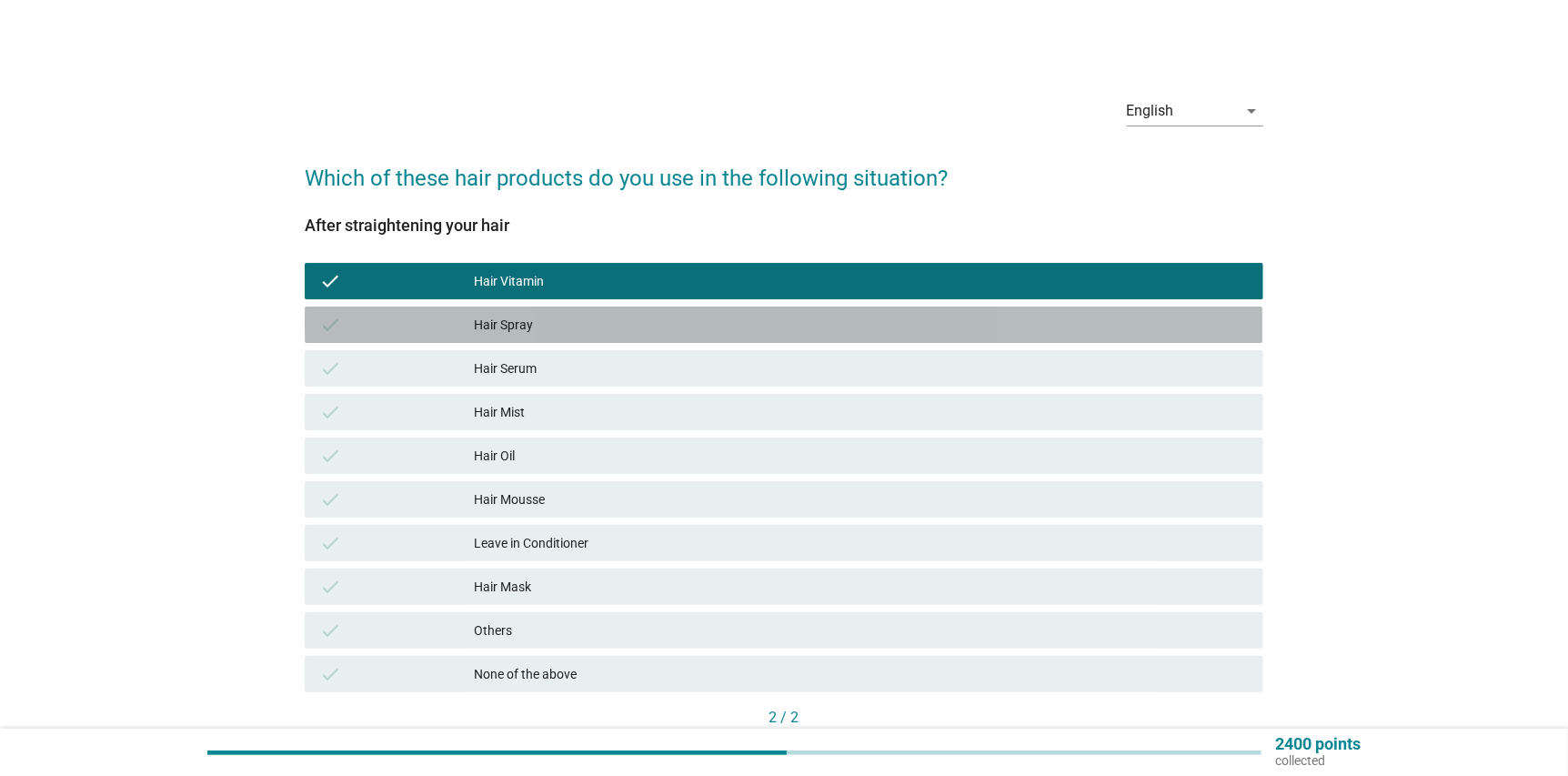
click at [577, 316] on div "Hair Spray" at bounding box center [861, 324] width 774 height 21
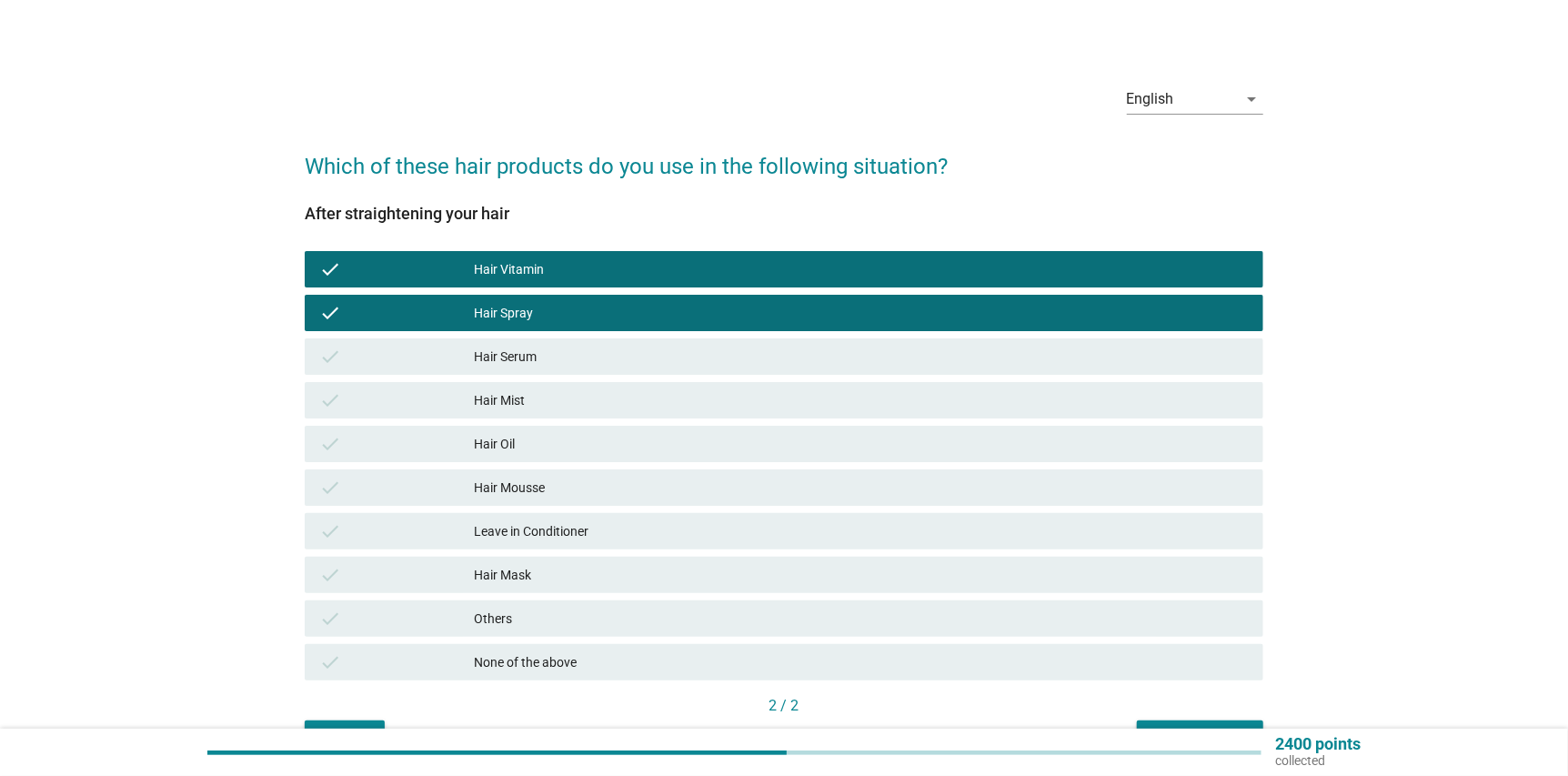
scroll to position [91, 0]
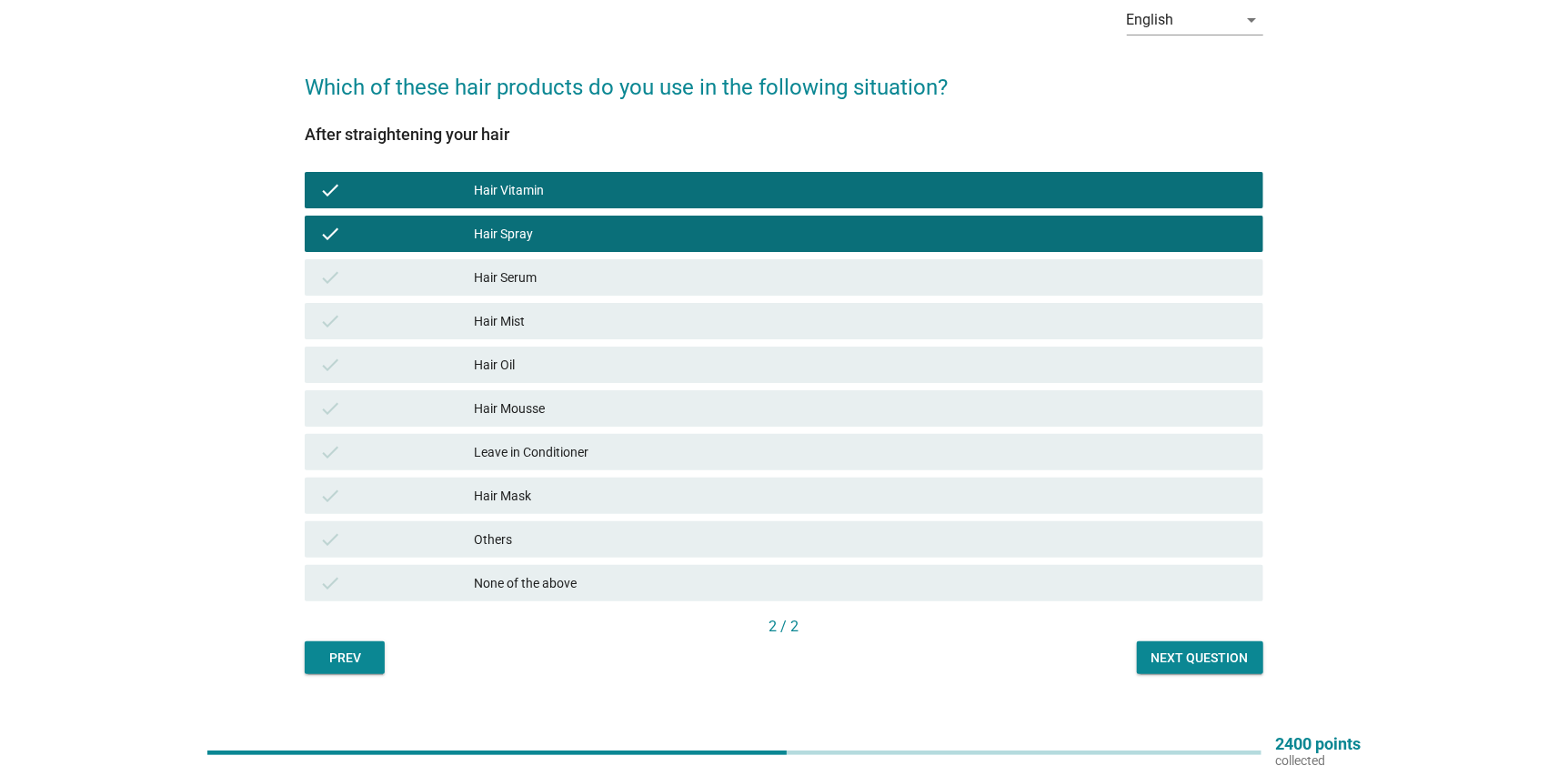
click at [1213, 667] on button "Next question" at bounding box center [1200, 658] width 127 height 33
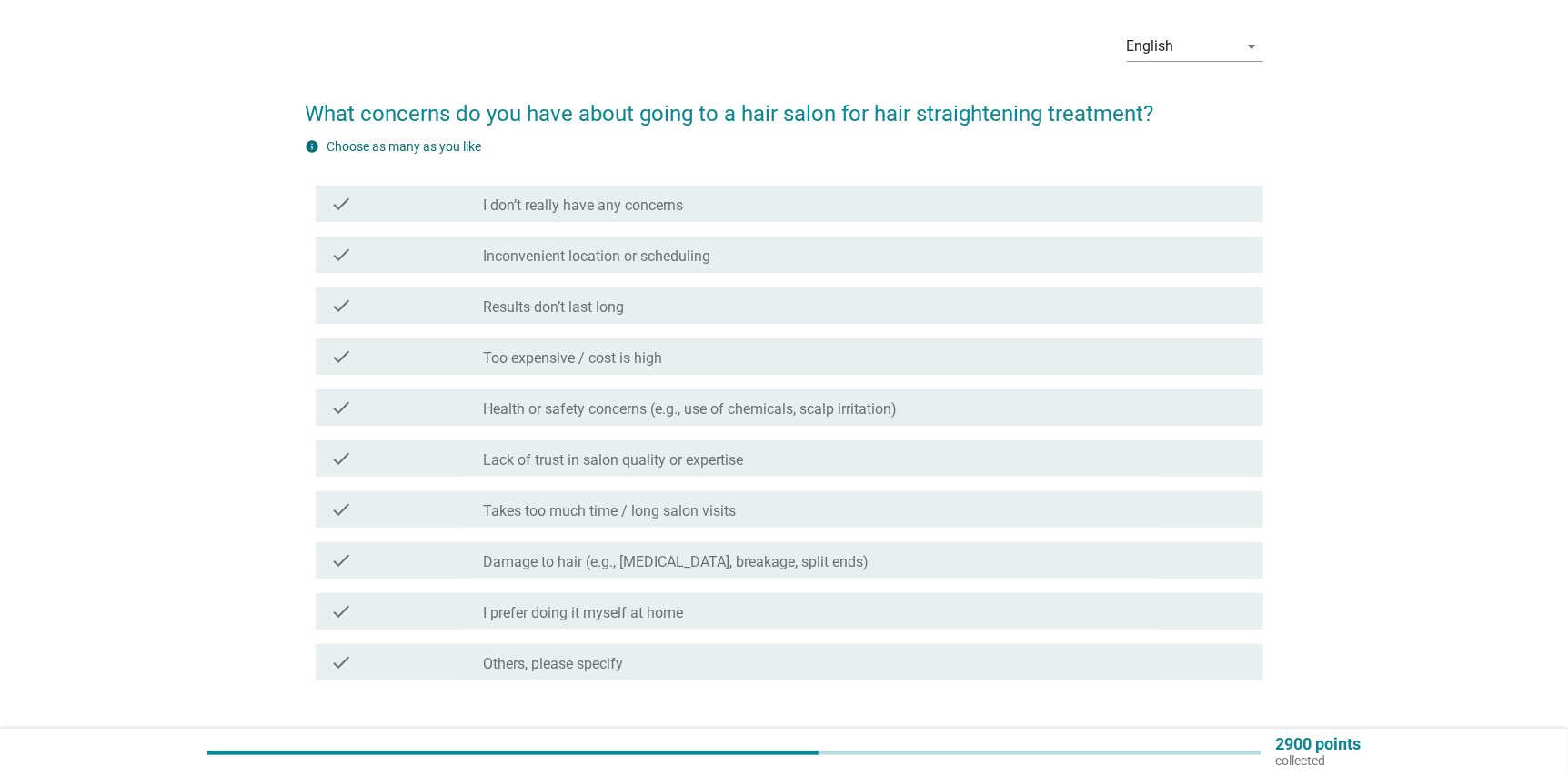
scroll to position [185, 0]
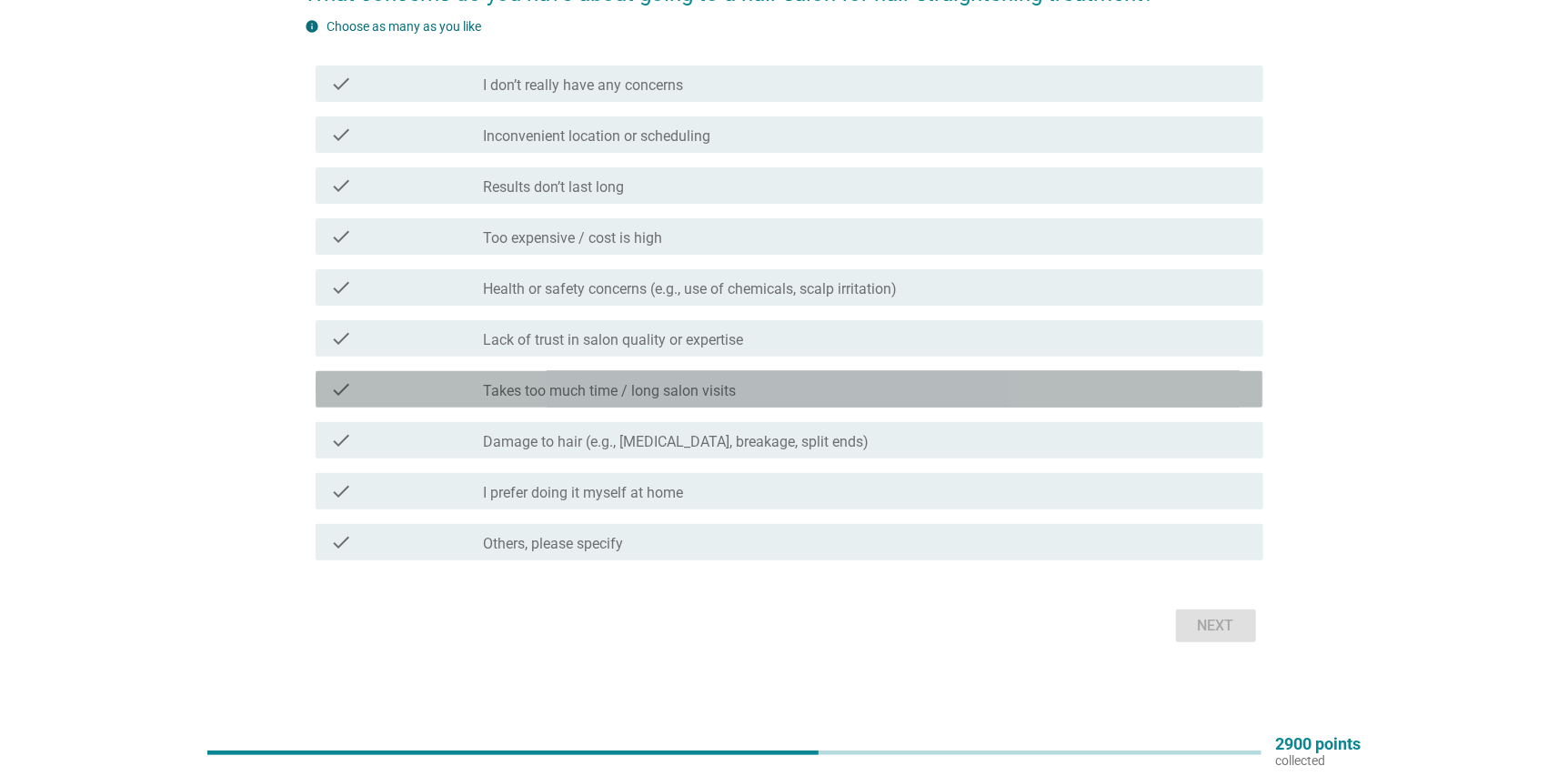
click at [741, 382] on div "check_box_outline_blank Takes too much time / long salon visits" at bounding box center [866, 389] width 765 height 21
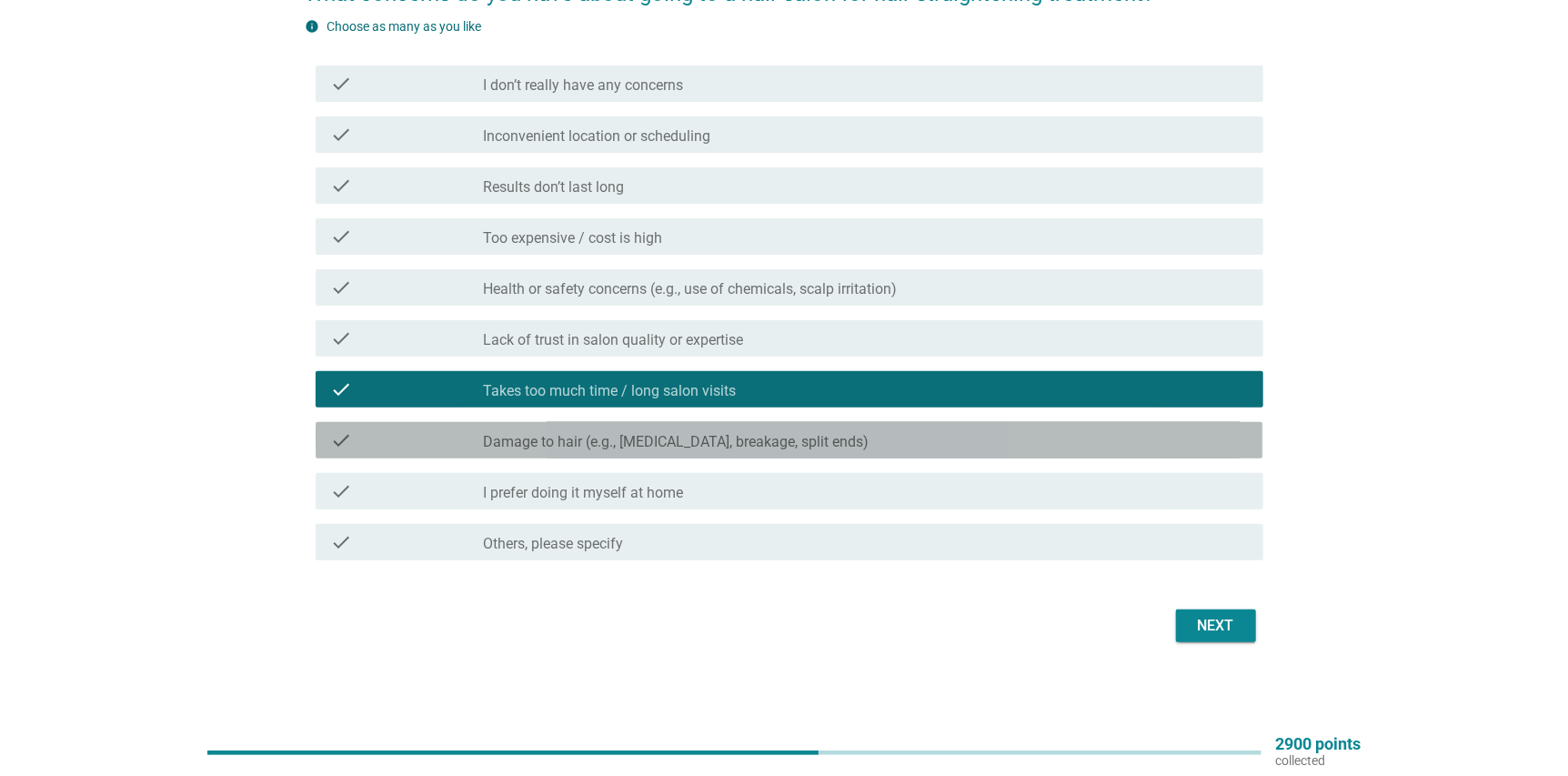
click at [822, 444] on div "check_box_outline_blank Damage to hair (e.g., [MEDICAL_DATA], breakage, split e…" at bounding box center [866, 440] width 765 height 21
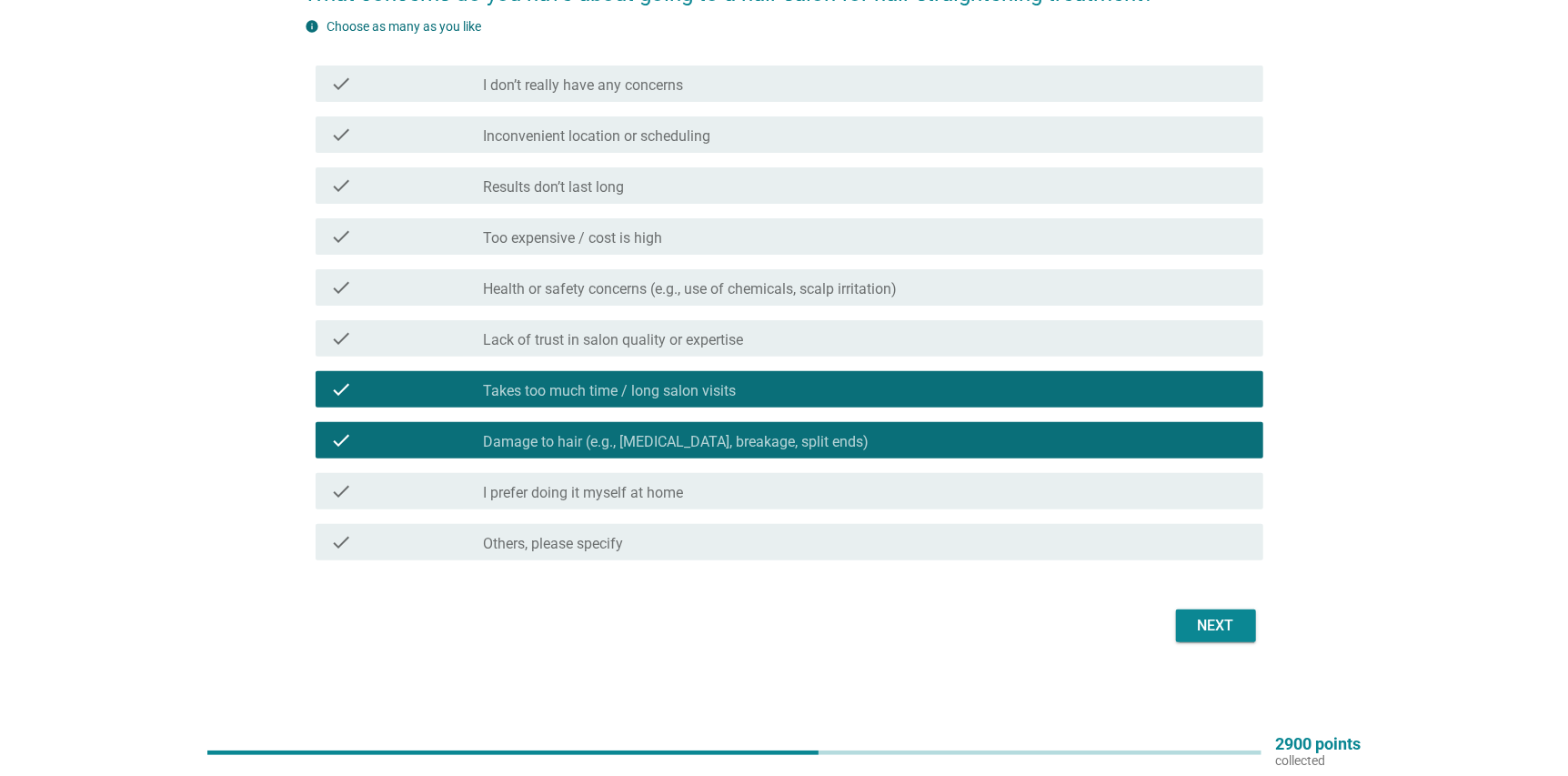
click at [1210, 622] on div "Next" at bounding box center [1216, 626] width 51 height 21
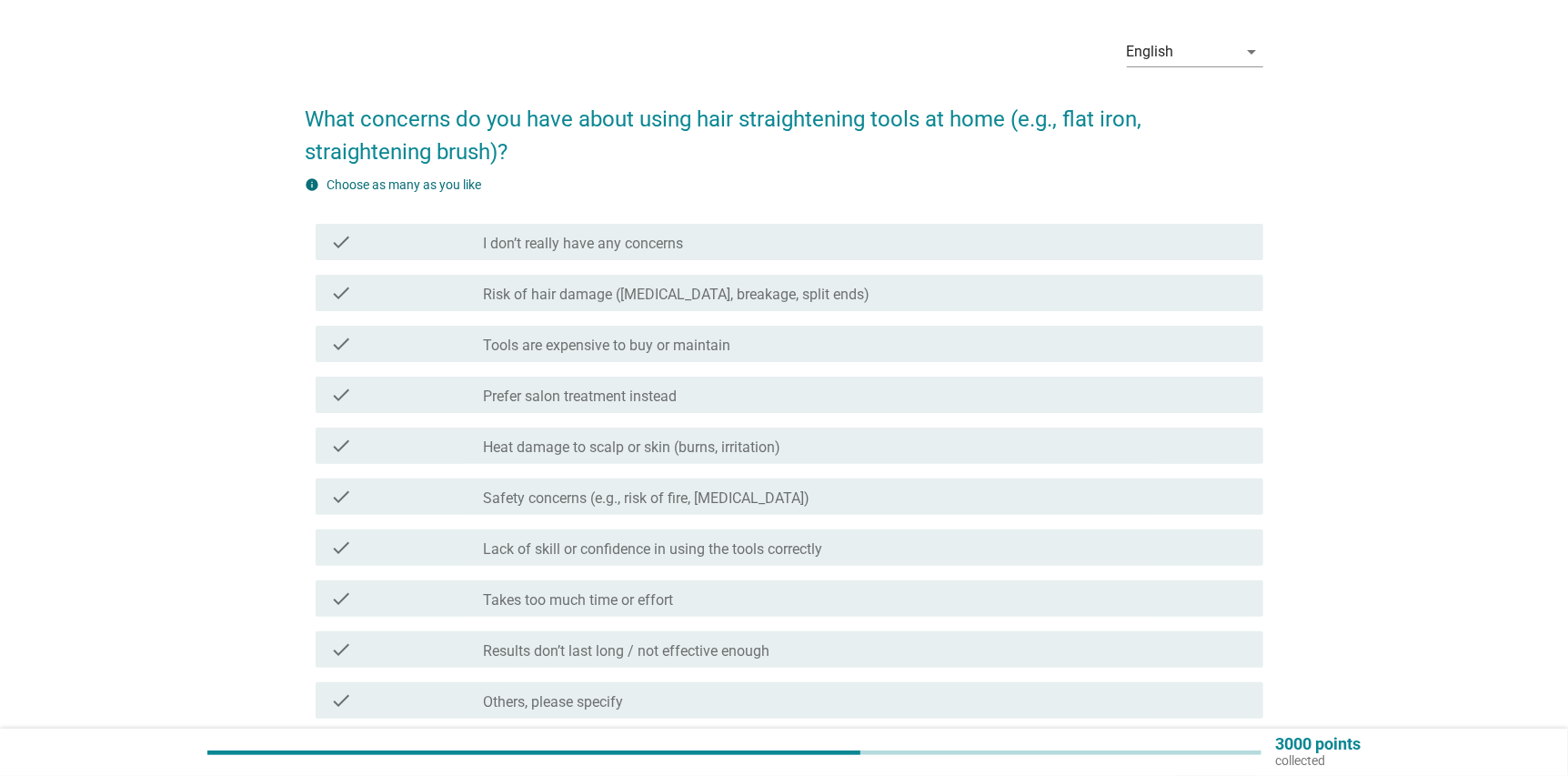
scroll to position [90, 0]
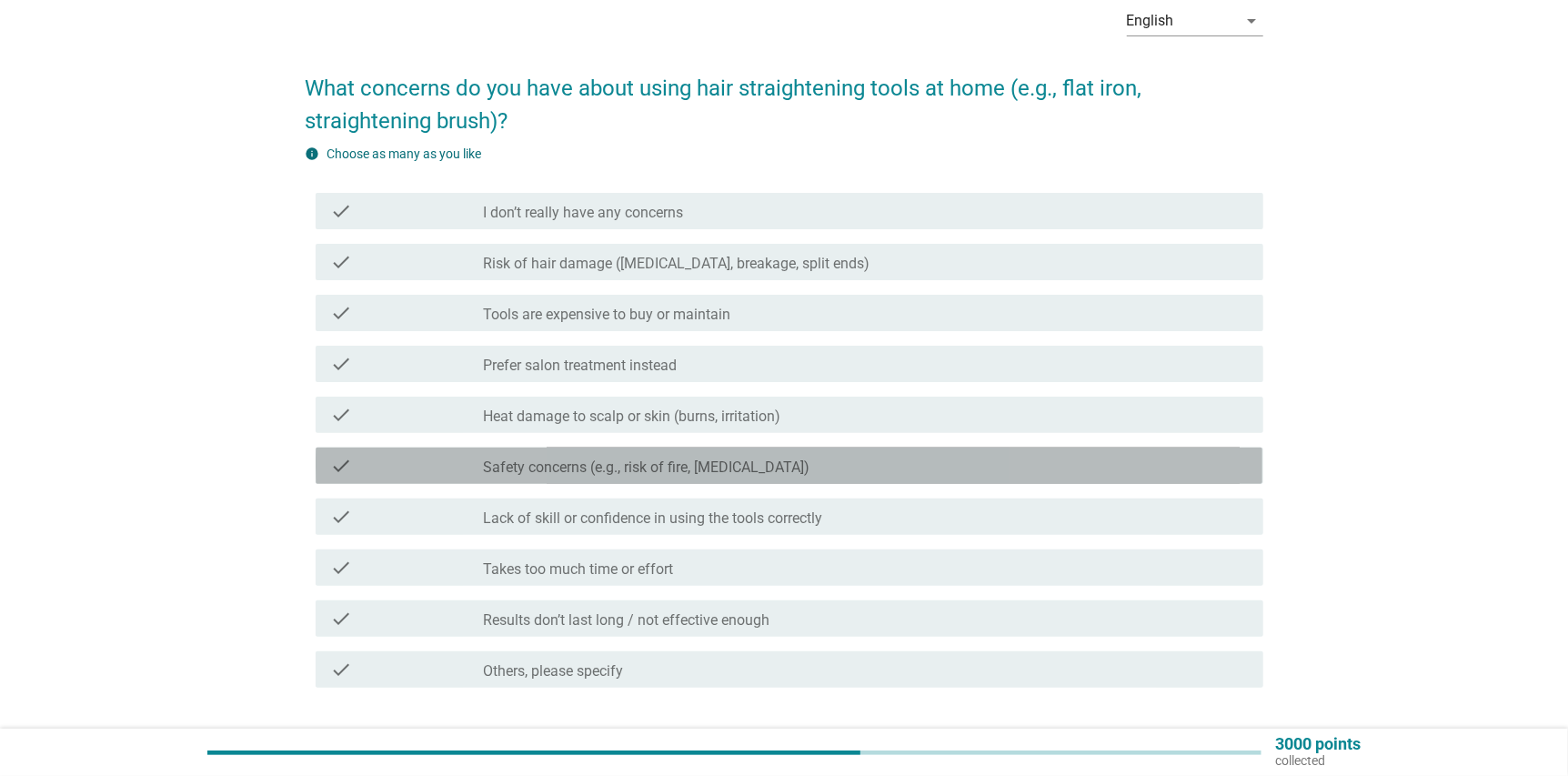
click at [781, 465] on label "Safety concerns (e.g., risk of fire, [MEDICAL_DATA])" at bounding box center [646, 467] width 326 height 18
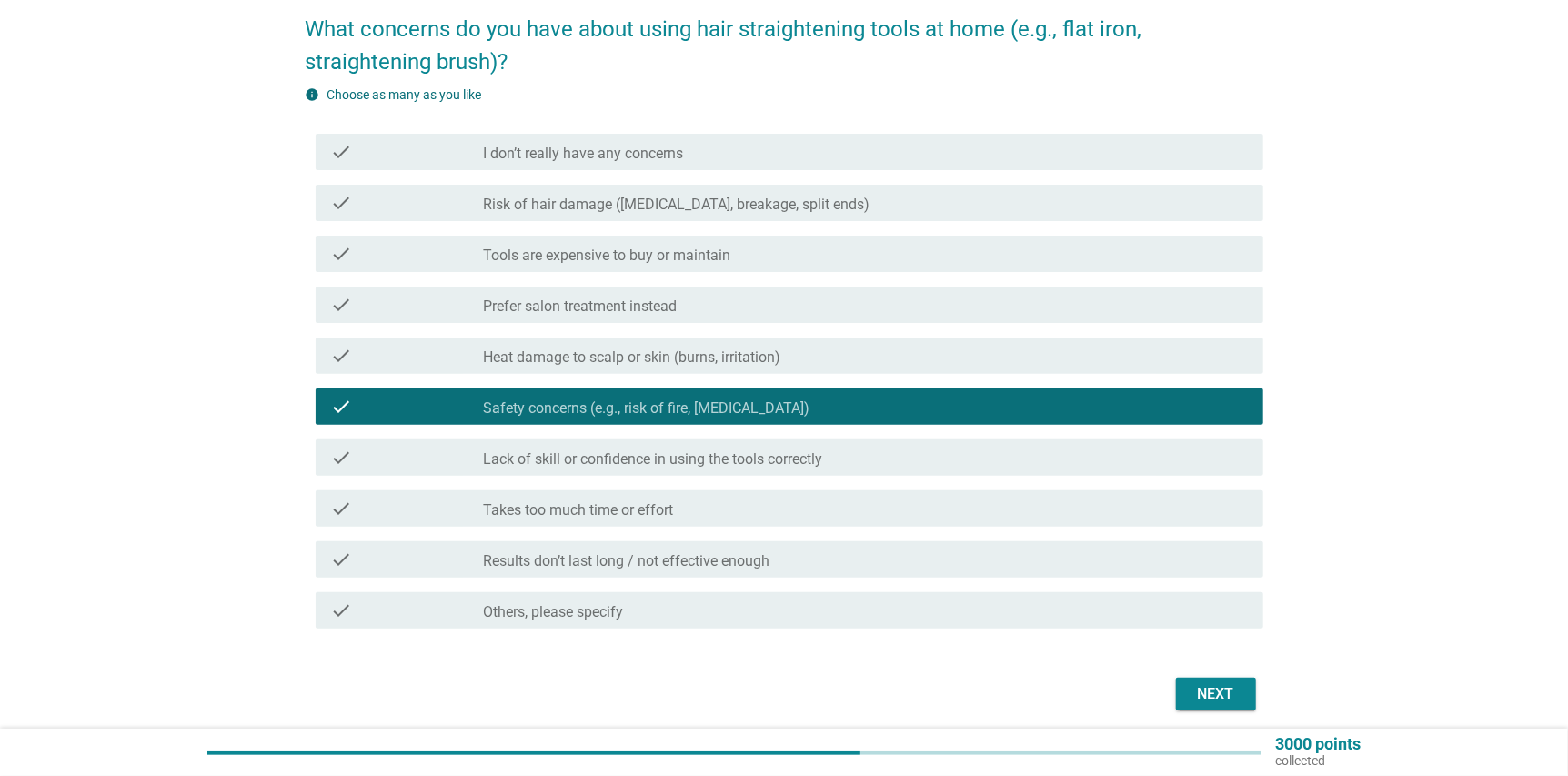
scroll to position [182, 0]
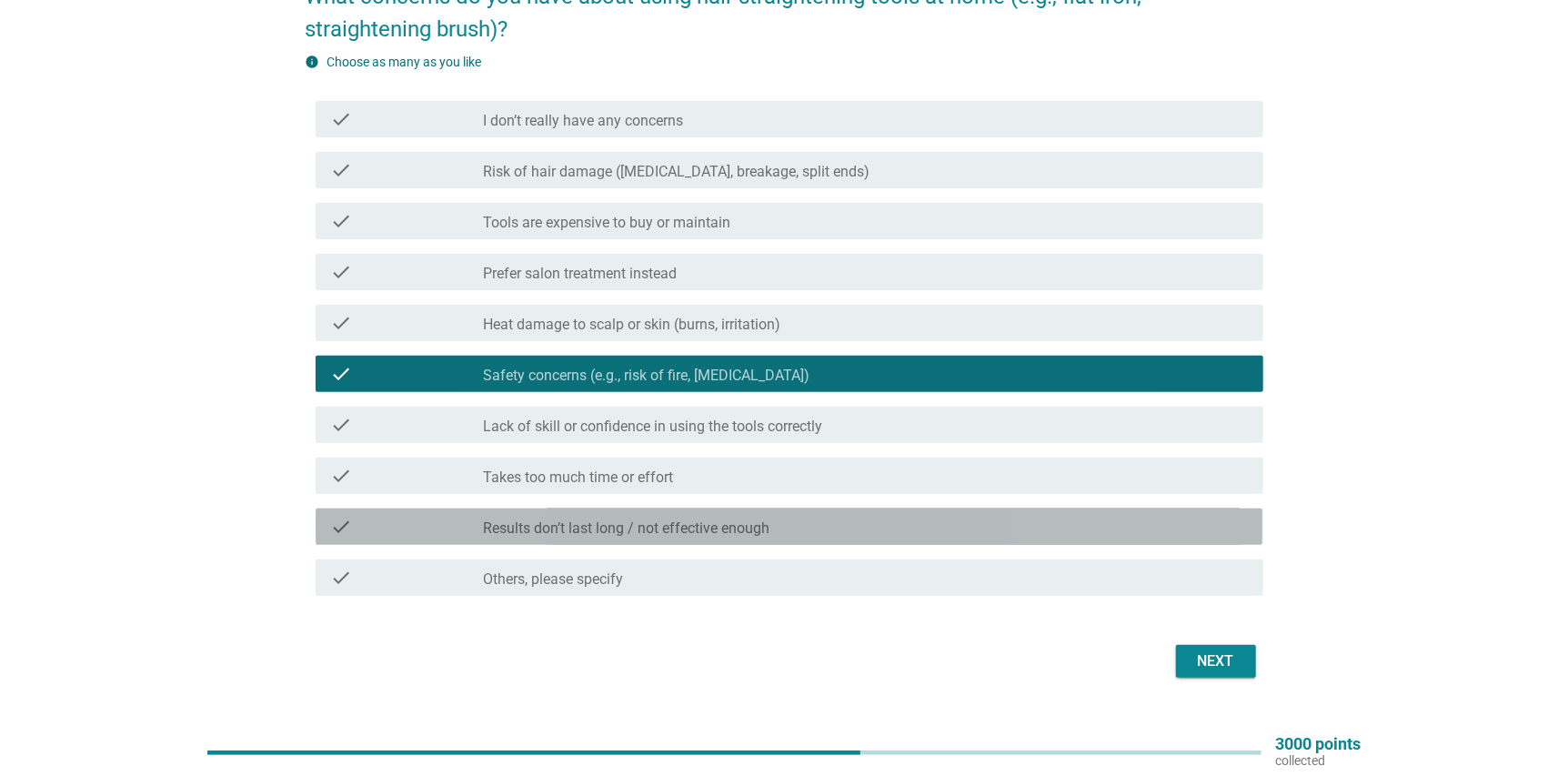
click at [773, 526] on div "check_box_outline_blank Results don’t last long / not effective enough" at bounding box center [866, 527] width 765 height 21
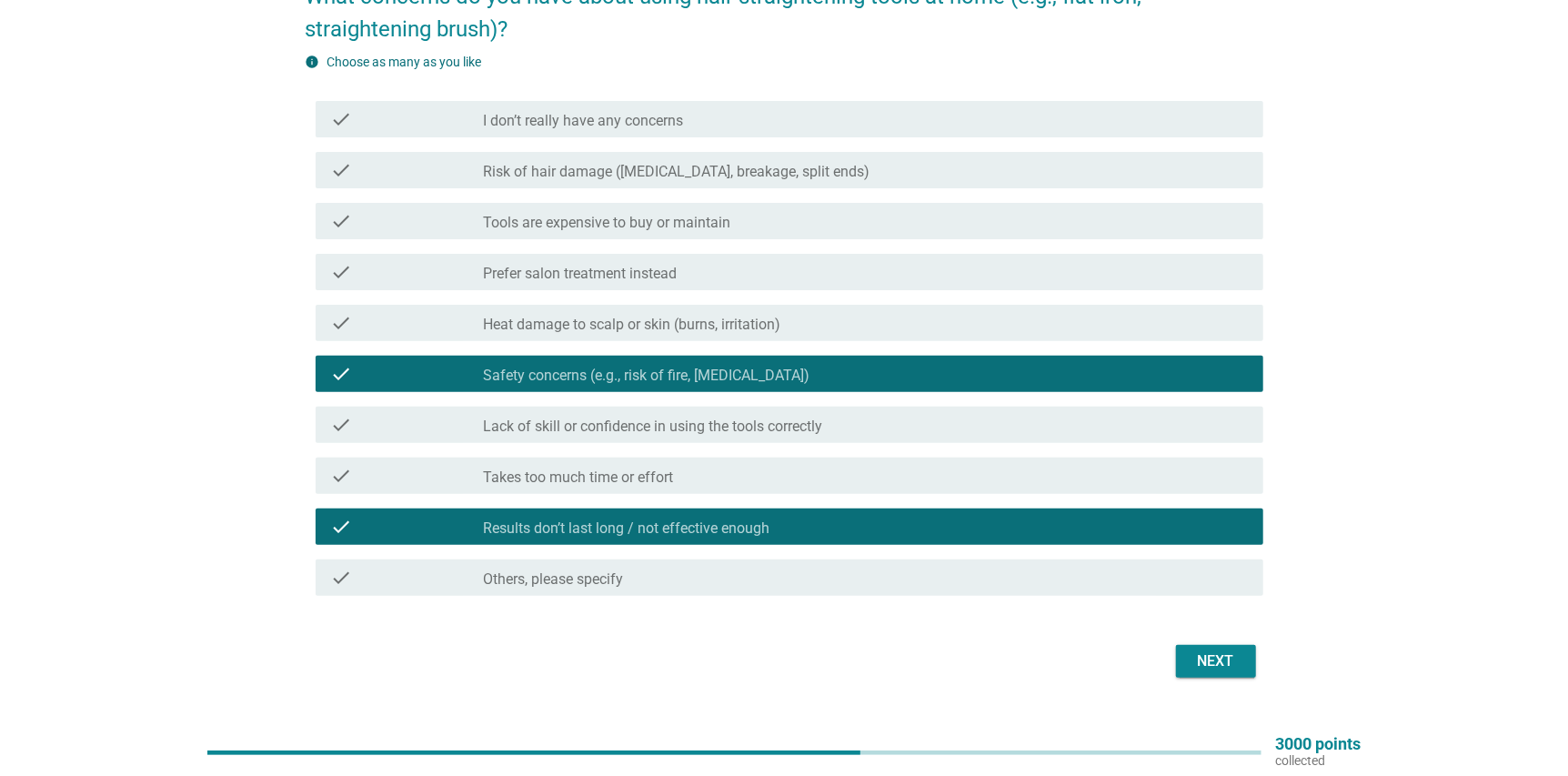
click at [1201, 660] on div "Next" at bounding box center [1216, 661] width 51 height 21
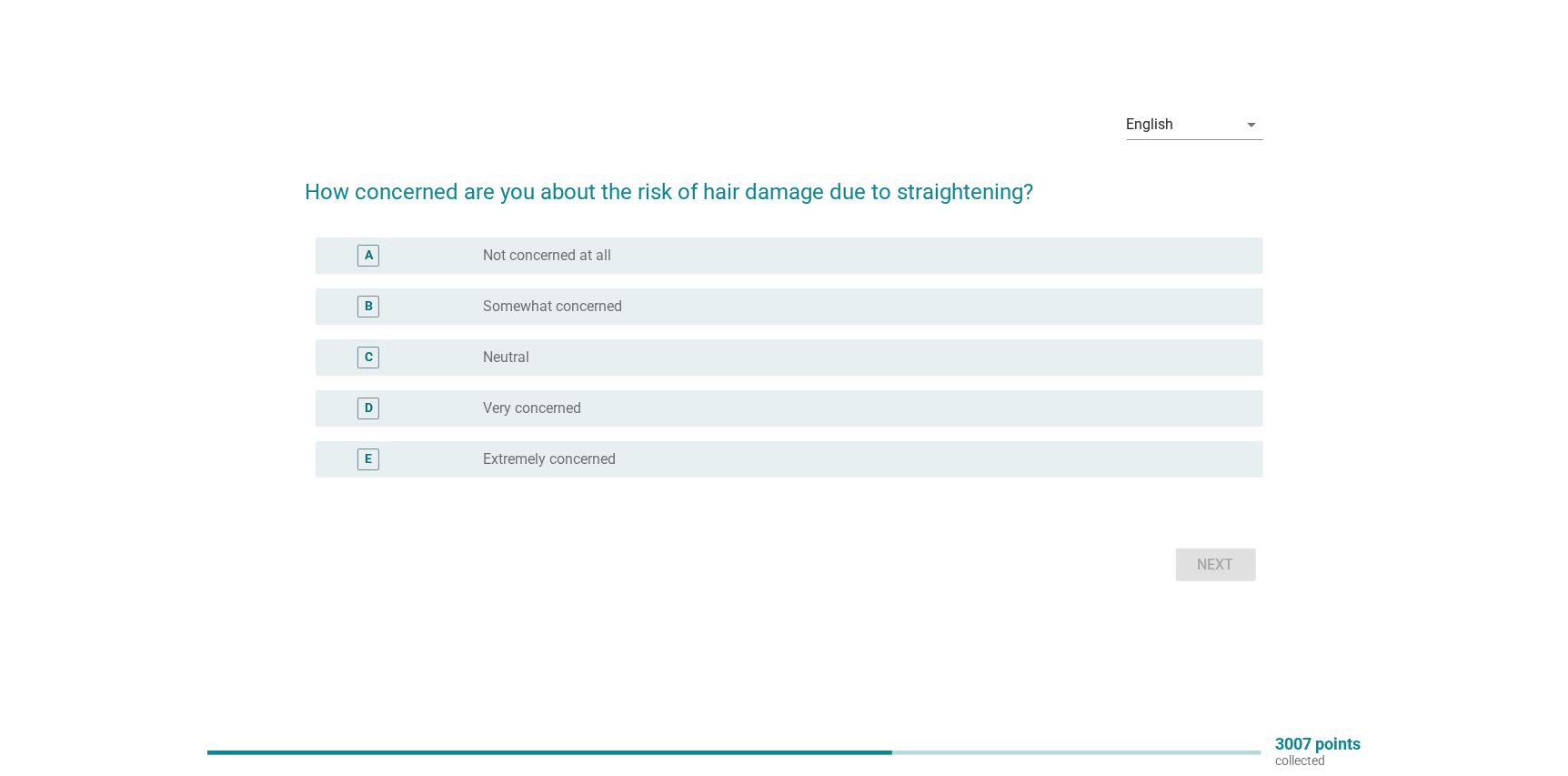
scroll to position [0, 0]
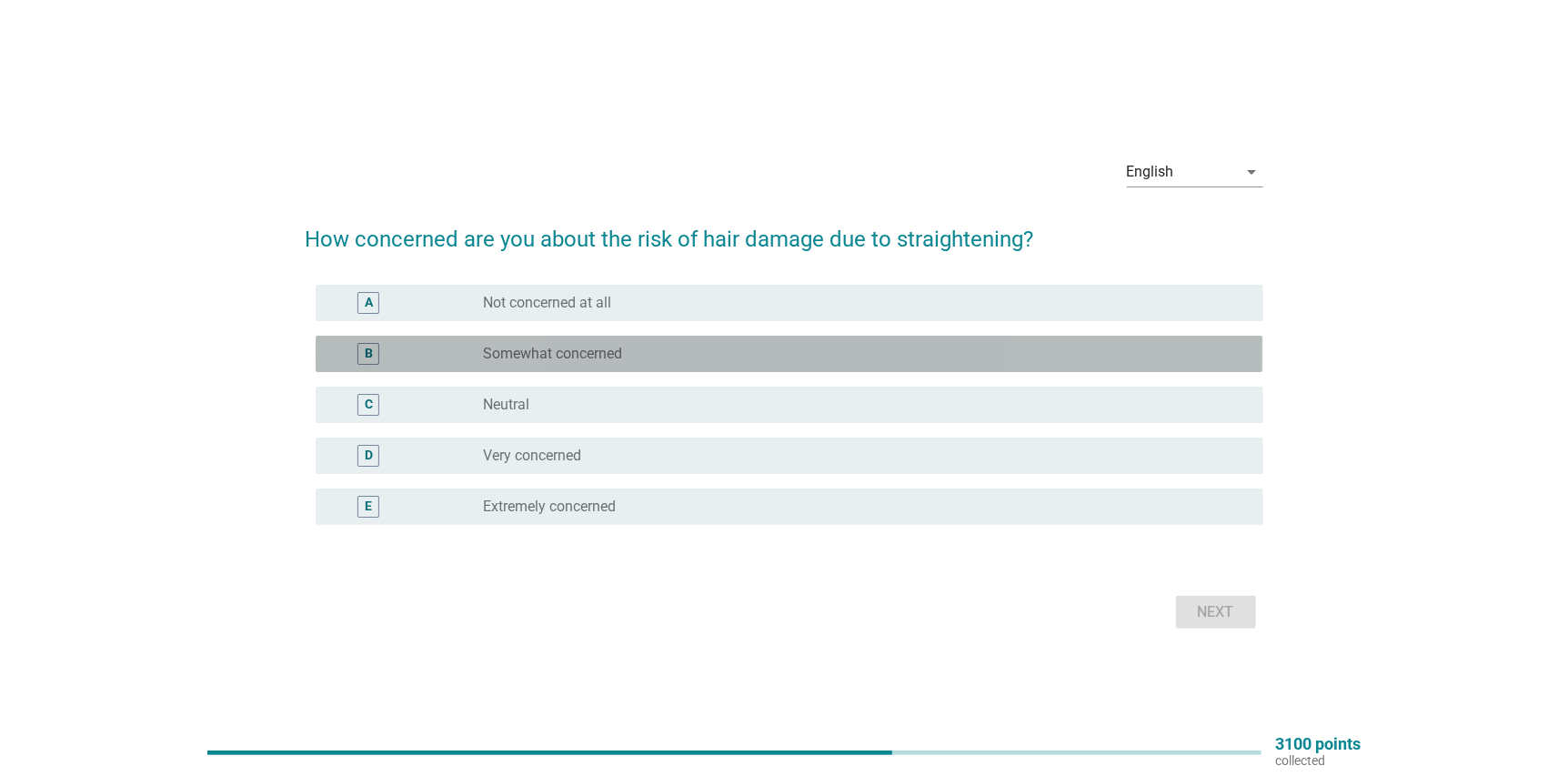
click at [671, 351] on div "radio_button_unchecked Somewhat concerned" at bounding box center [858, 353] width 750 height 18
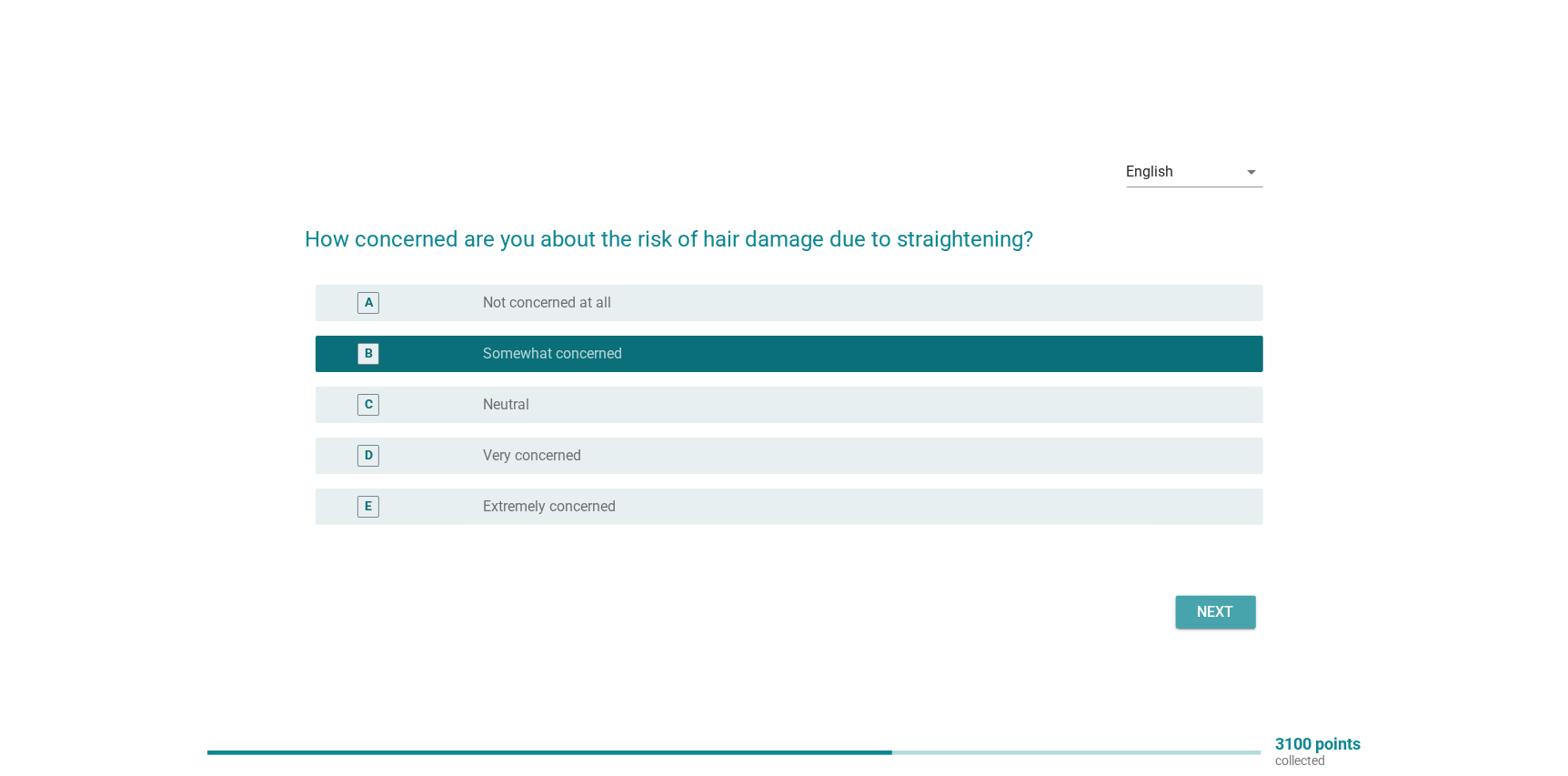
click at [1209, 612] on div "Next" at bounding box center [1216, 612] width 51 height 21
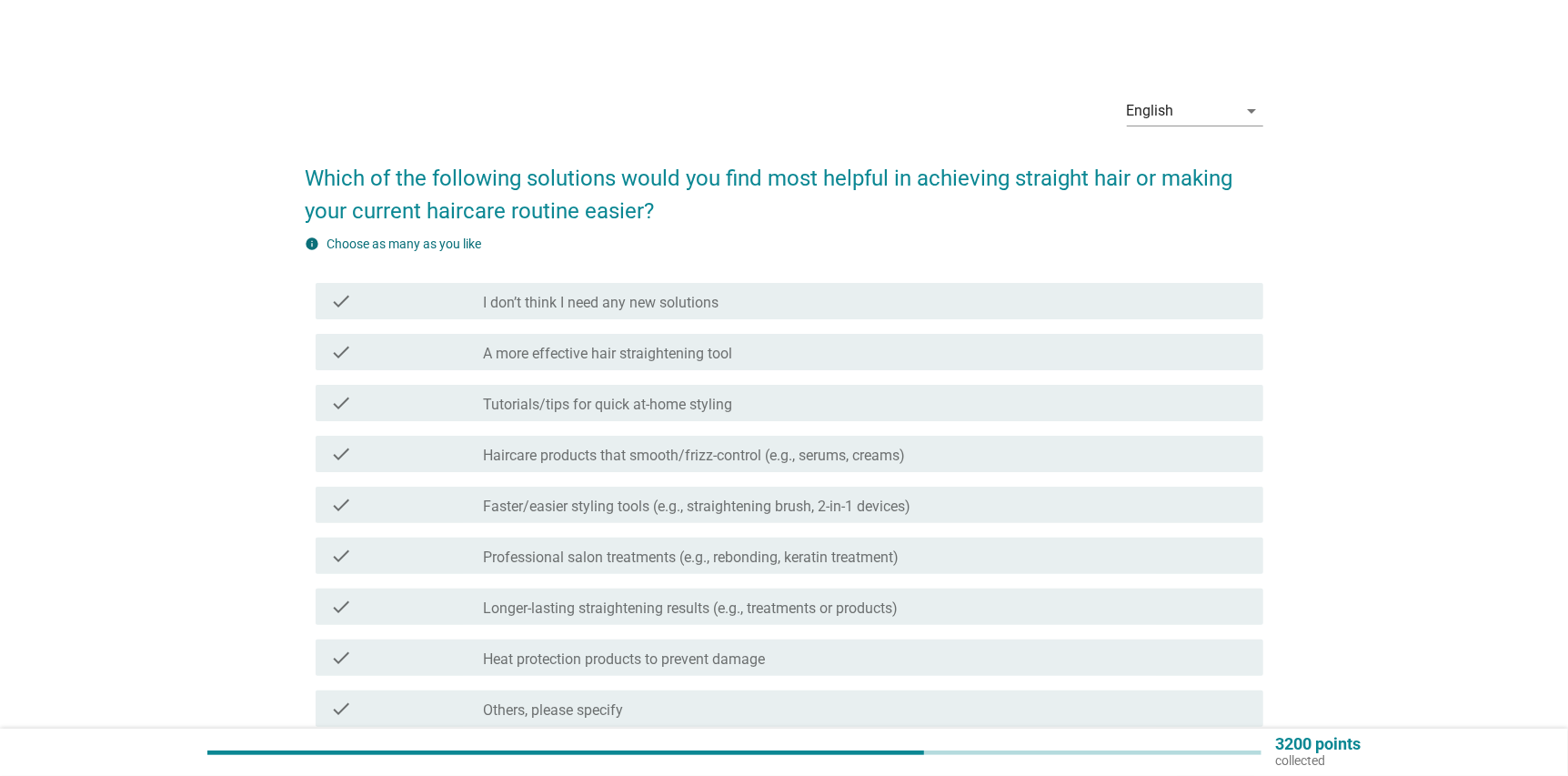
click at [577, 354] on label "A more effective hair straightening tool" at bounding box center [608, 353] width 249 height 18
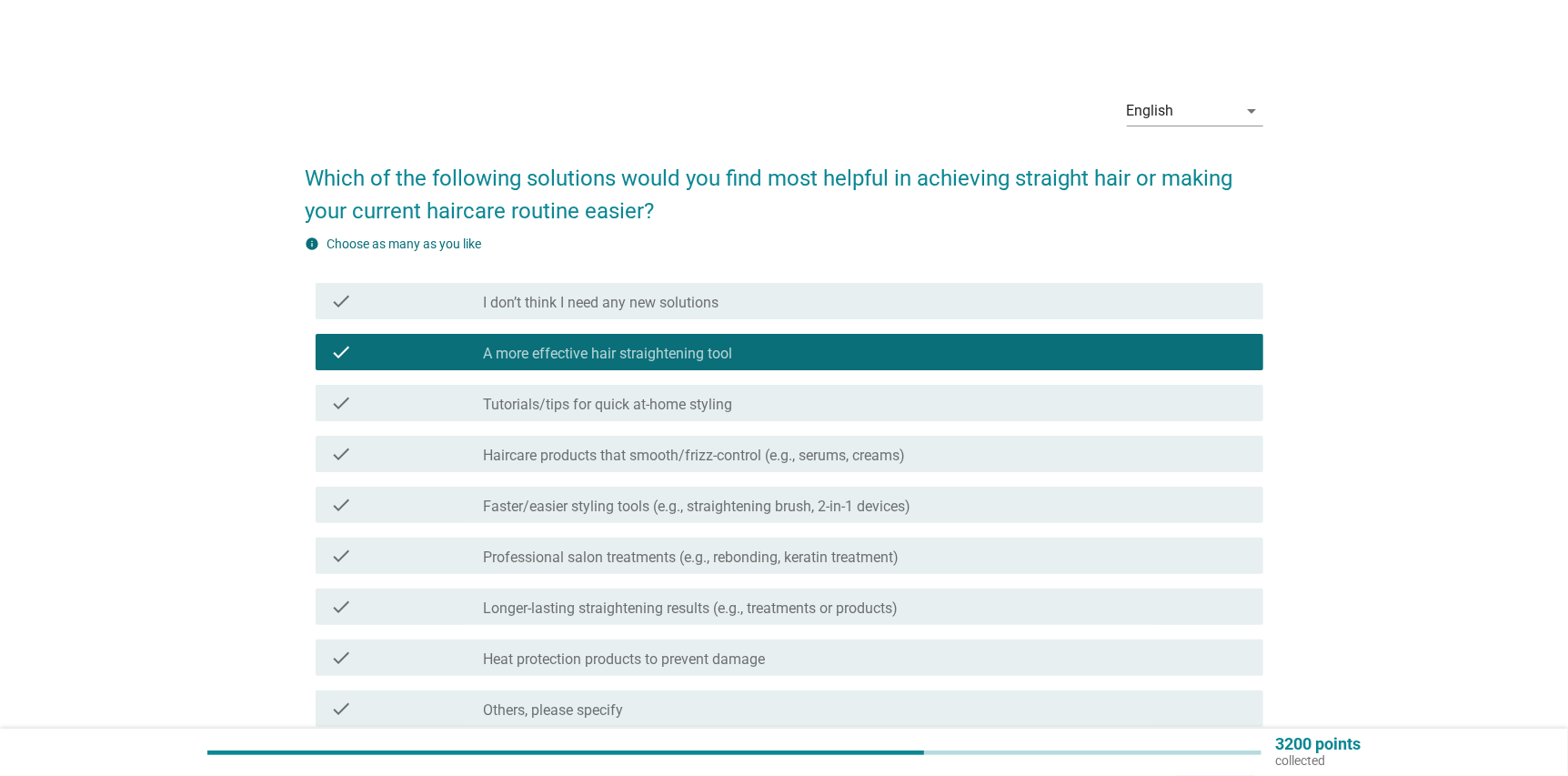
click at [720, 460] on label "Haircare products that smooth/frizz-control (e.g., serums, creams)" at bounding box center [694, 456] width 421 height 18
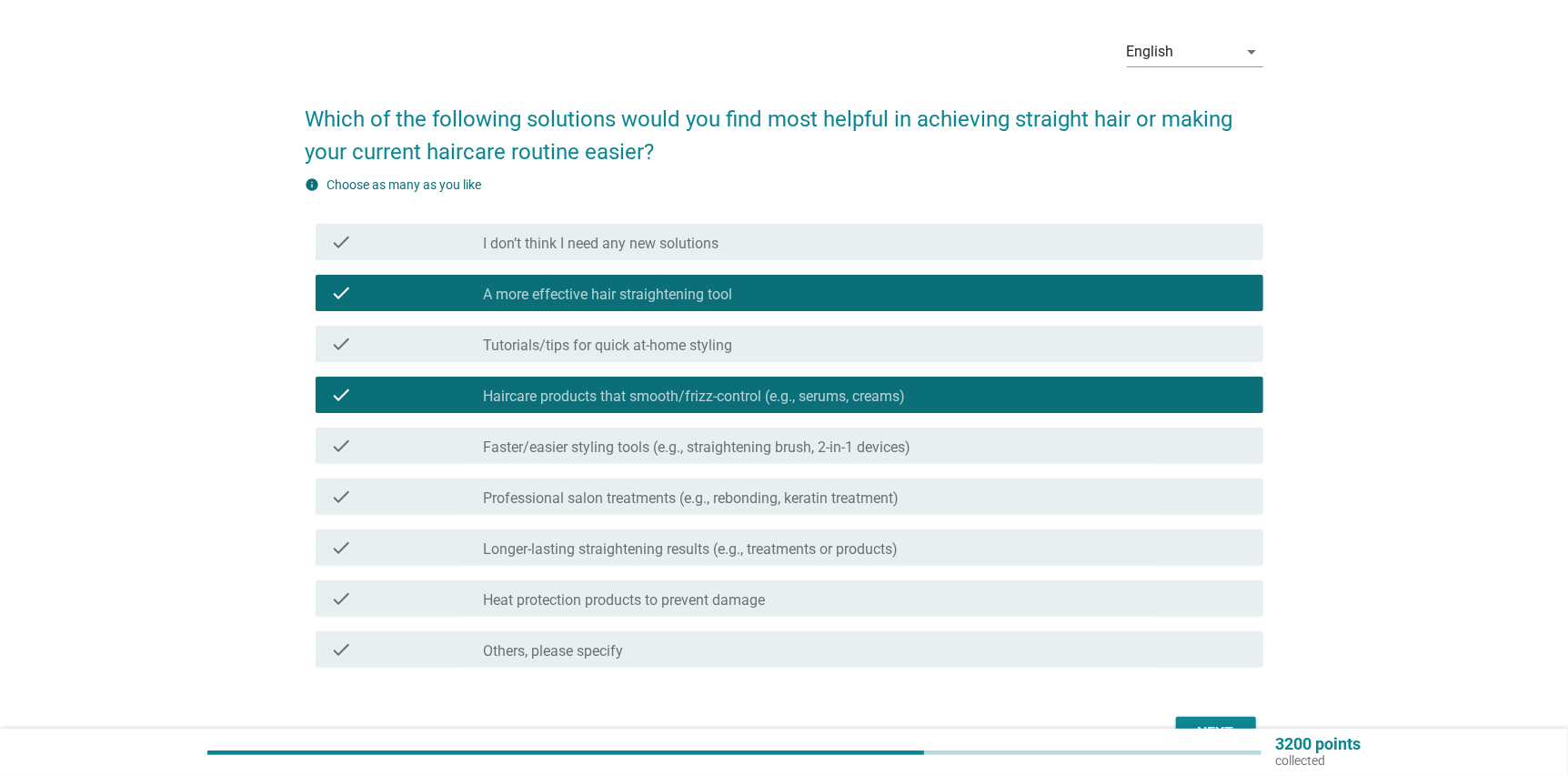
scroll to position [90, 0]
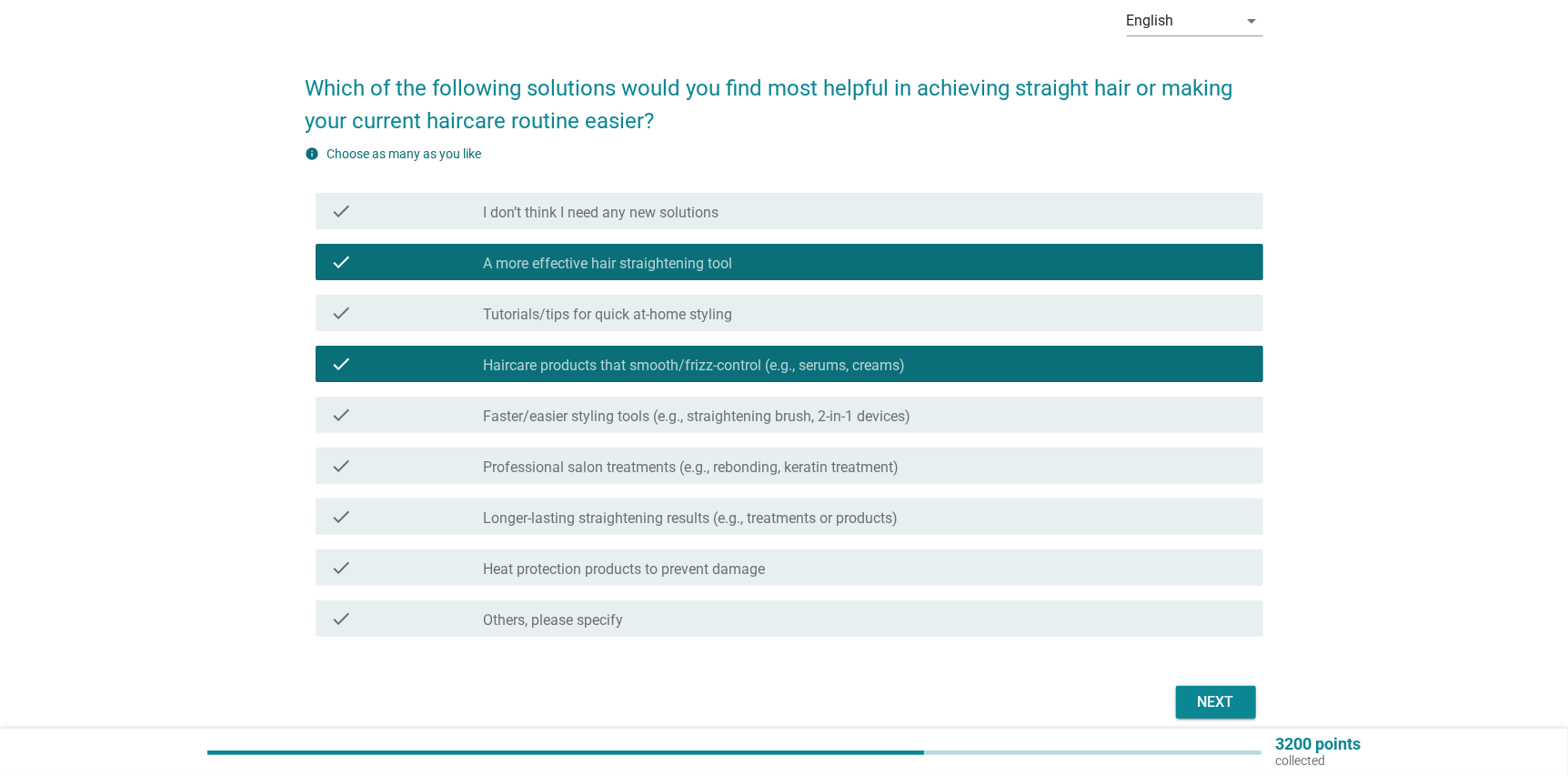
click at [777, 419] on label "Faster/easier styling tools (e.g., straightening brush, 2-in-1 devices)" at bounding box center [697, 417] width 427 height 18
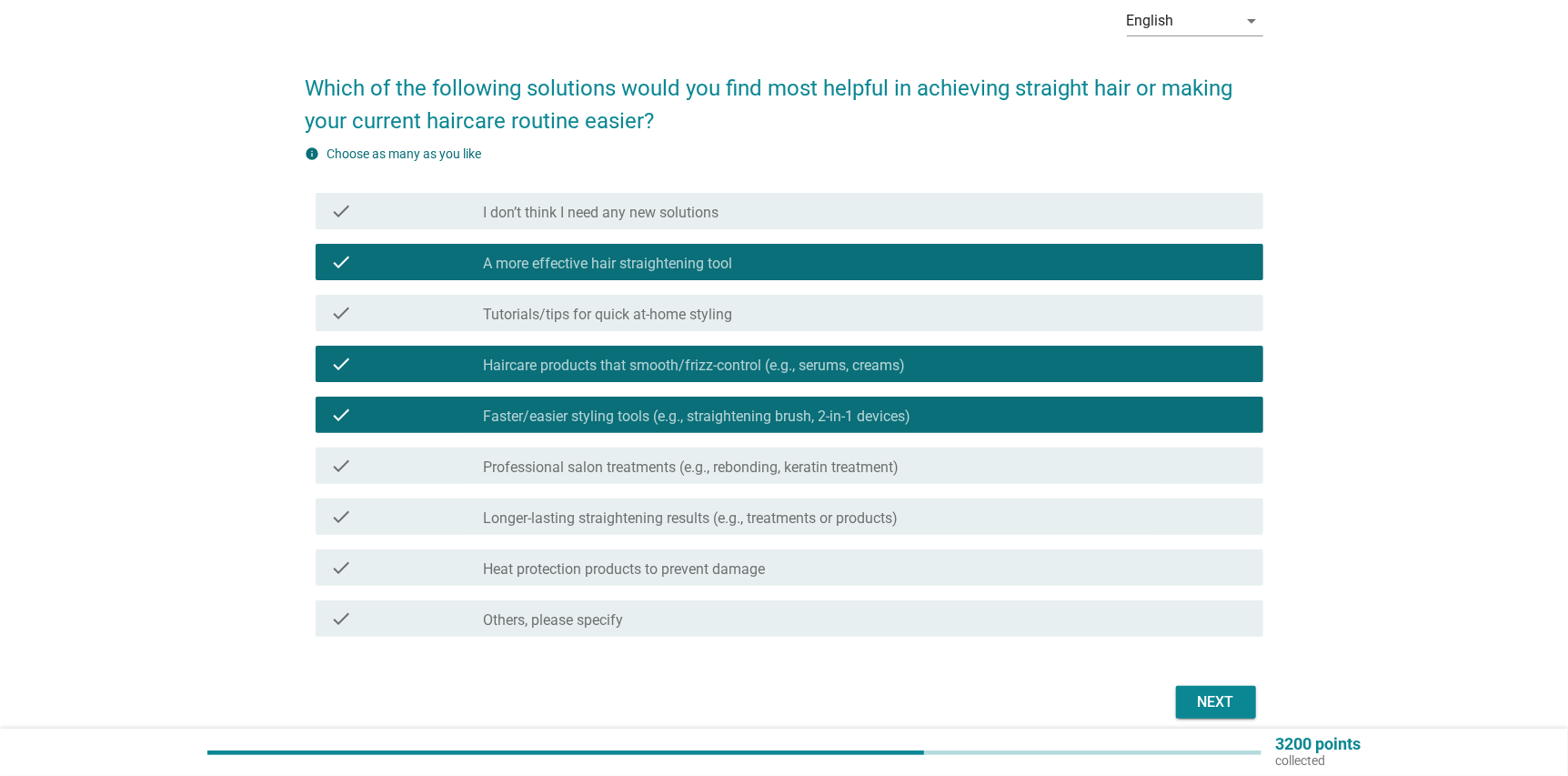
click at [742, 519] on label "Longer-lasting straightening results (e.g., treatments or products)" at bounding box center [691, 518] width 415 height 18
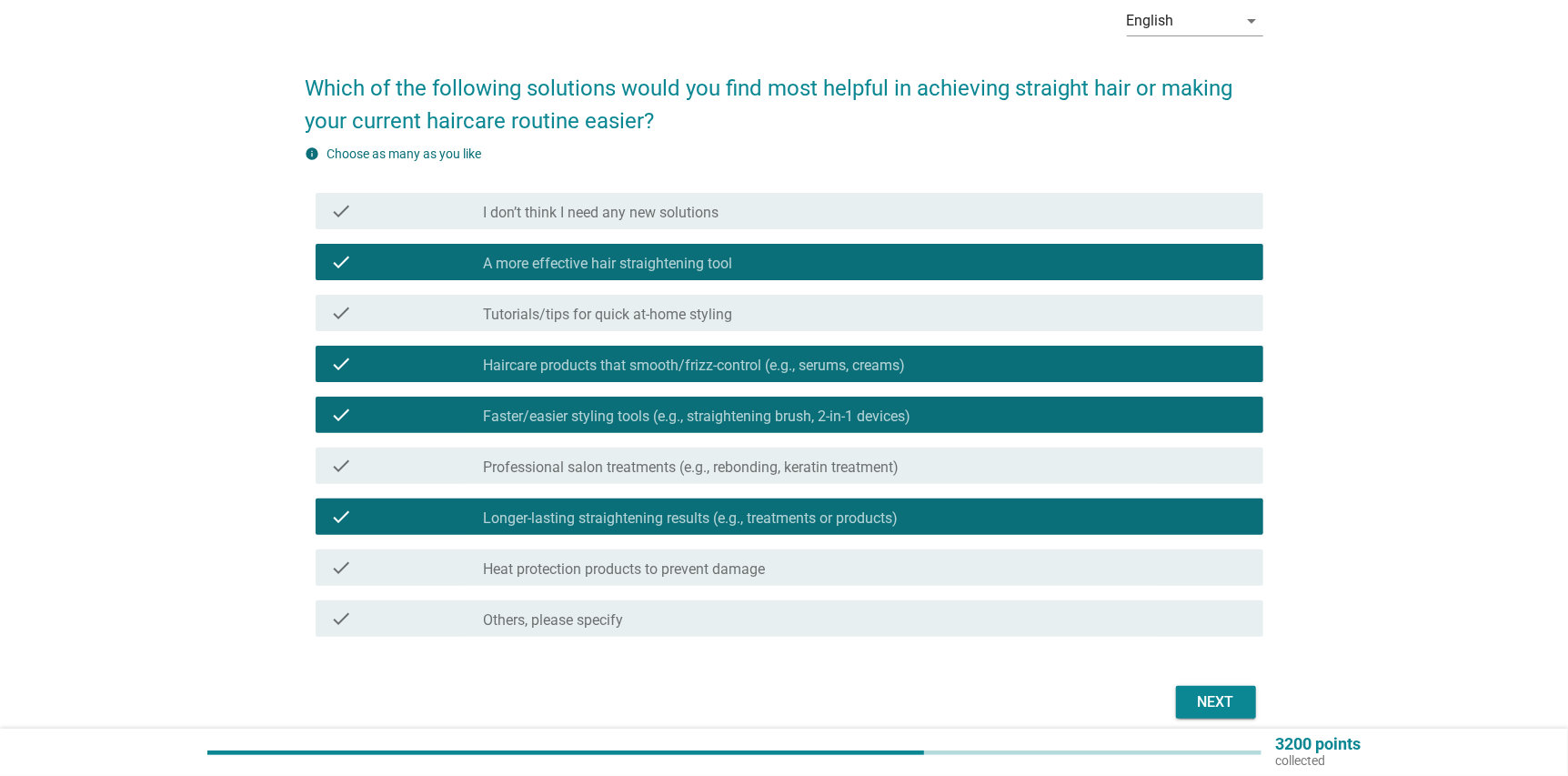
click at [1215, 695] on div "Next" at bounding box center [1216, 702] width 51 height 21
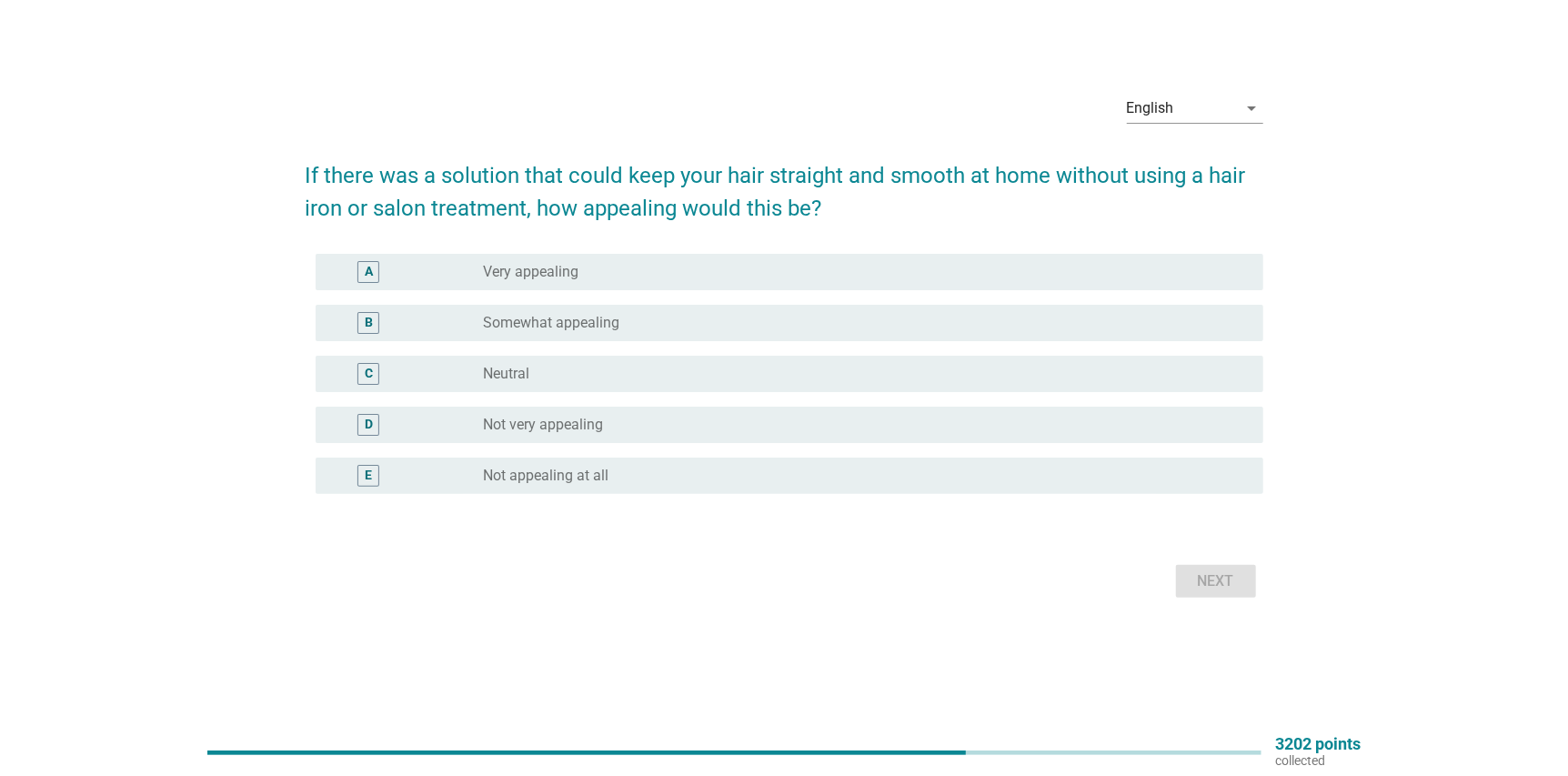
scroll to position [0, 0]
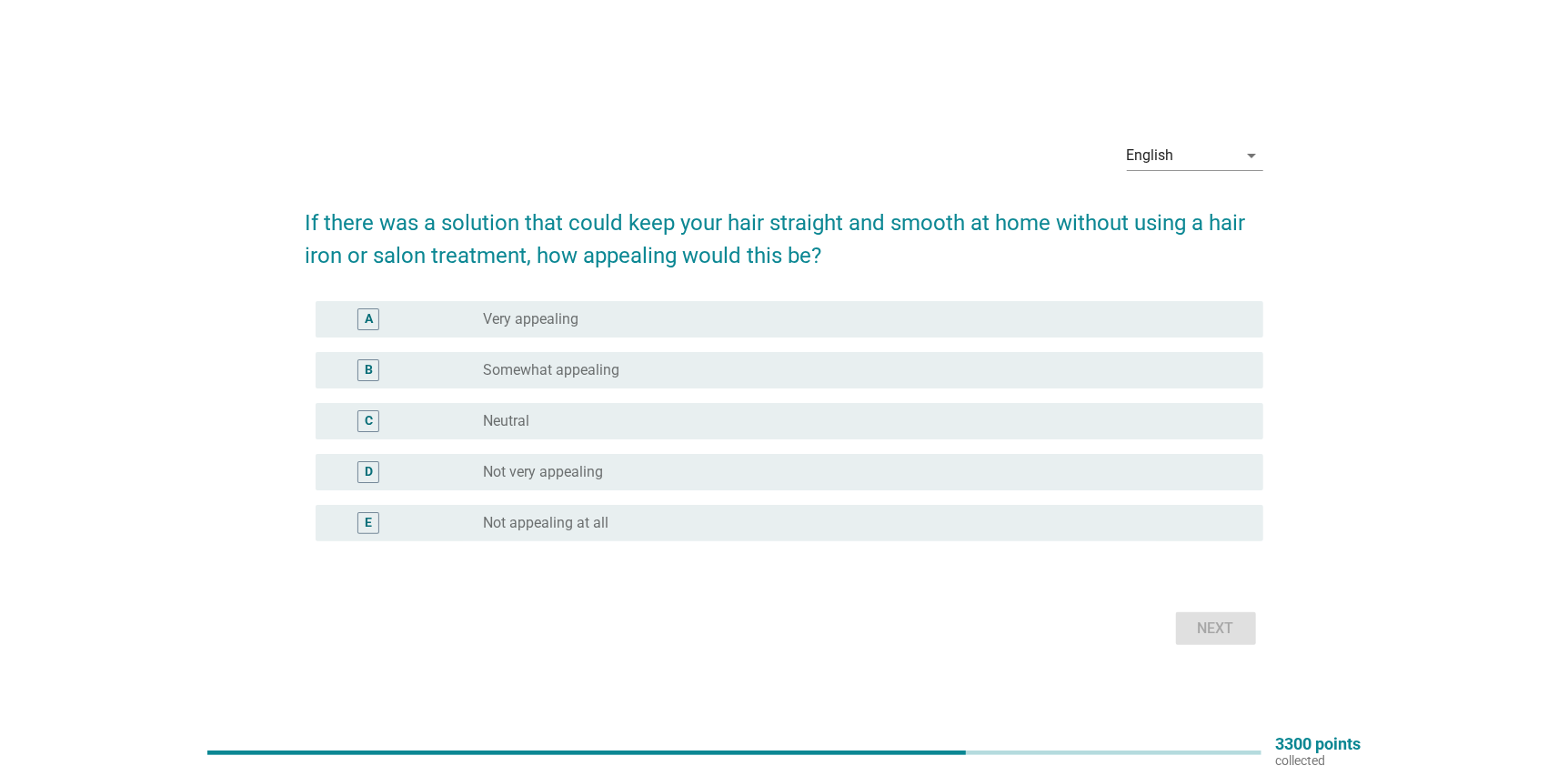
click at [633, 321] on div "radio_button_unchecked Very appealing" at bounding box center [858, 319] width 750 height 18
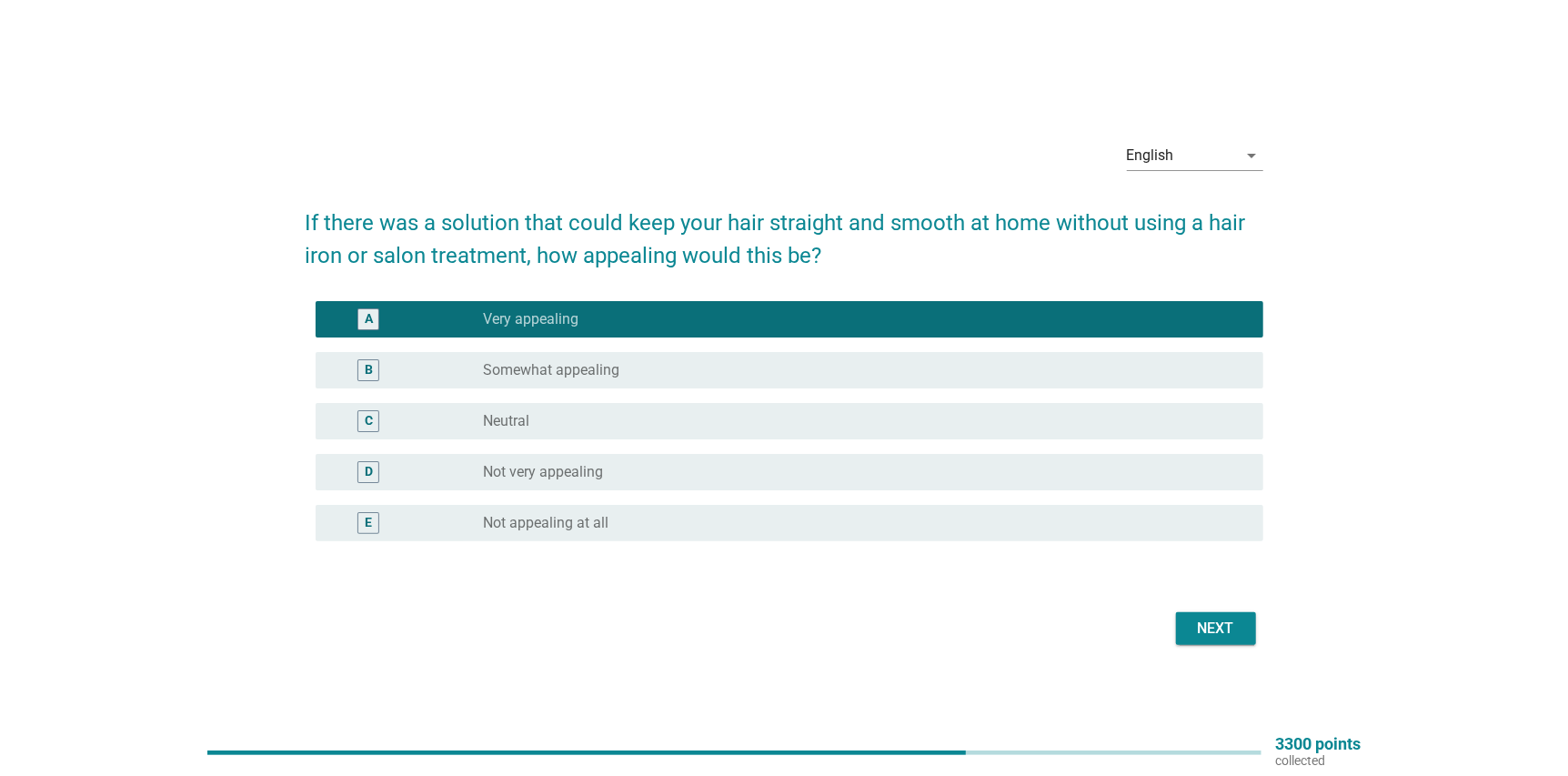
click at [1219, 631] on div "Next" at bounding box center [1216, 628] width 51 height 21
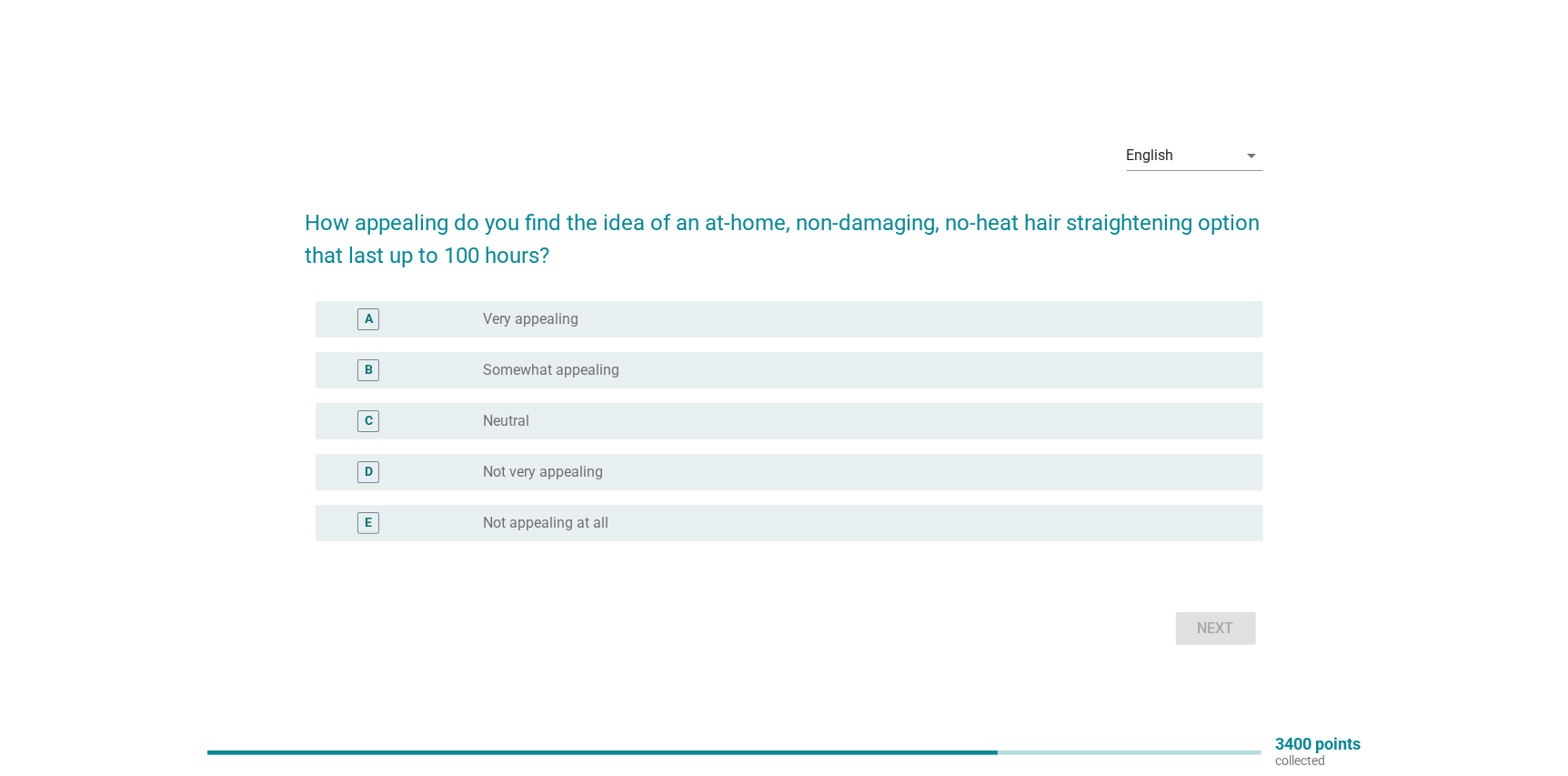
click at [599, 322] on div "radio_button_unchecked Very appealing" at bounding box center [858, 319] width 750 height 18
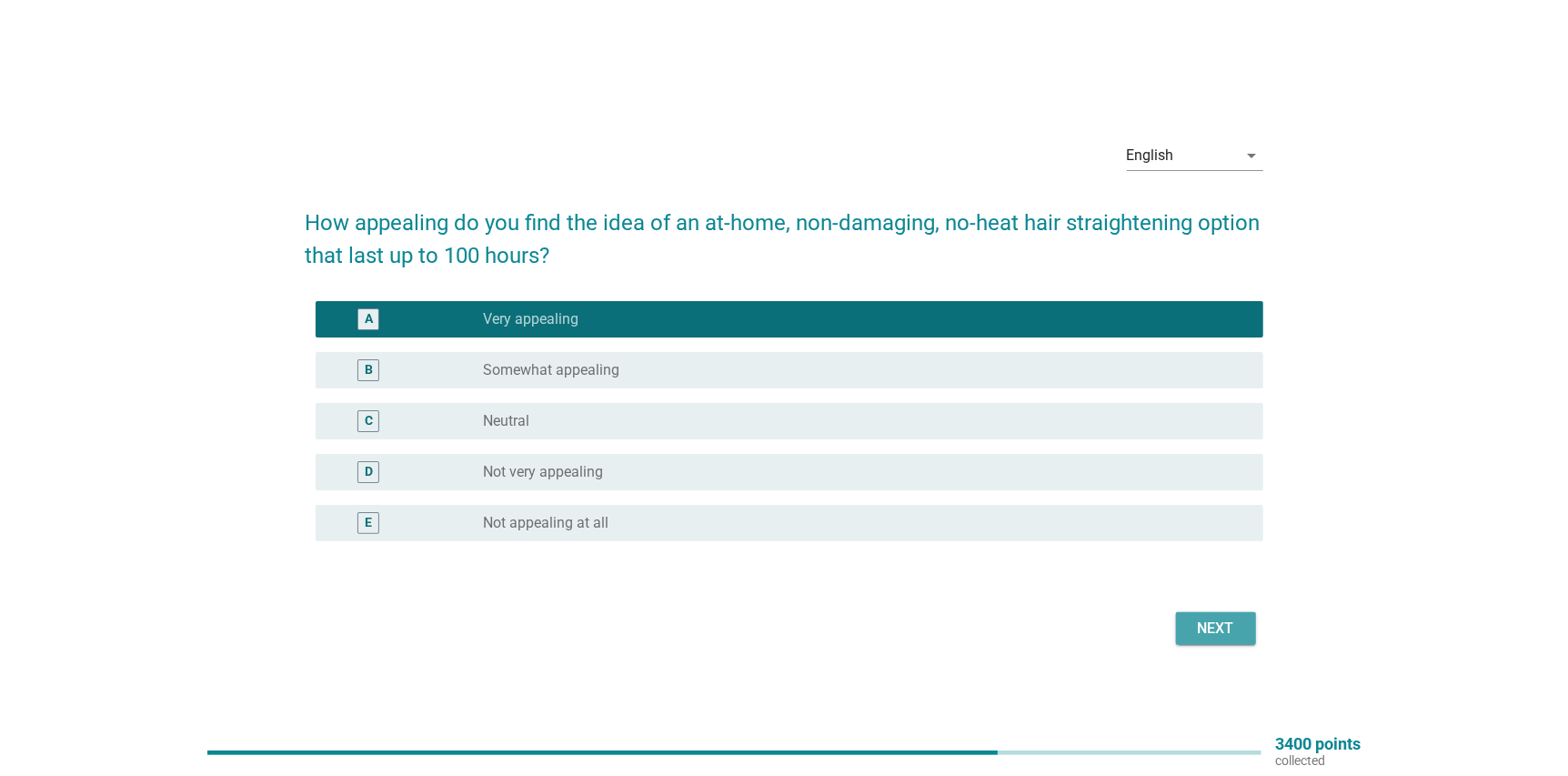
click at [1212, 628] on div "Next" at bounding box center [1216, 628] width 51 height 21
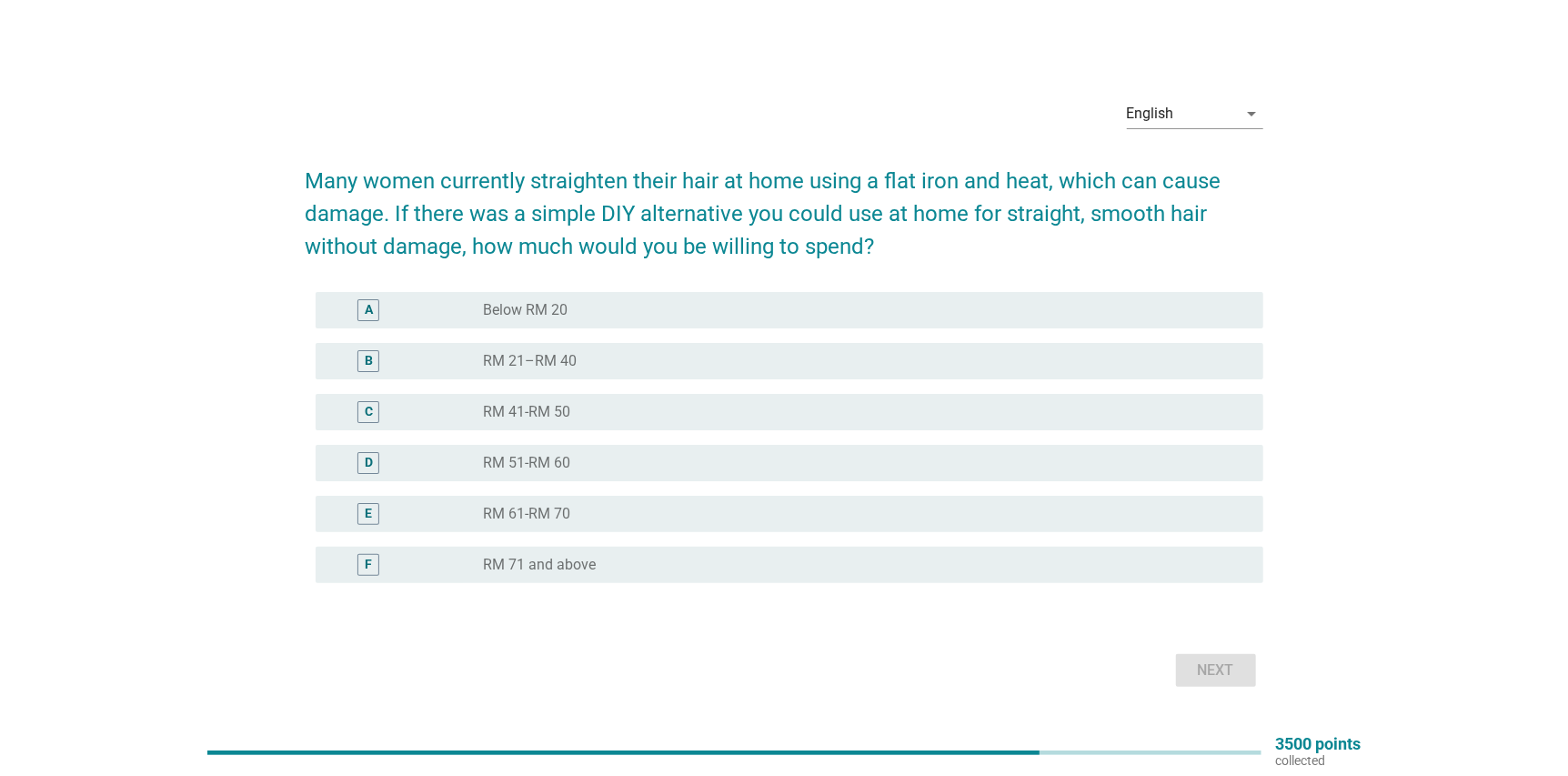
click at [588, 560] on label "RM 71 and above" at bounding box center [540, 565] width 113 height 18
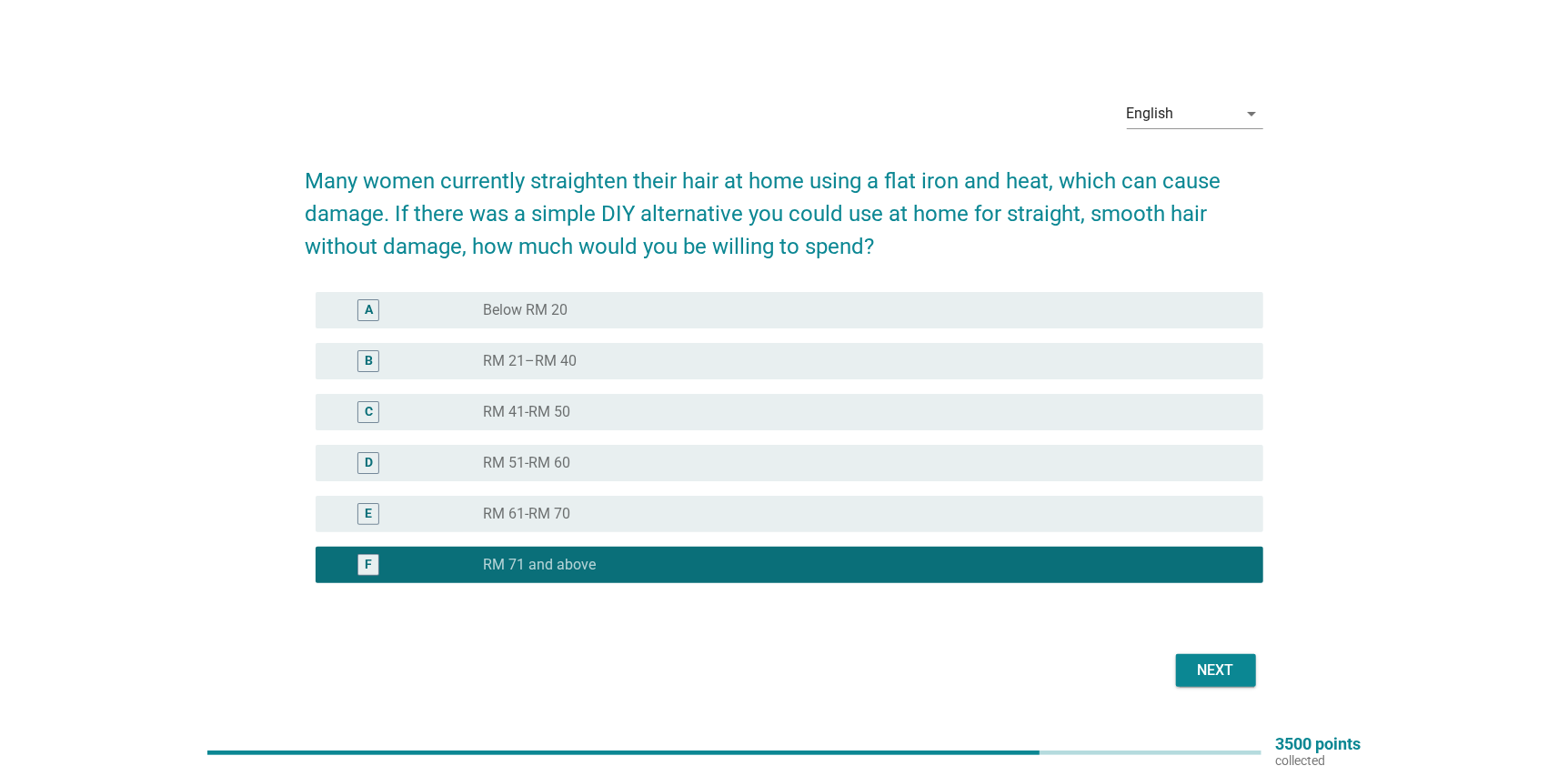
click at [1211, 685] on button "Next" at bounding box center [1216, 671] width 80 height 33
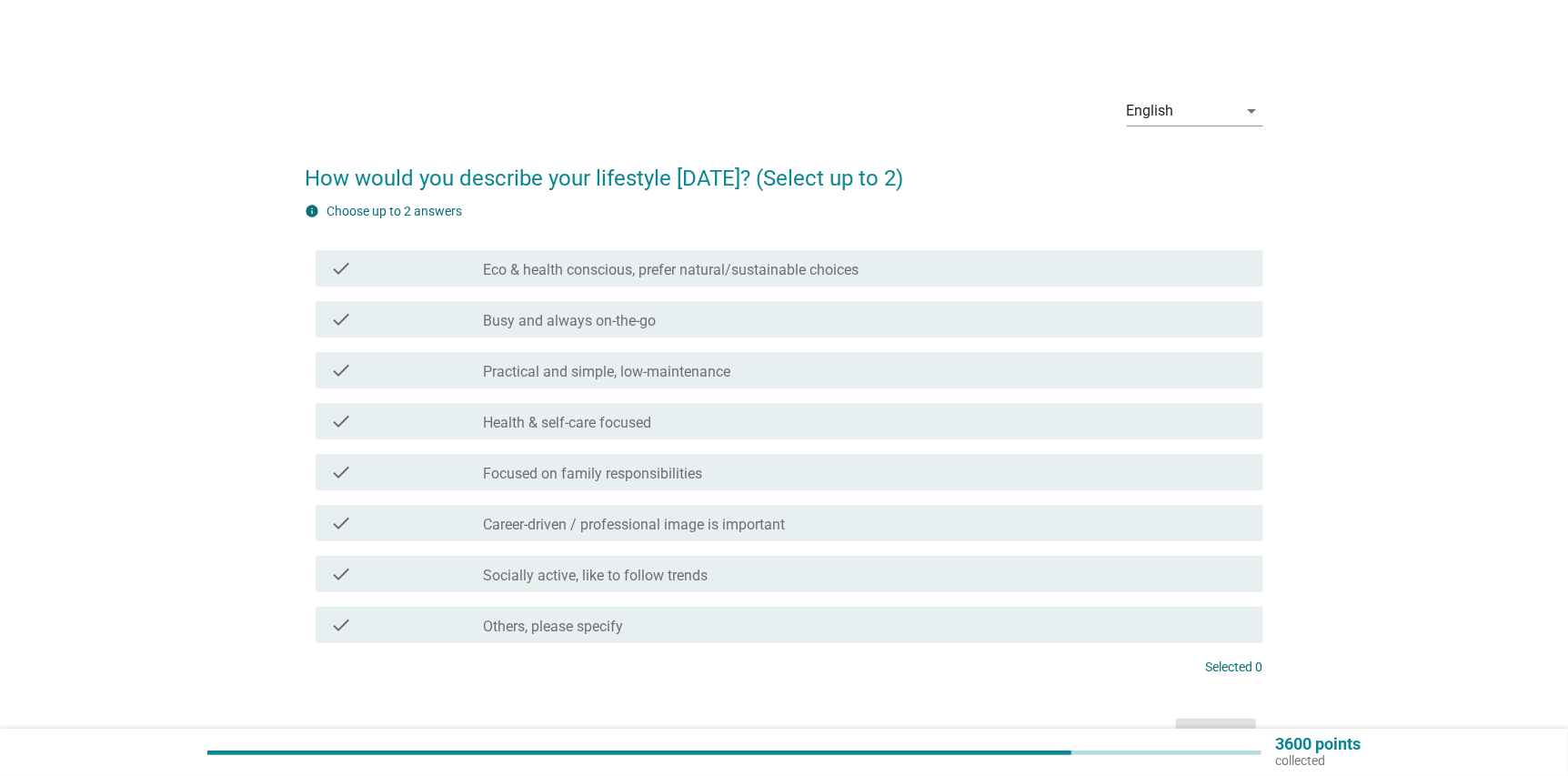
click at [725, 317] on div "check_box_outline_blank Busy and always on-the-go" at bounding box center [866, 319] width 765 height 21
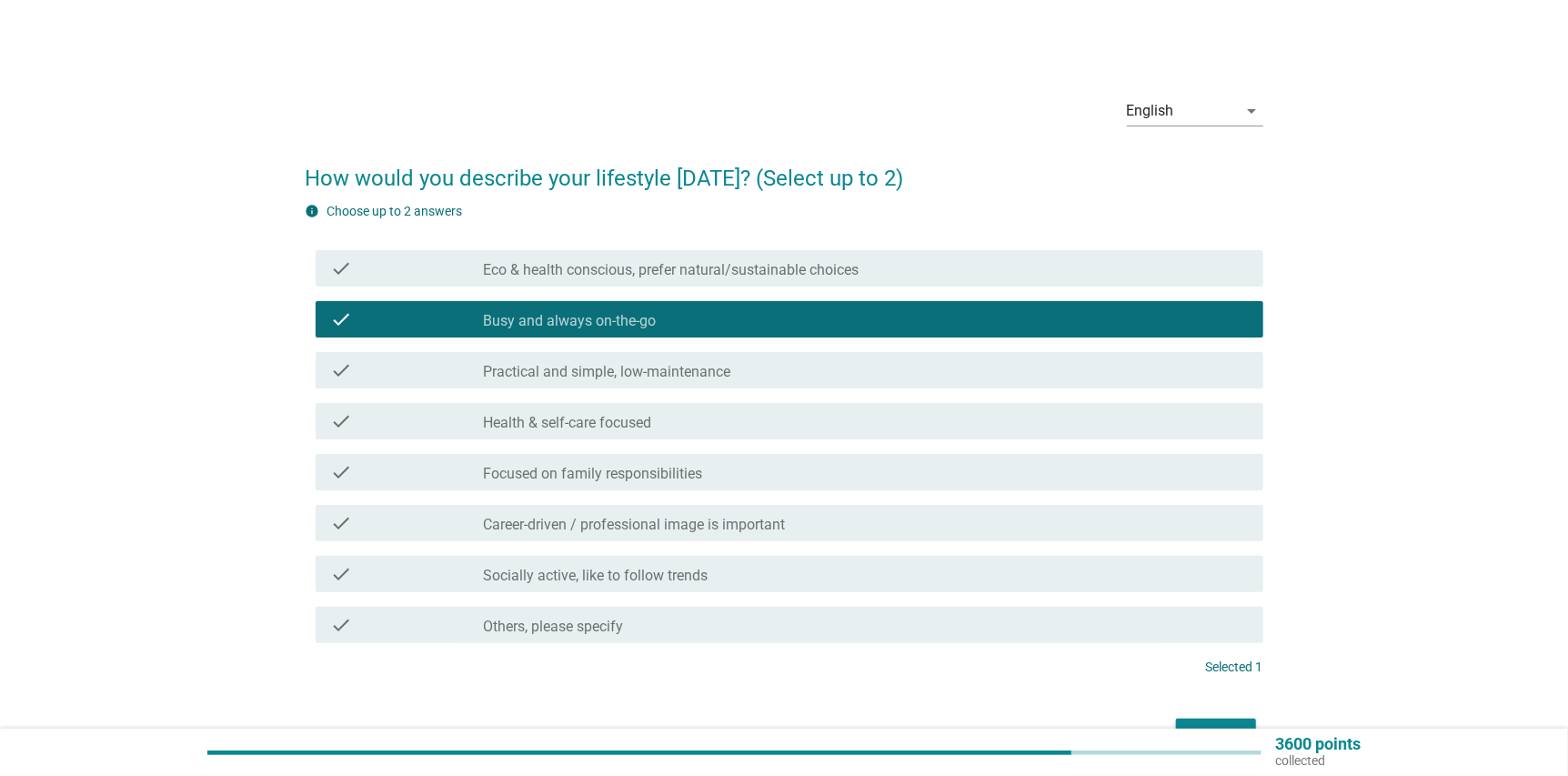
click at [705, 407] on div "check check_box_outline_blank Health & self-care focused" at bounding box center [788, 421] width 947 height 36
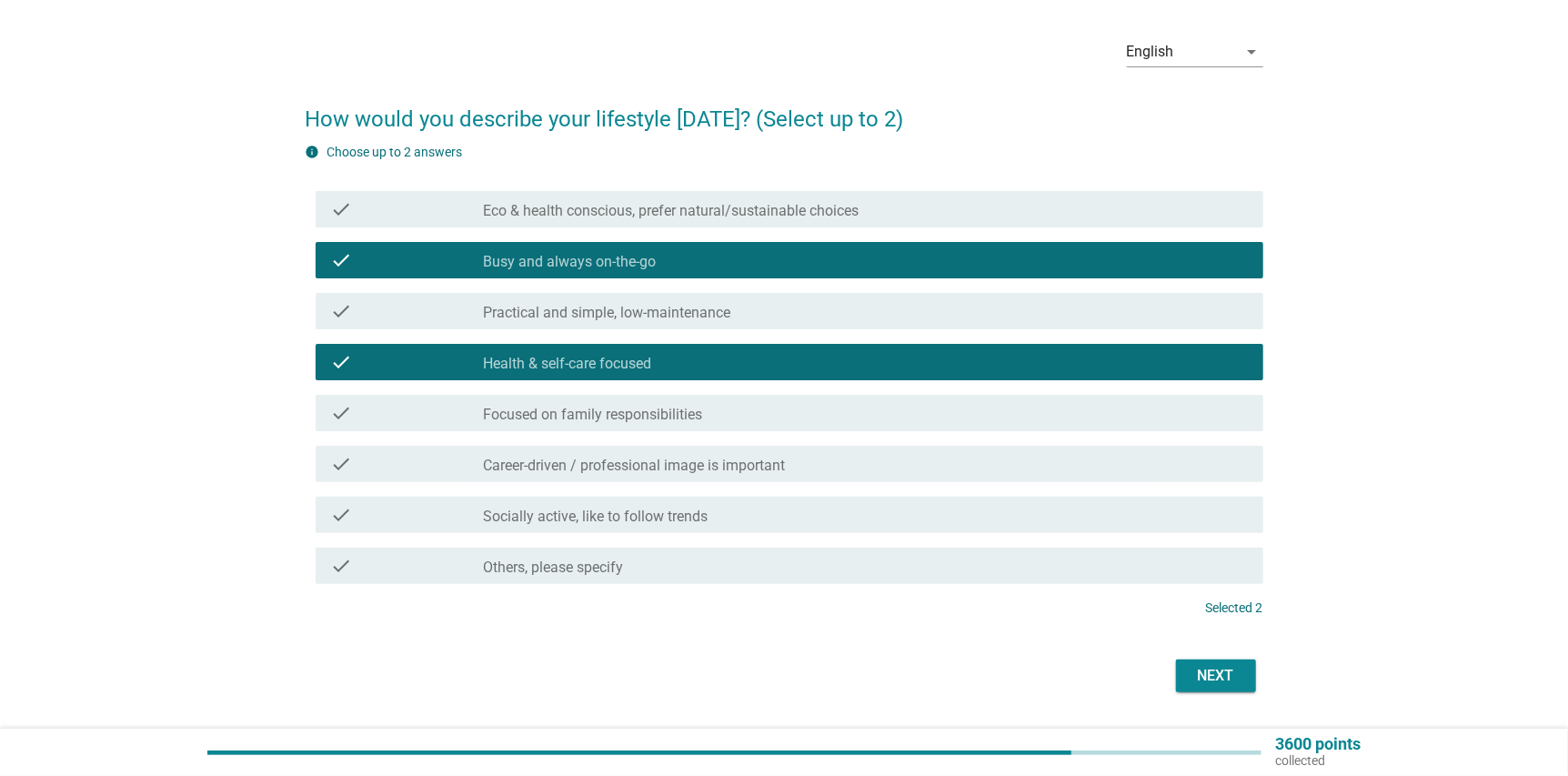
scroll to position [91, 0]
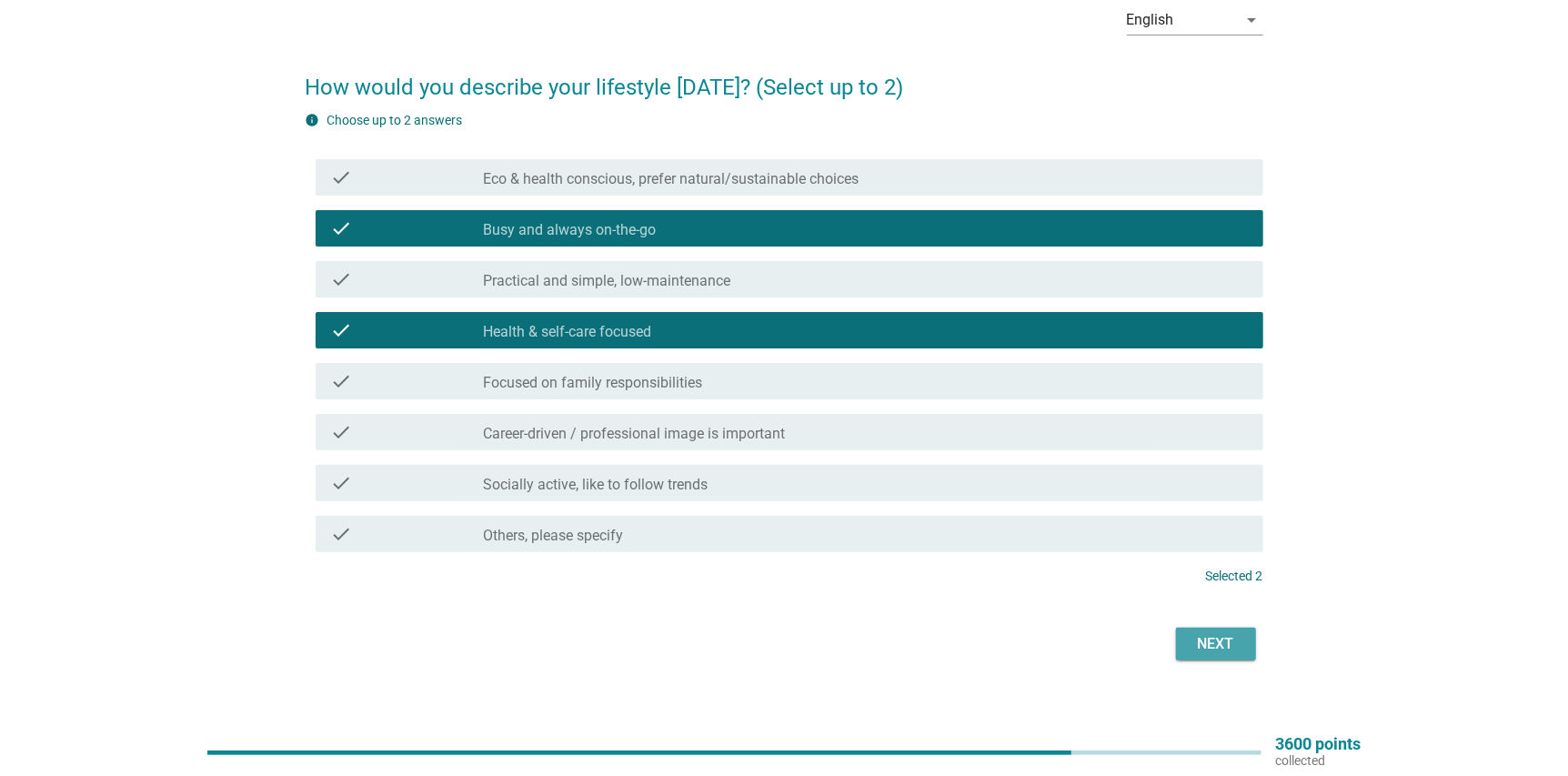
click at [1195, 647] on div "Next" at bounding box center [1216, 644] width 51 height 21
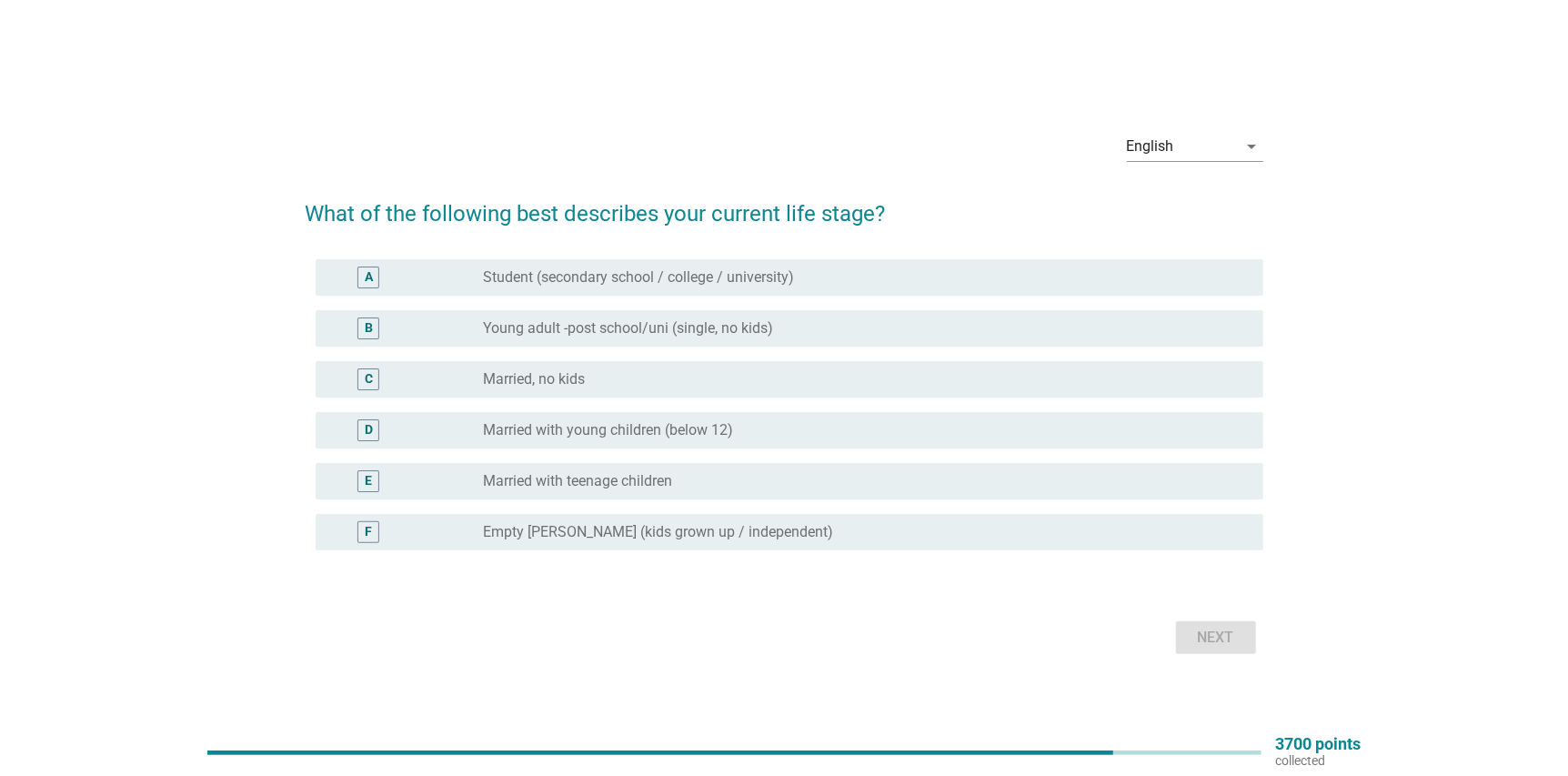
click at [751, 330] on label "Young adult -post school/uni (single, no kids)" at bounding box center [629, 328] width 290 height 18
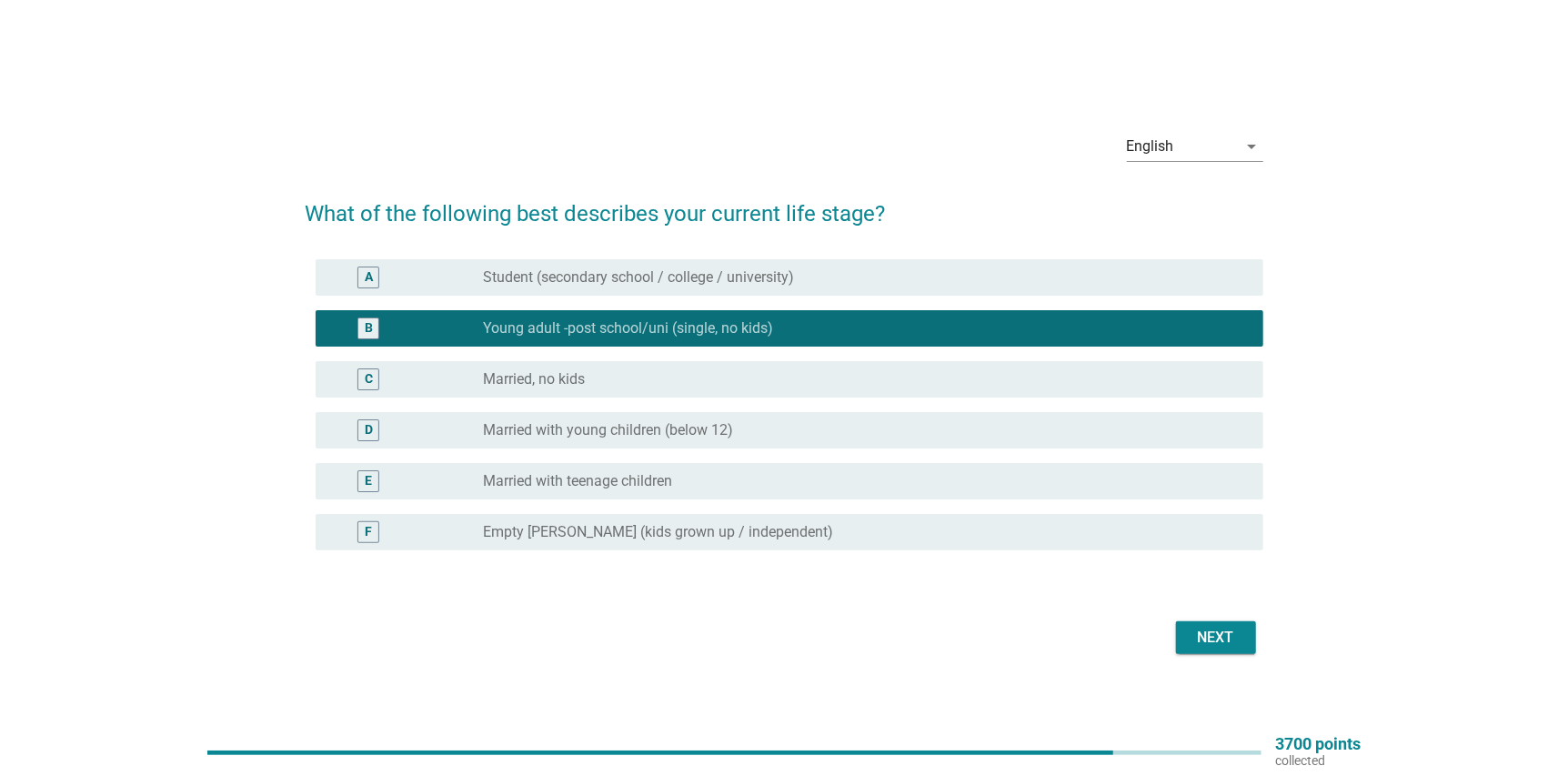
click at [1195, 642] on div "Next" at bounding box center [1216, 638] width 51 height 21
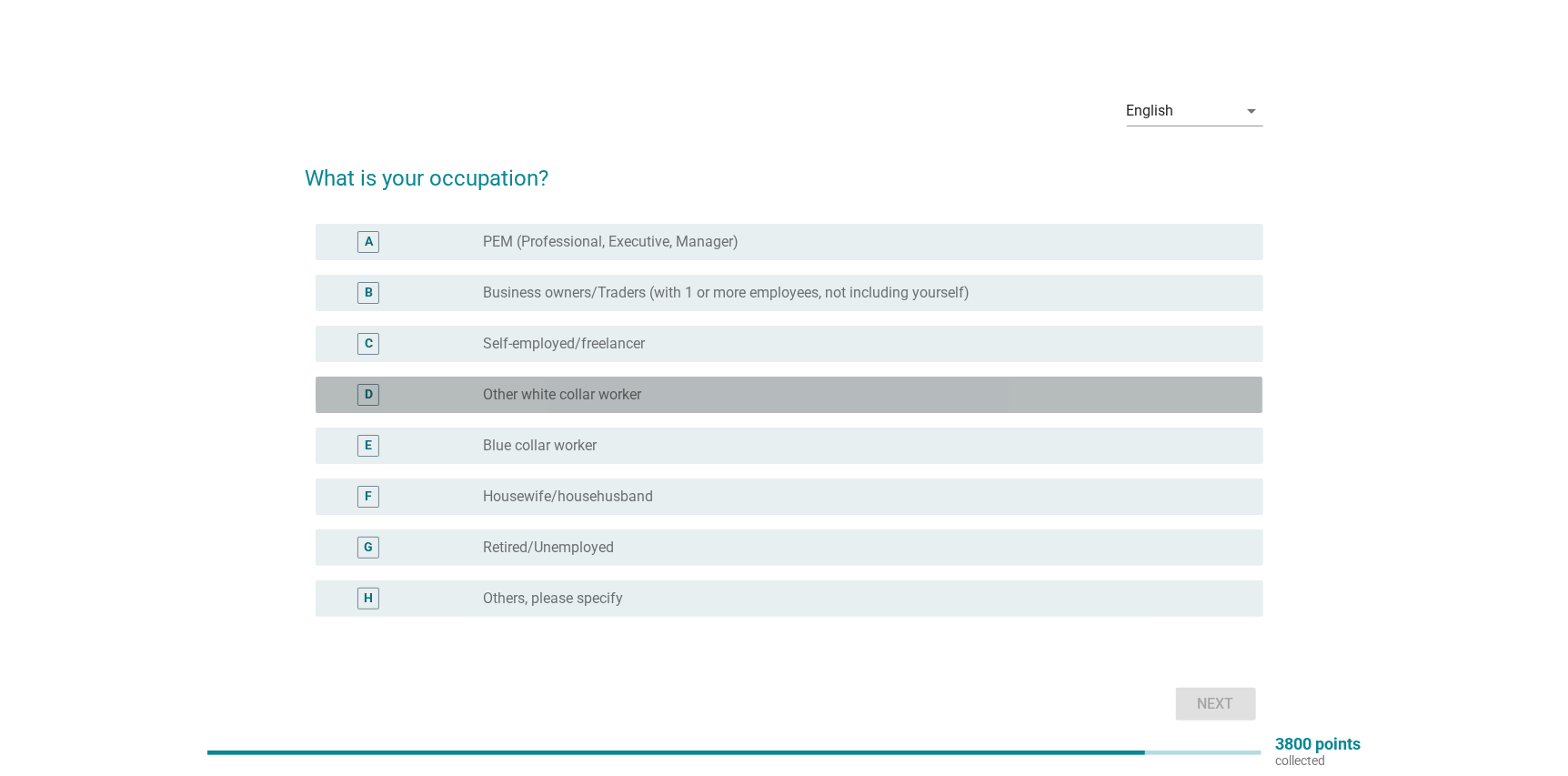
click at [730, 392] on div "radio_button_unchecked Other white collar worker" at bounding box center [858, 394] width 750 height 18
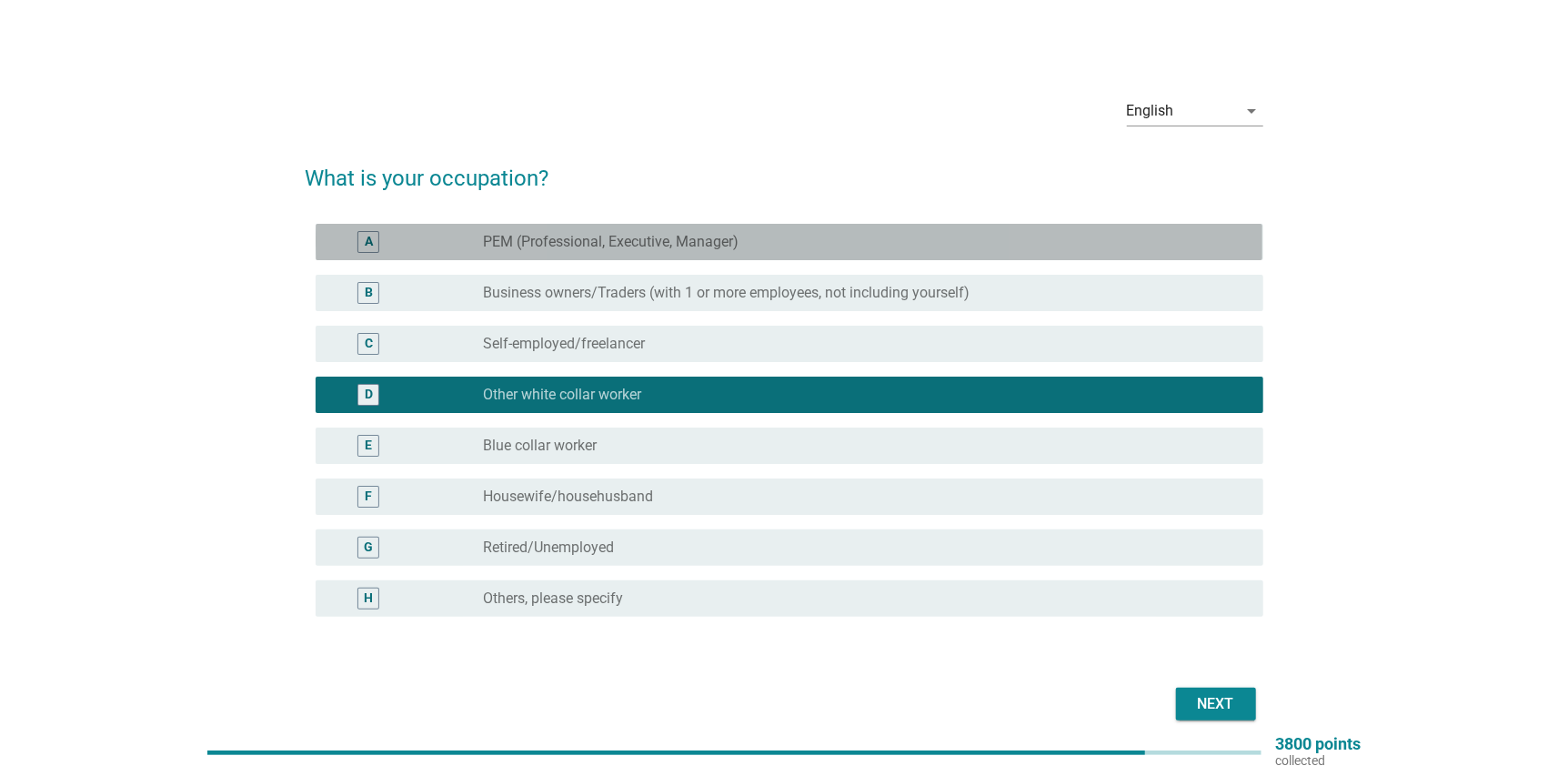
click at [718, 245] on label "PEM (Professional, Executive, Manager)" at bounding box center [611, 241] width 256 height 18
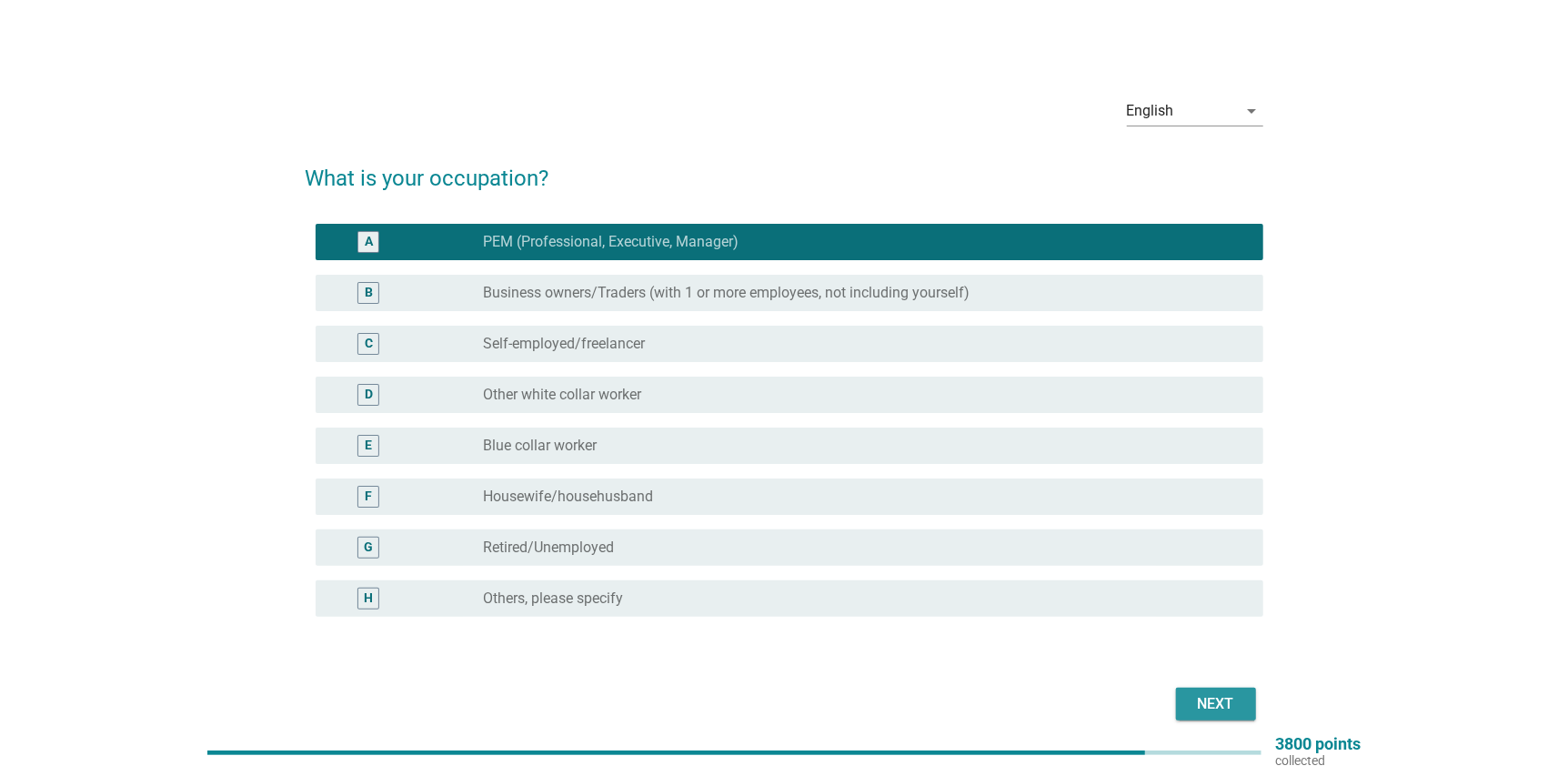
click at [1209, 694] on div "Next" at bounding box center [1216, 704] width 51 height 21
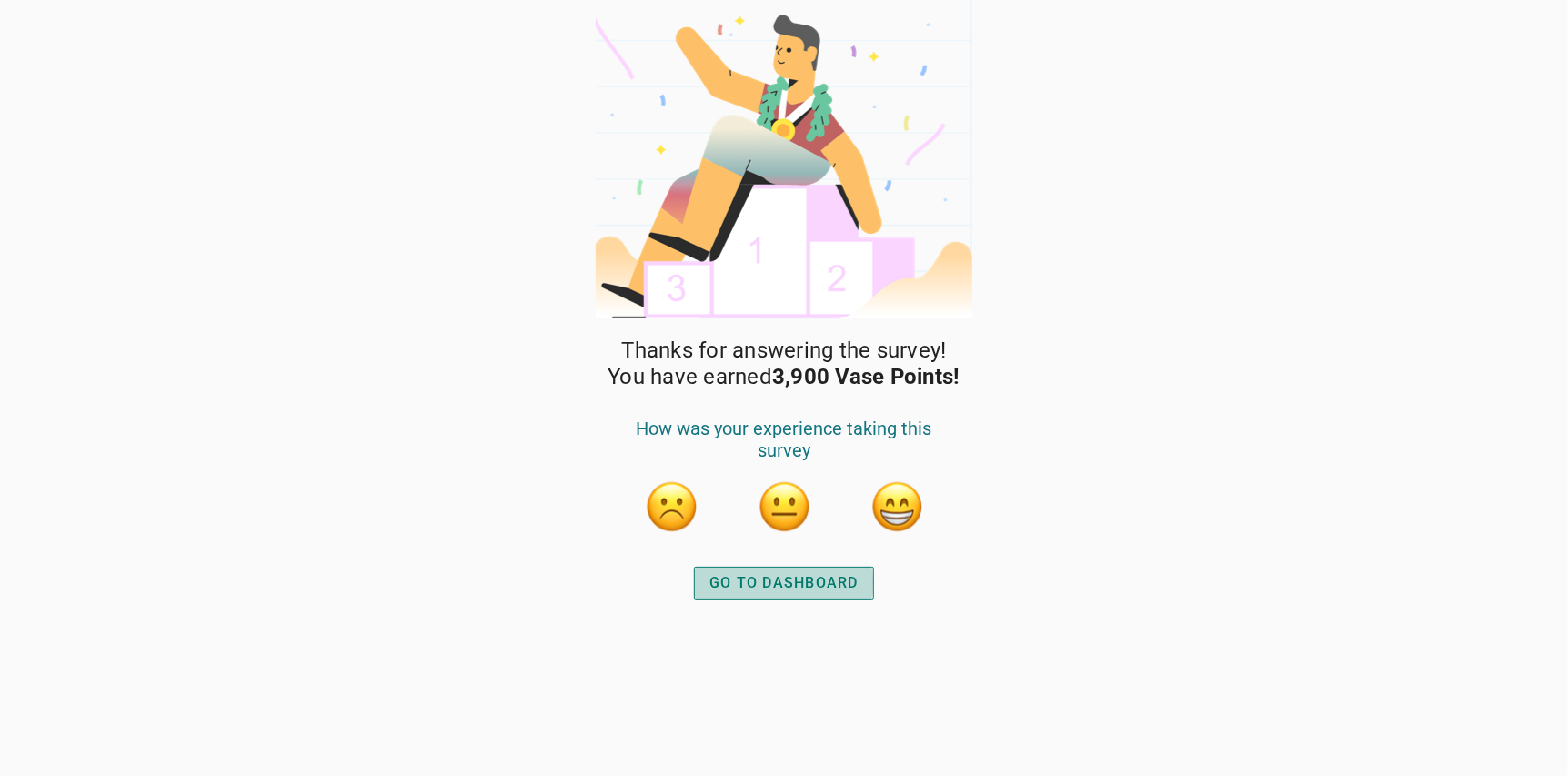
click at [783, 582] on div "GO TO DASHBOARD" at bounding box center [784, 583] width 149 height 21
